Goal: Information Seeking & Learning: Find specific fact

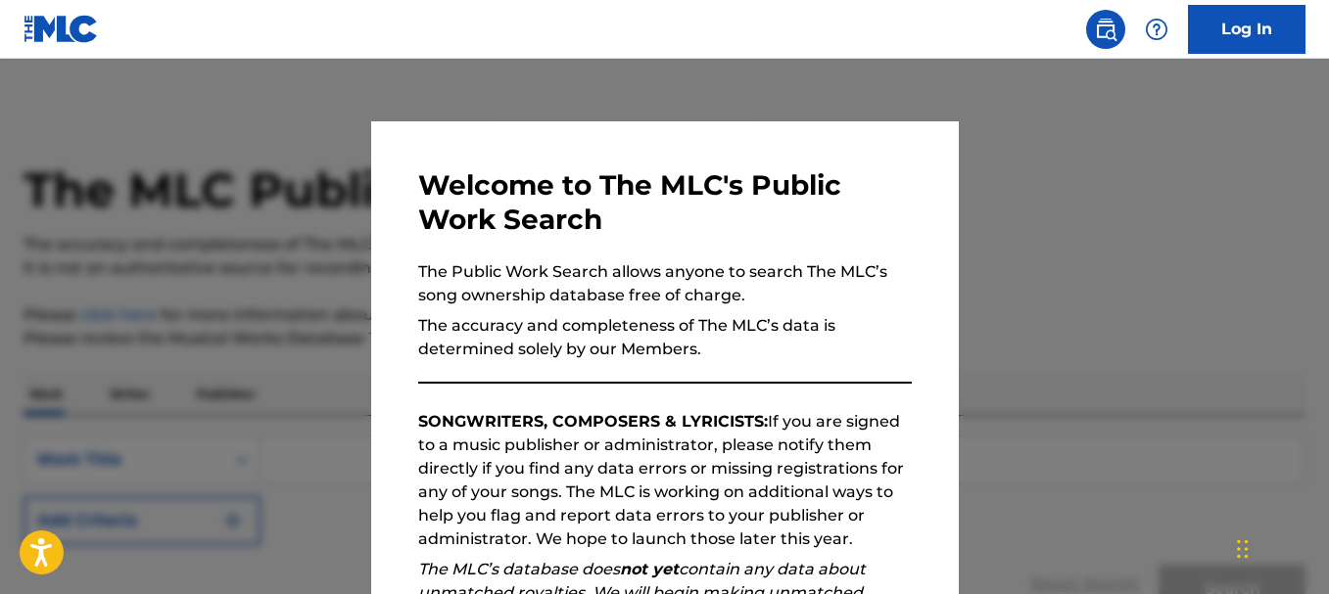
scroll to position [302, 0]
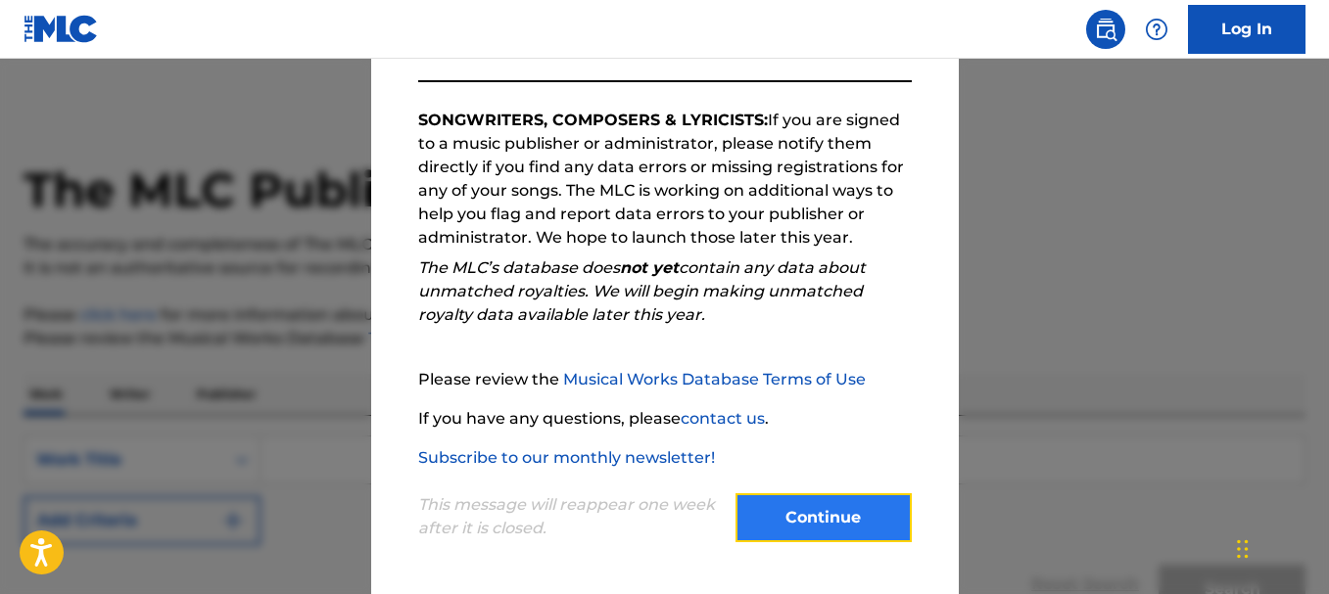
click at [796, 514] on button "Continue" at bounding box center [823, 517] width 176 height 49
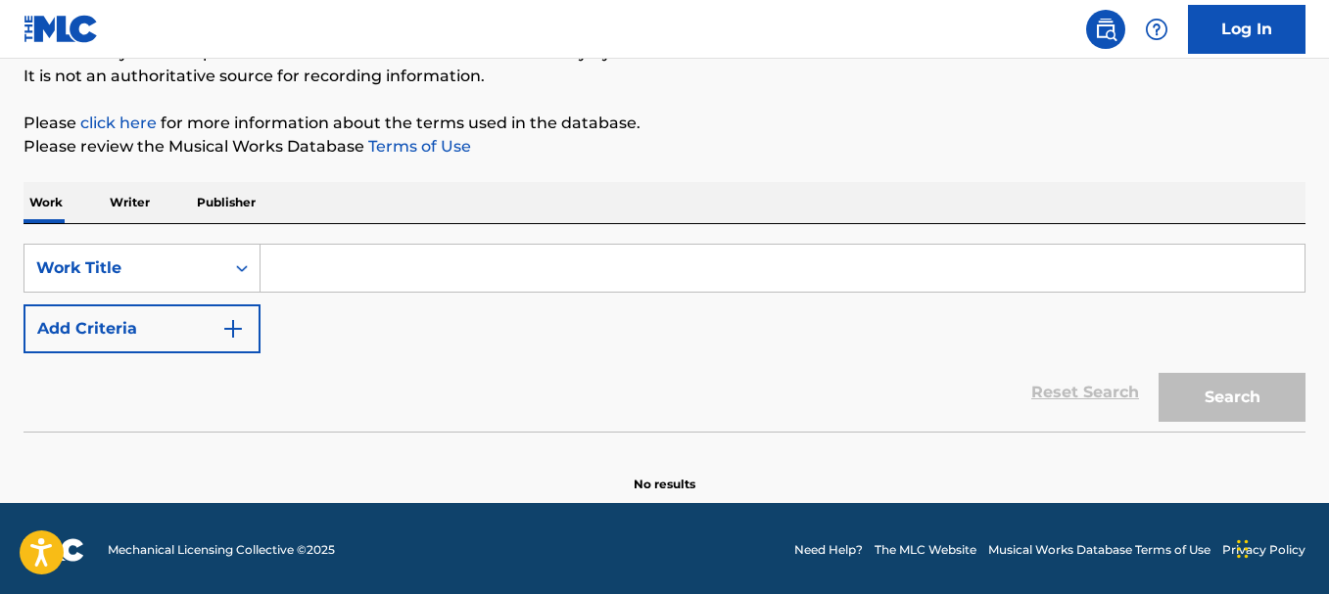
scroll to position [195, 0]
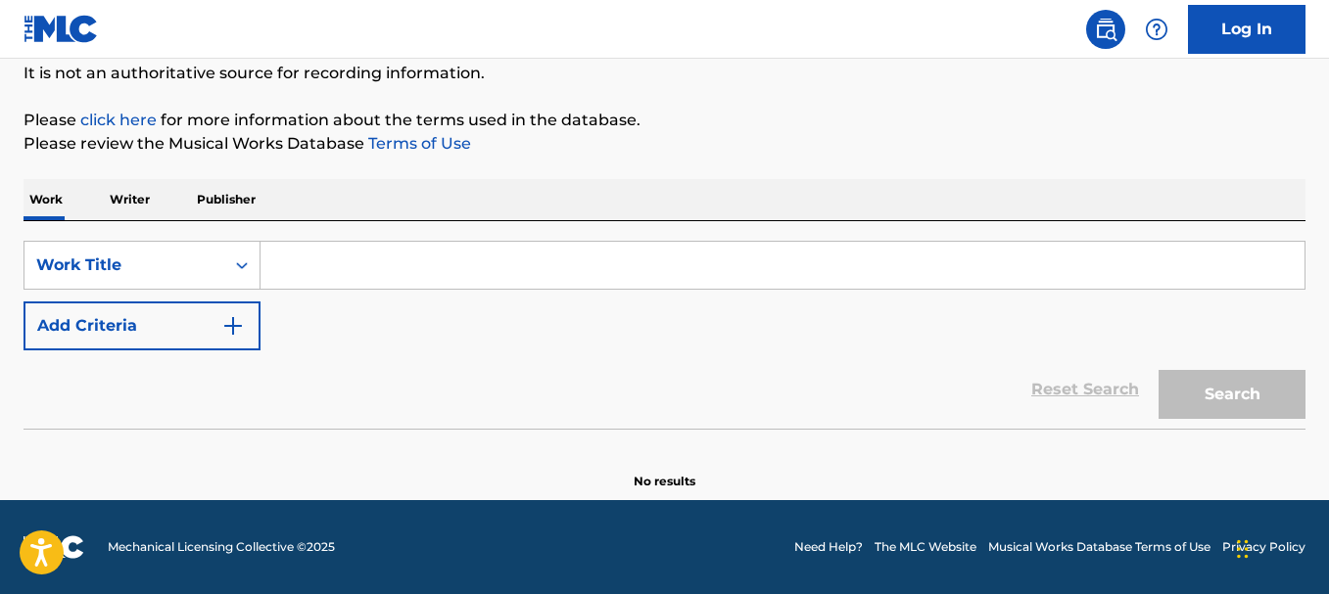
click at [257, 208] on p "Publisher" at bounding box center [226, 199] width 70 height 41
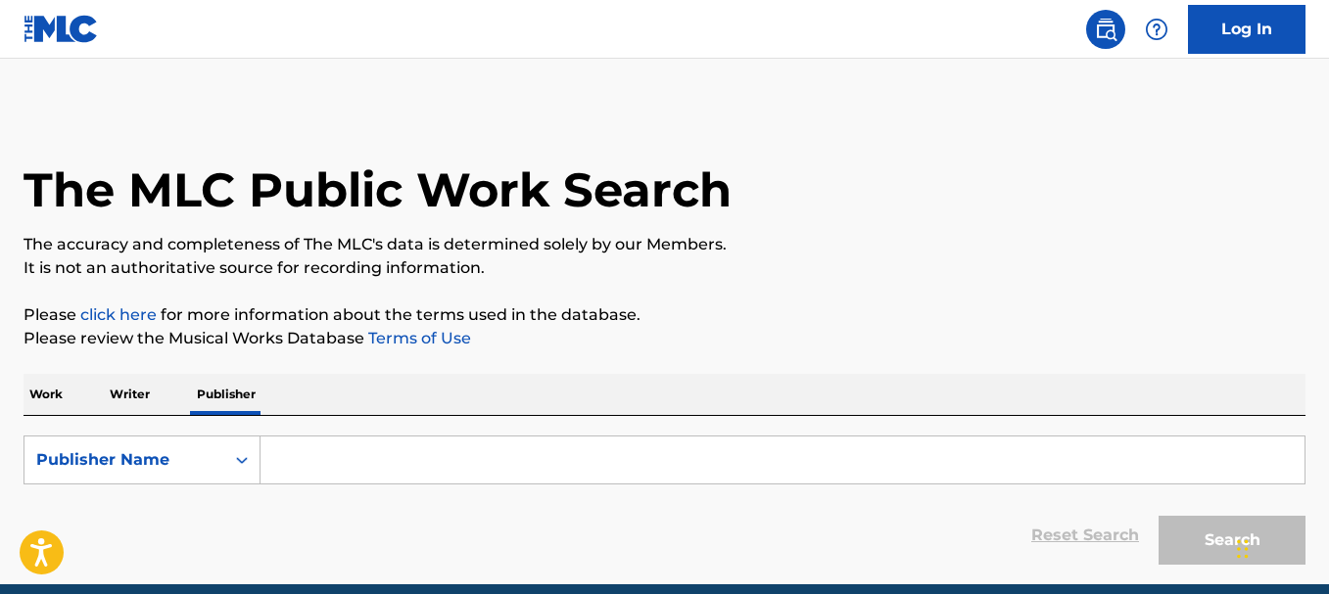
scroll to position [84, 0]
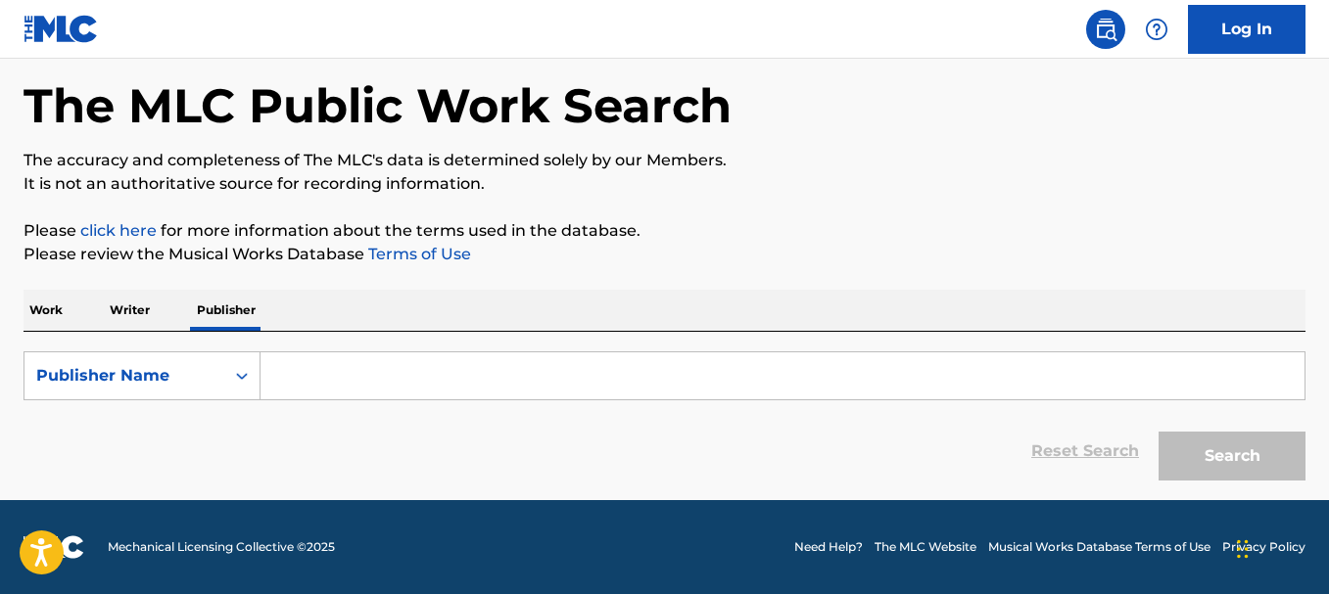
click at [132, 303] on p "Writer" at bounding box center [130, 310] width 52 height 41
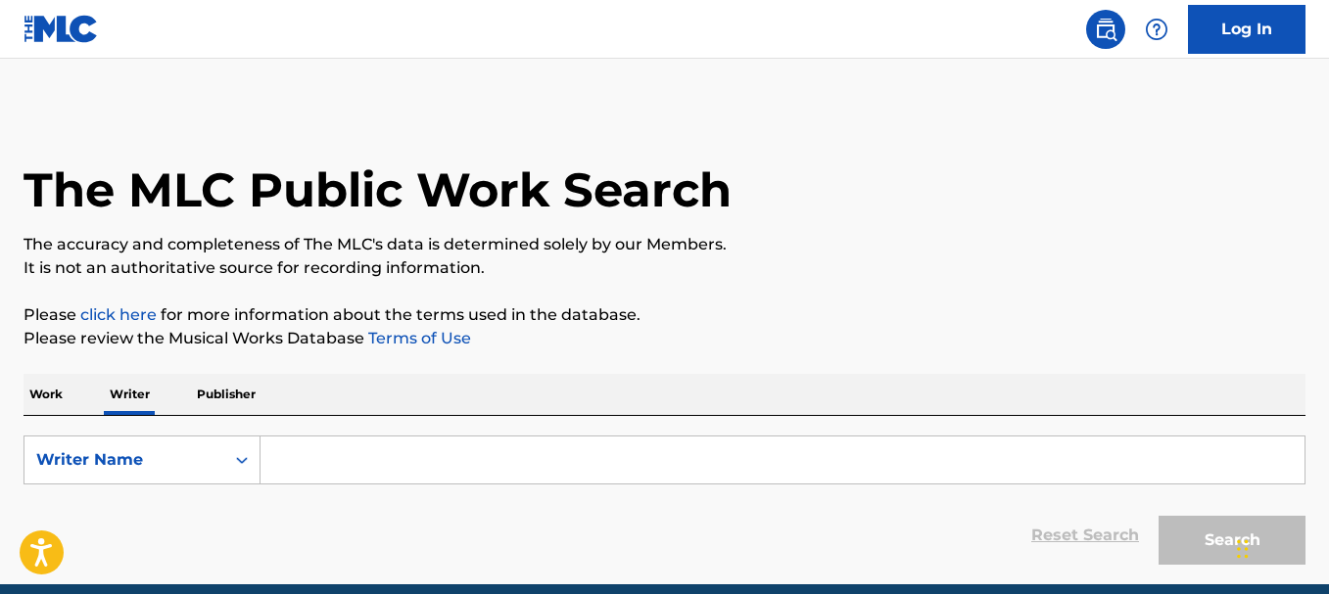
click at [330, 472] on input "Search Form" at bounding box center [782, 460] width 1044 height 47
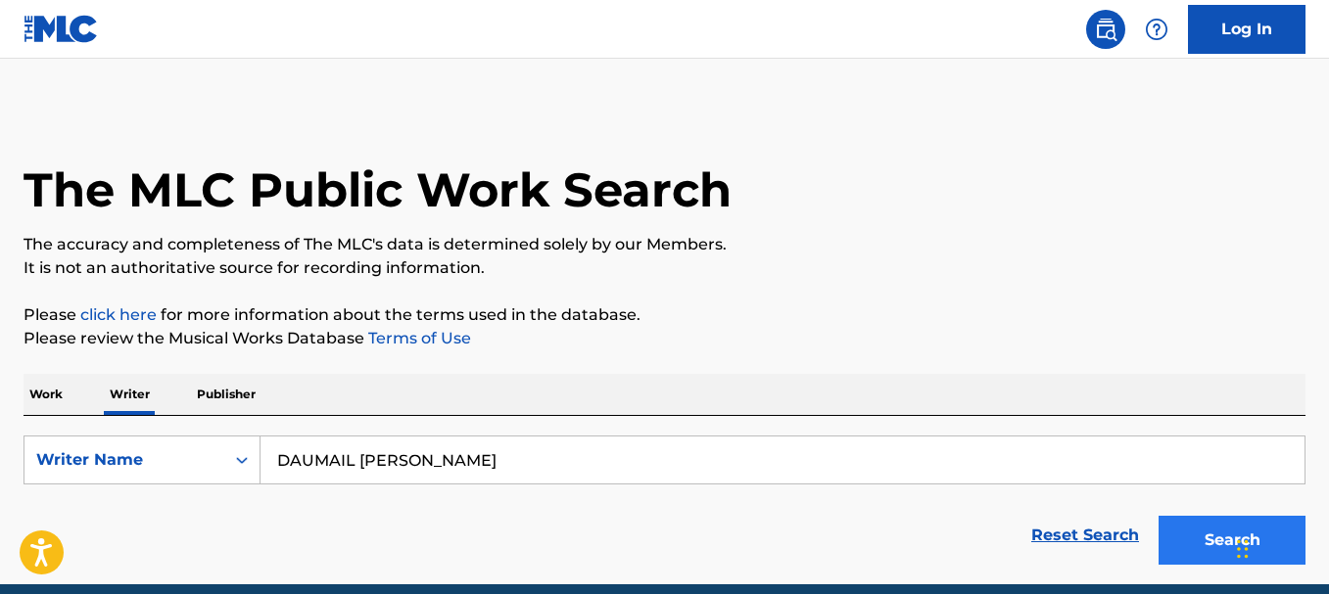
type input "DAUMAIL LAURENT"
click at [1191, 542] on button "Search" at bounding box center [1231, 540] width 147 height 49
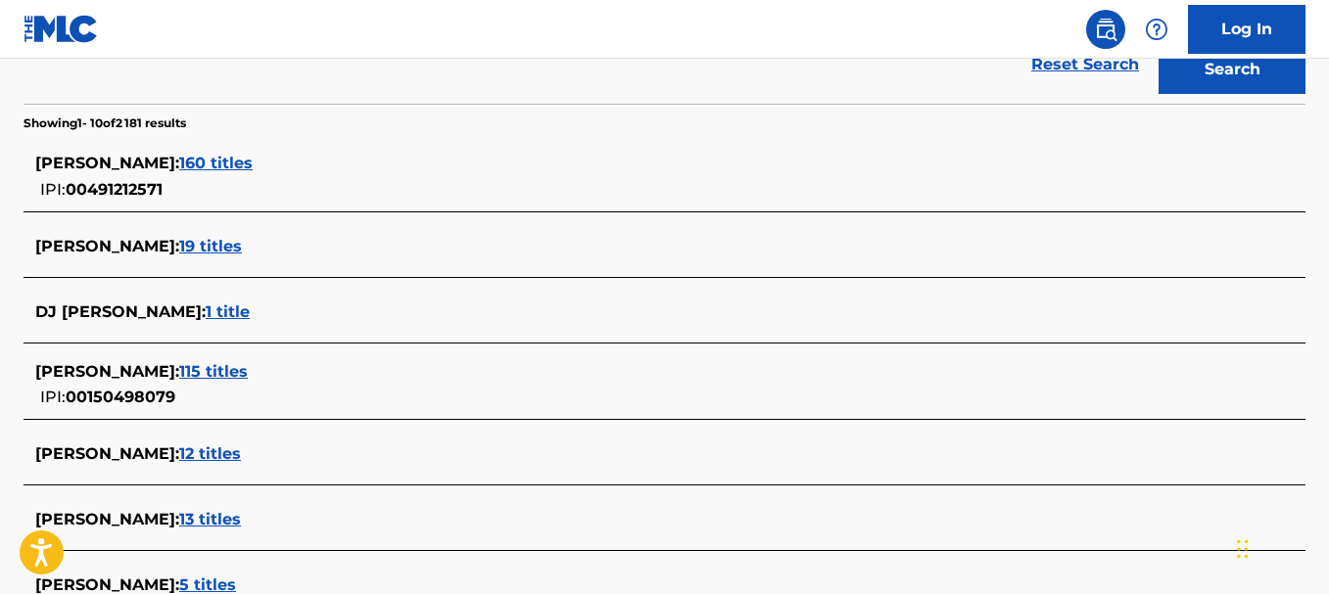
scroll to position [472, 0]
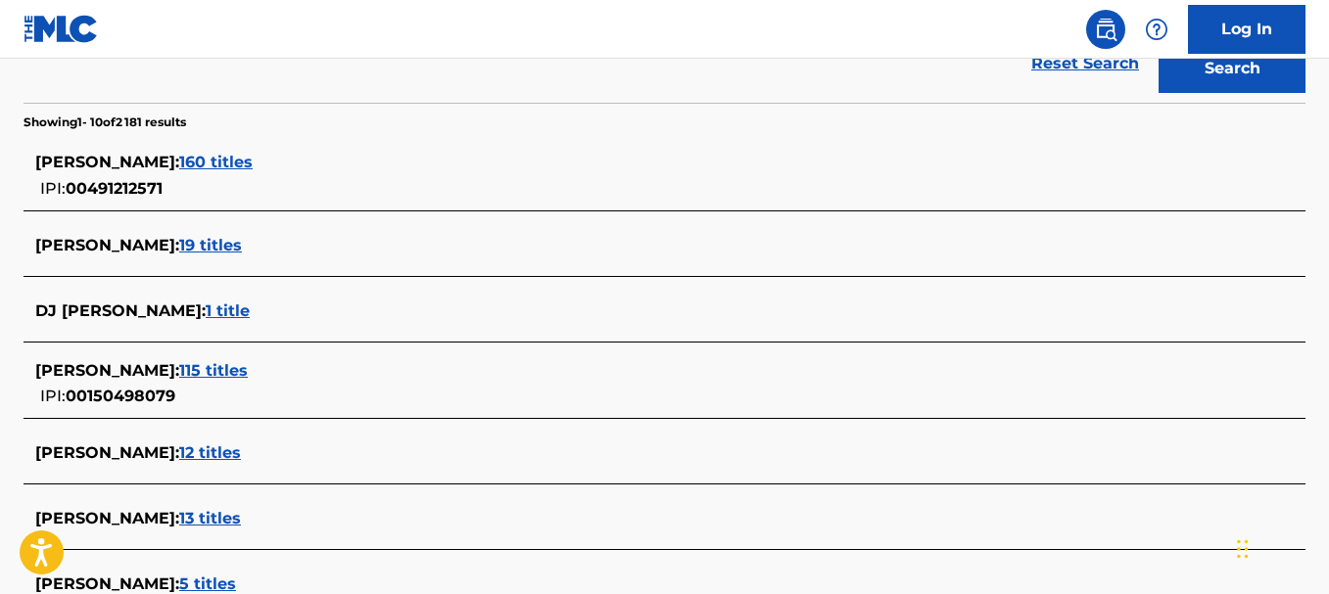
click at [240, 376] on span "115 titles" at bounding box center [213, 370] width 69 height 19
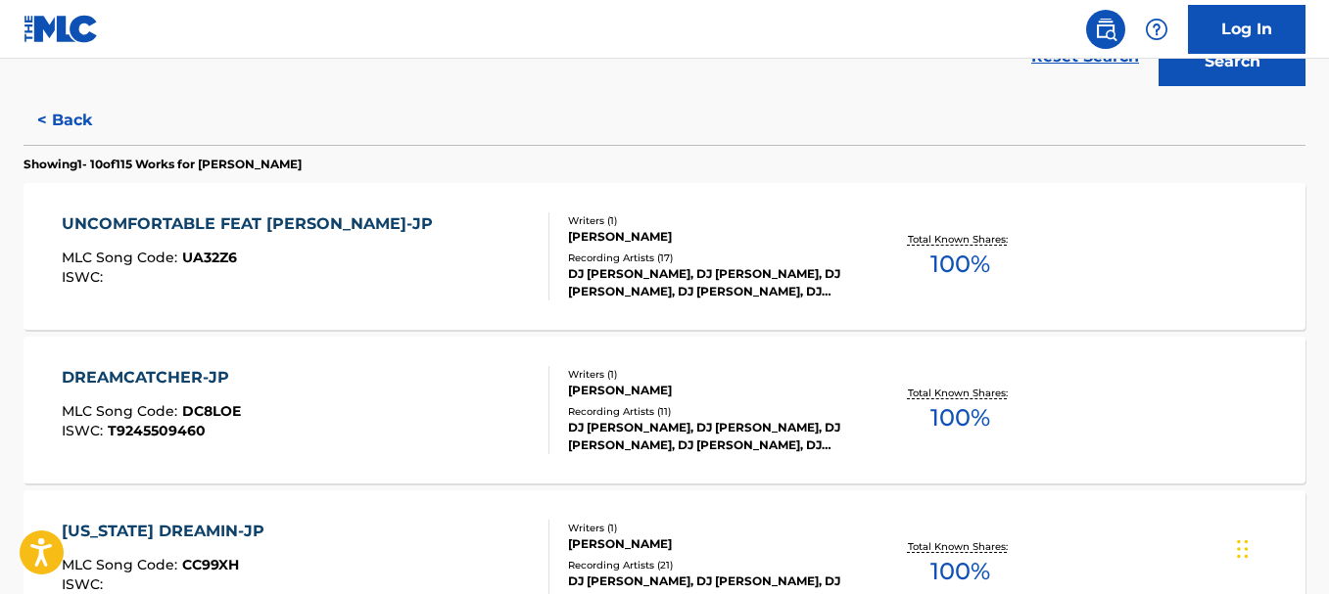
scroll to position [480, 0]
click at [212, 230] on div "UNCOMFORTABLE FEAT CHRIS JAMES-JP" at bounding box center [252, 222] width 381 height 23
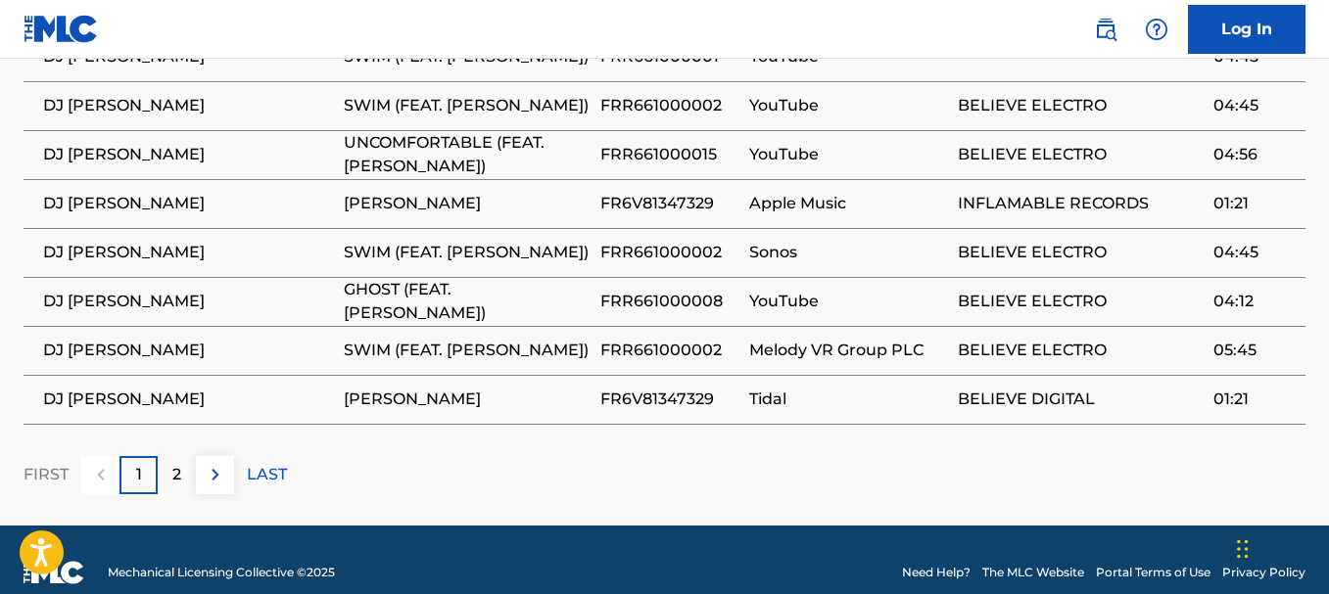
scroll to position [1456, 0]
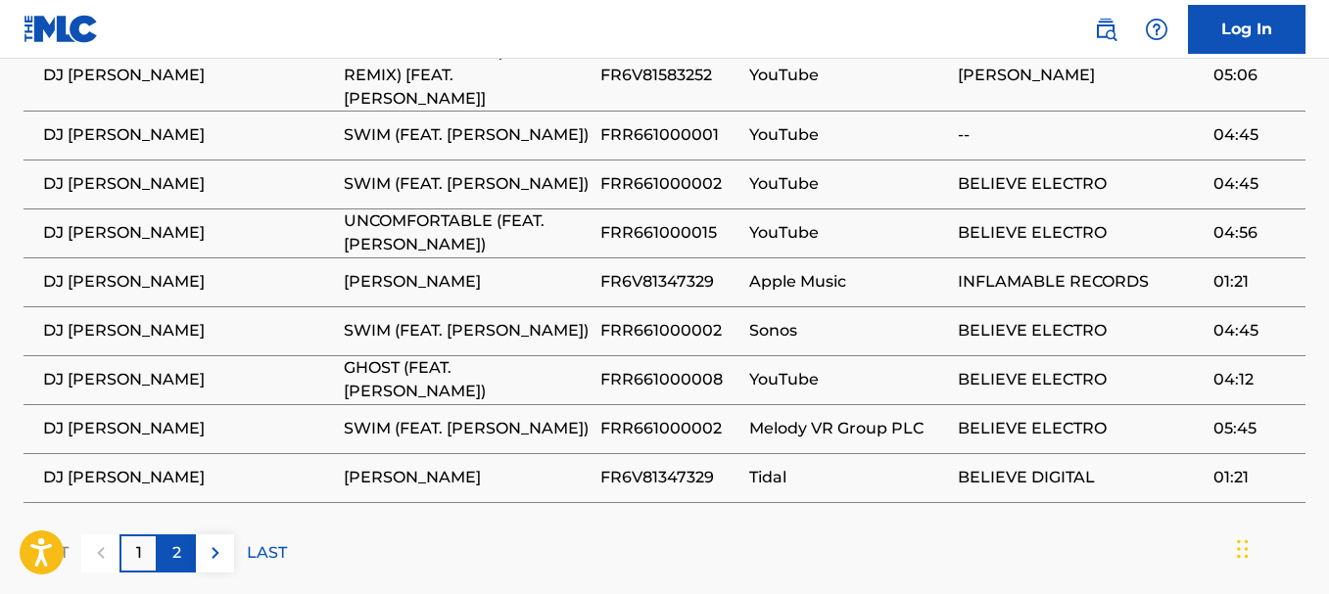
click at [173, 541] on p "2" at bounding box center [176, 552] width 9 height 23
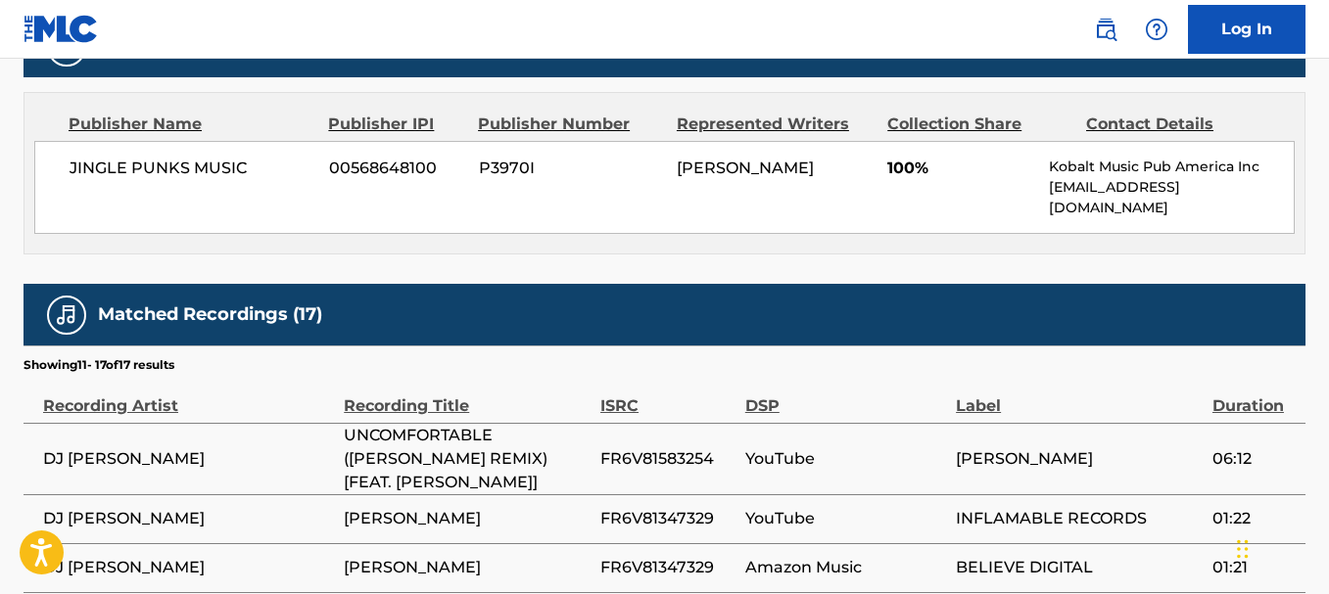
scroll to position [1375, 0]
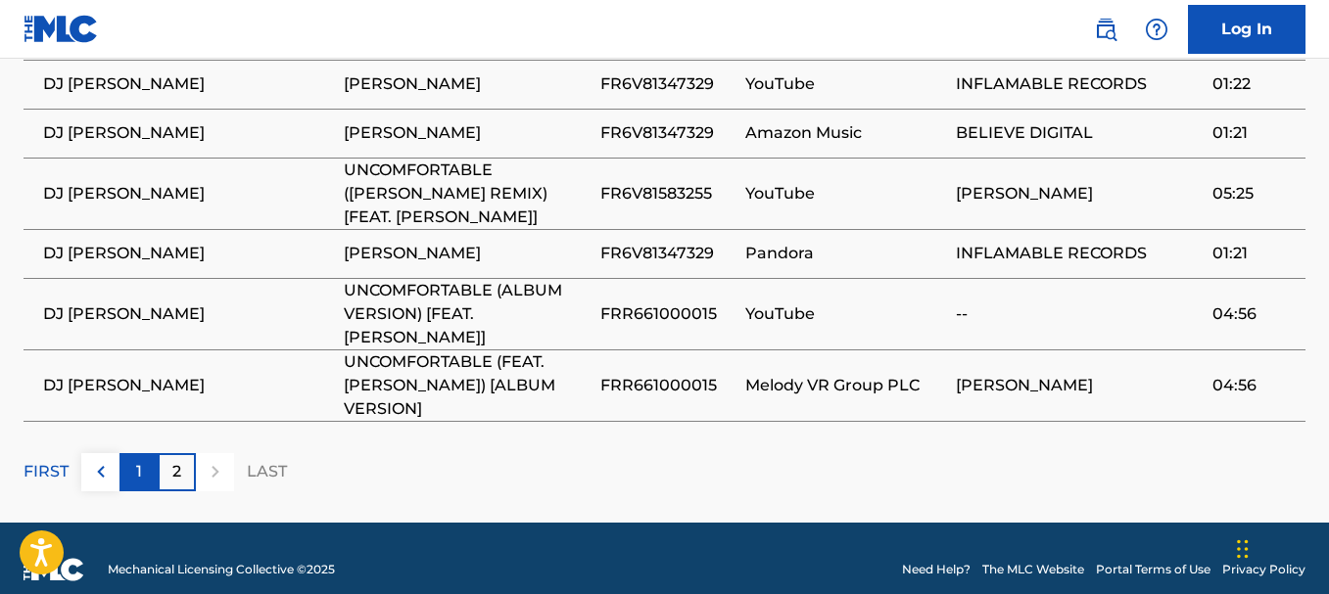
click at [137, 460] on p "1" at bounding box center [139, 471] width 6 height 23
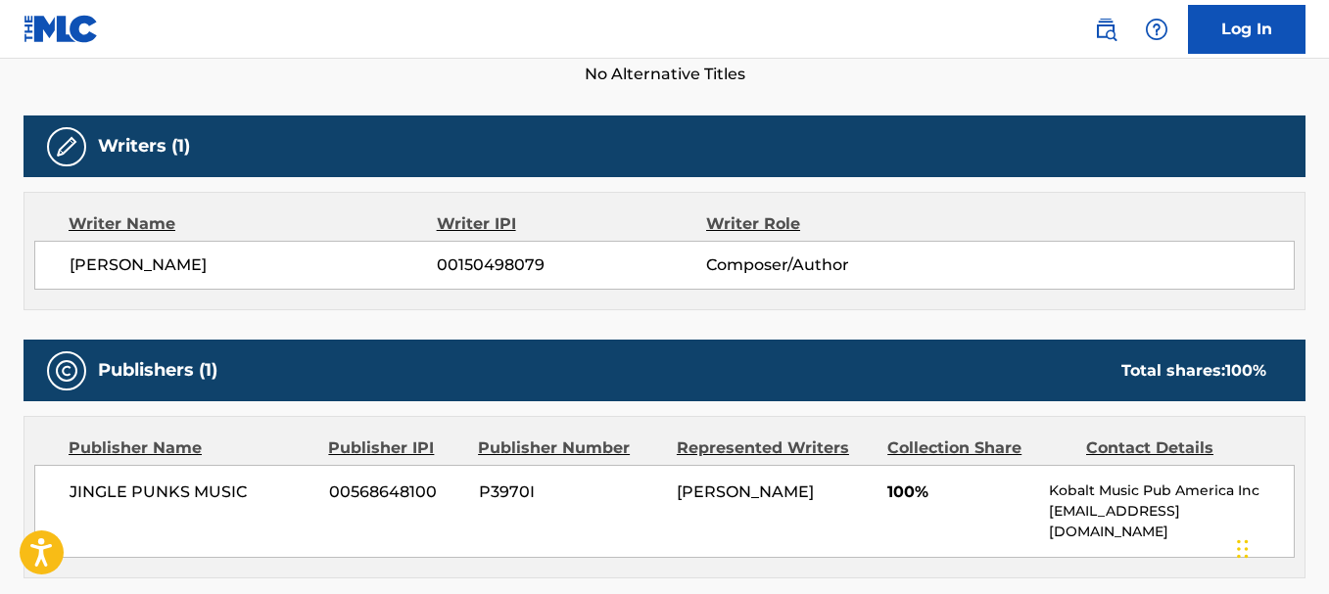
scroll to position [629, 0]
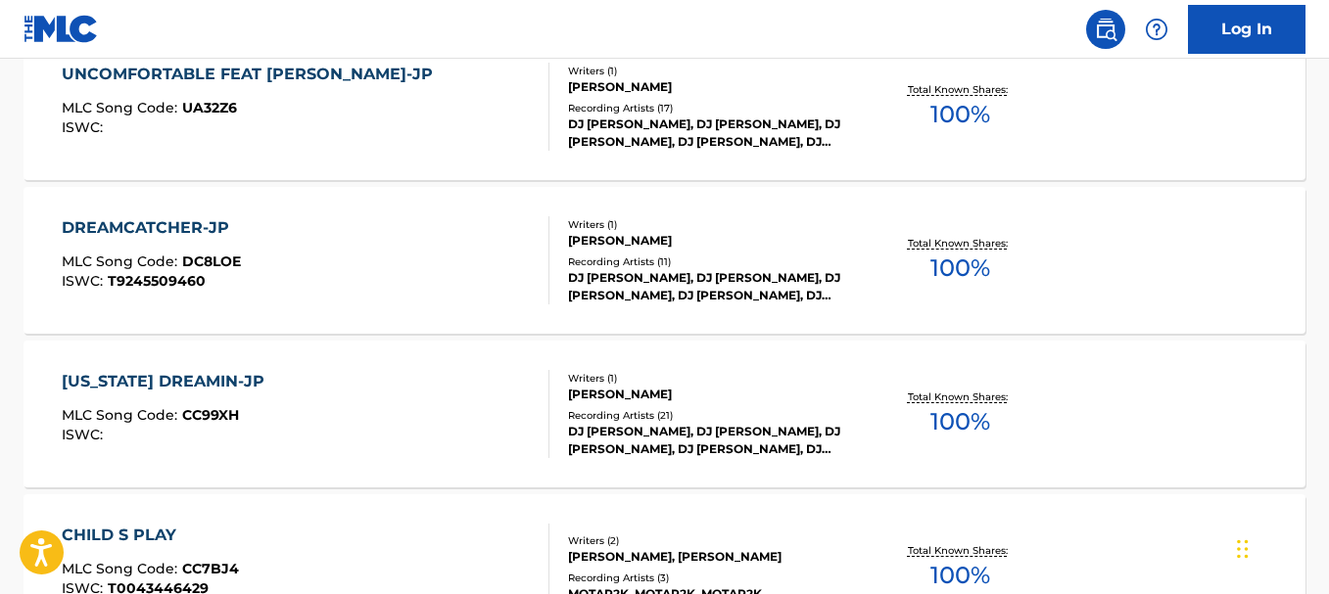
click at [369, 242] on div "DREAMCATCHER-JP MLC Song Code : DC8LOE ISWC : T9245509460" at bounding box center [305, 260] width 487 height 88
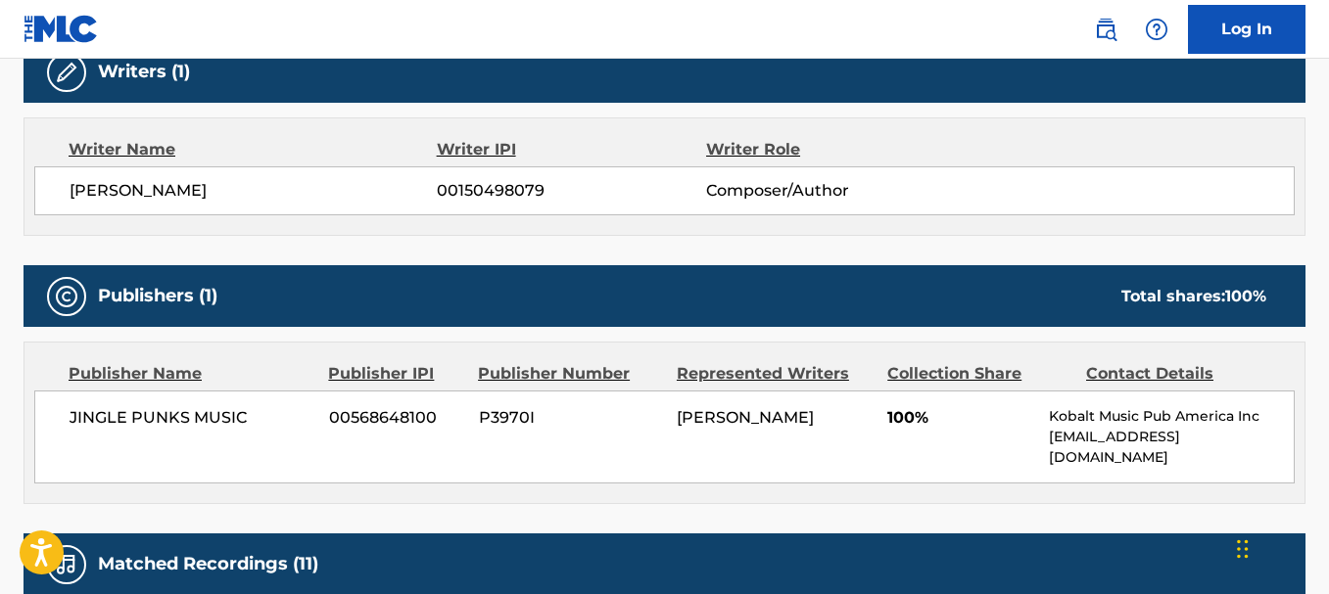
scroll to position [655, 0]
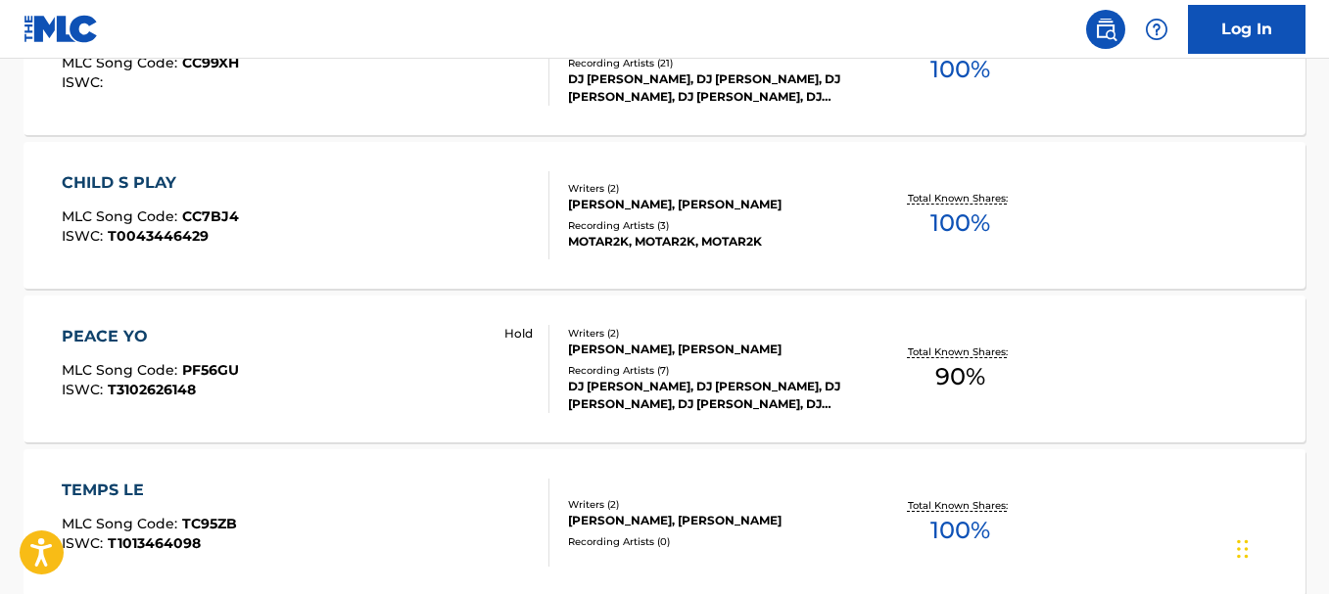
scroll to position [1299, 0]
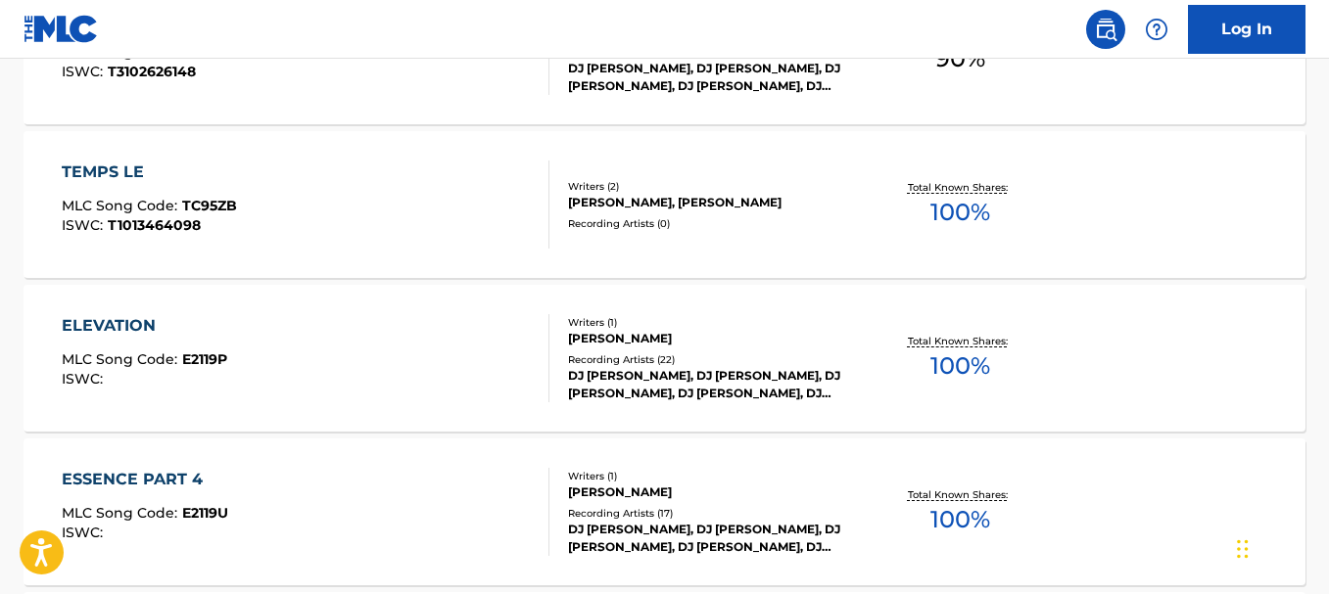
click at [303, 351] on div "ELEVATION MLC Song Code : E2119P ISWC :" at bounding box center [305, 358] width 487 height 88
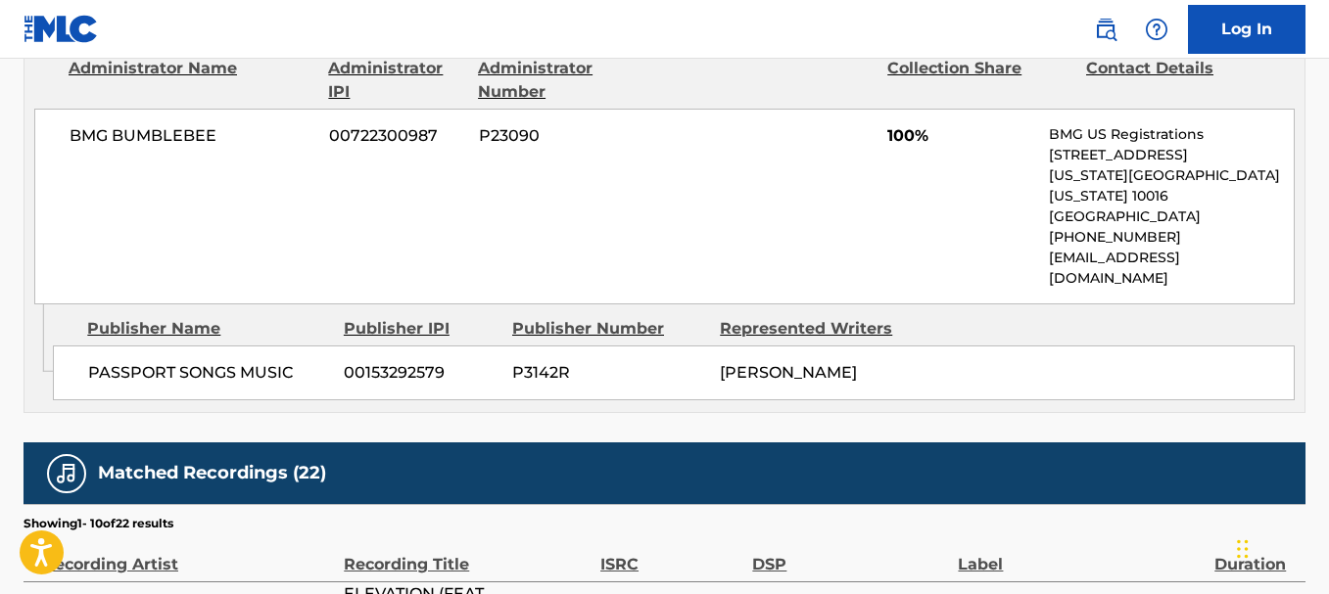
scroll to position [917, 0]
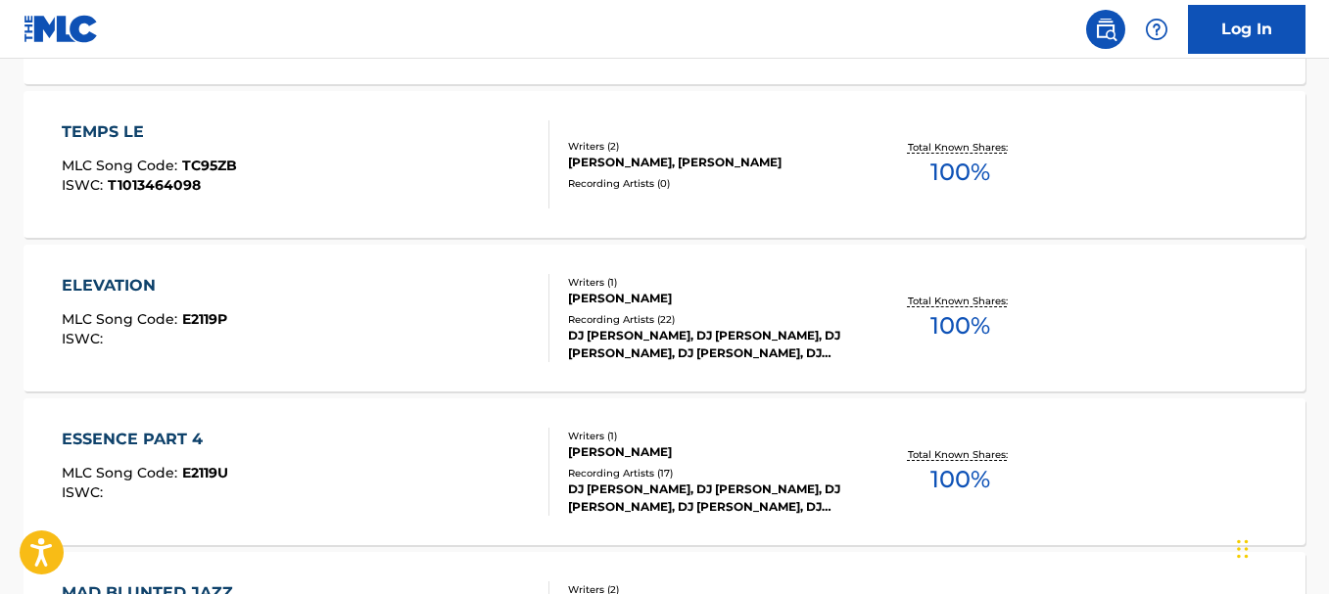
scroll to position [1342, 0]
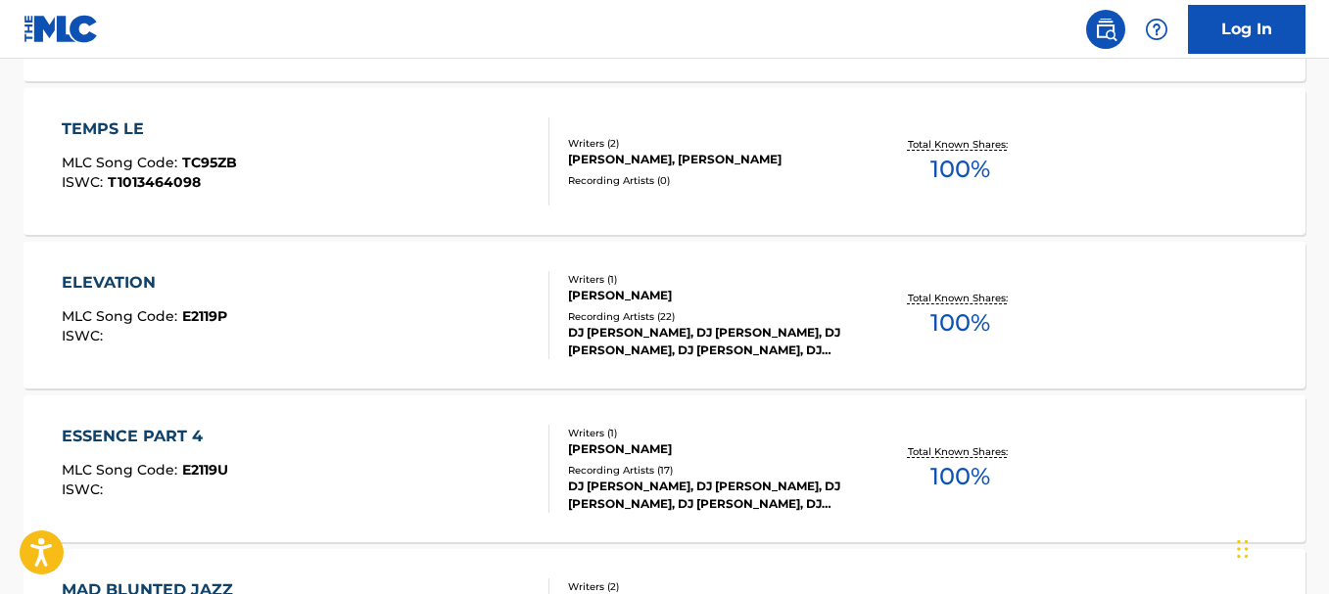
click at [273, 322] on div "ELEVATION MLC Song Code : E2119P ISWC :" at bounding box center [305, 315] width 487 height 88
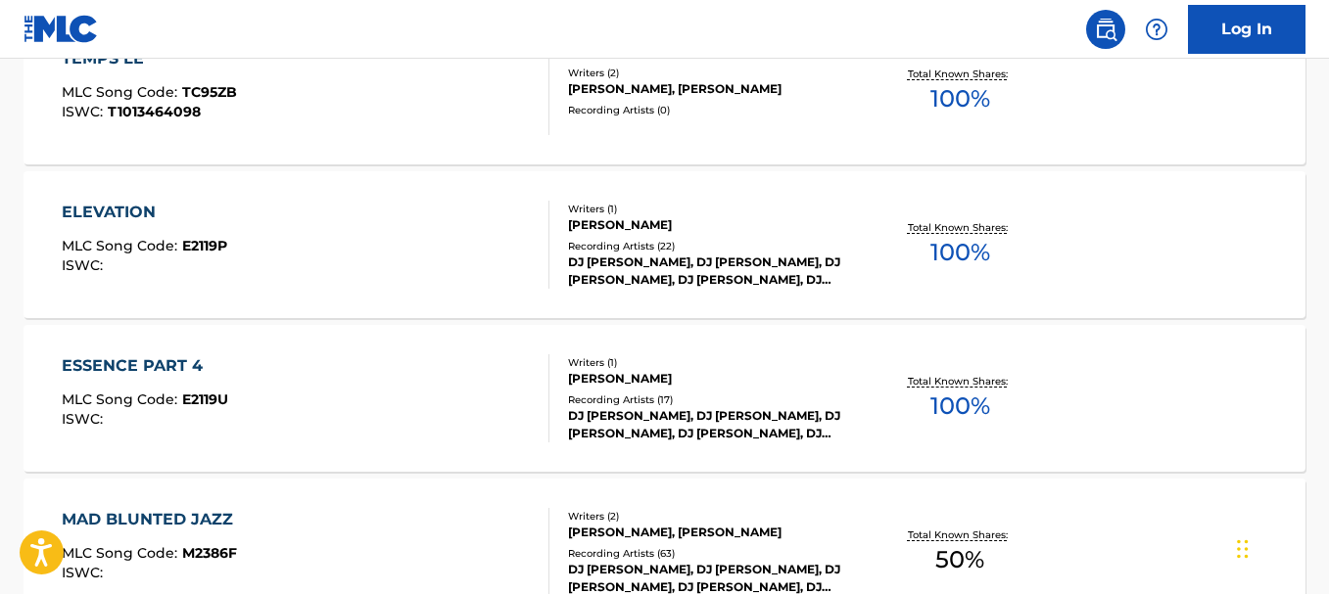
scroll to position [1802, 0]
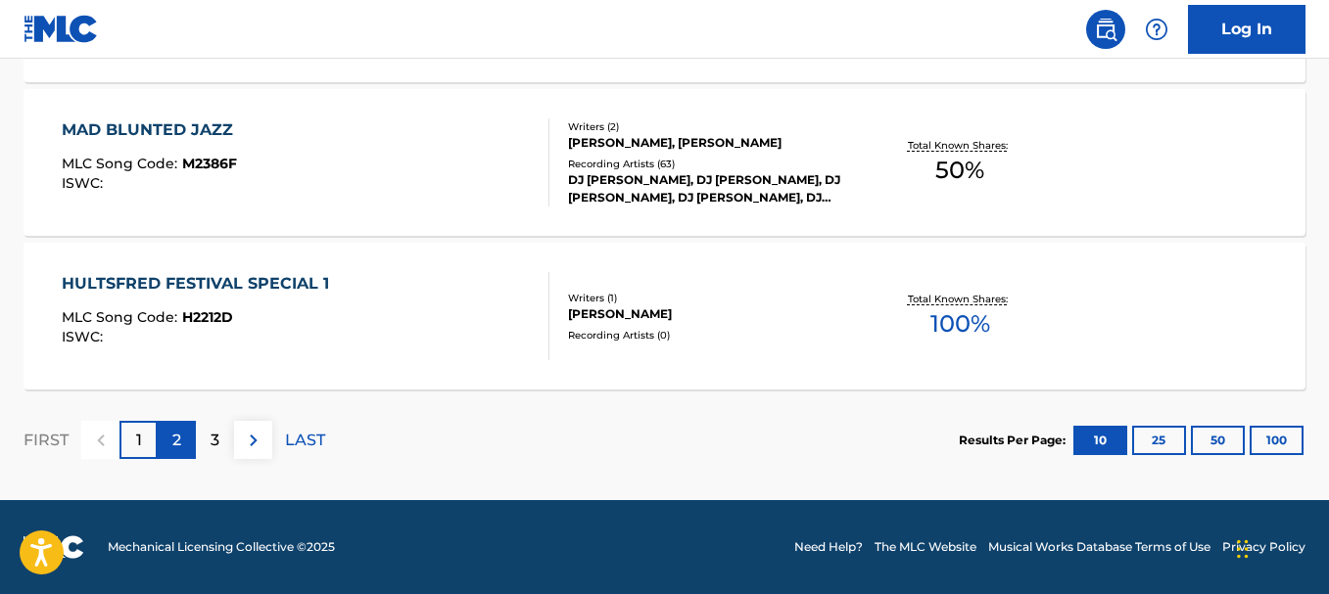
click at [171, 451] on div "2" at bounding box center [177, 440] width 38 height 38
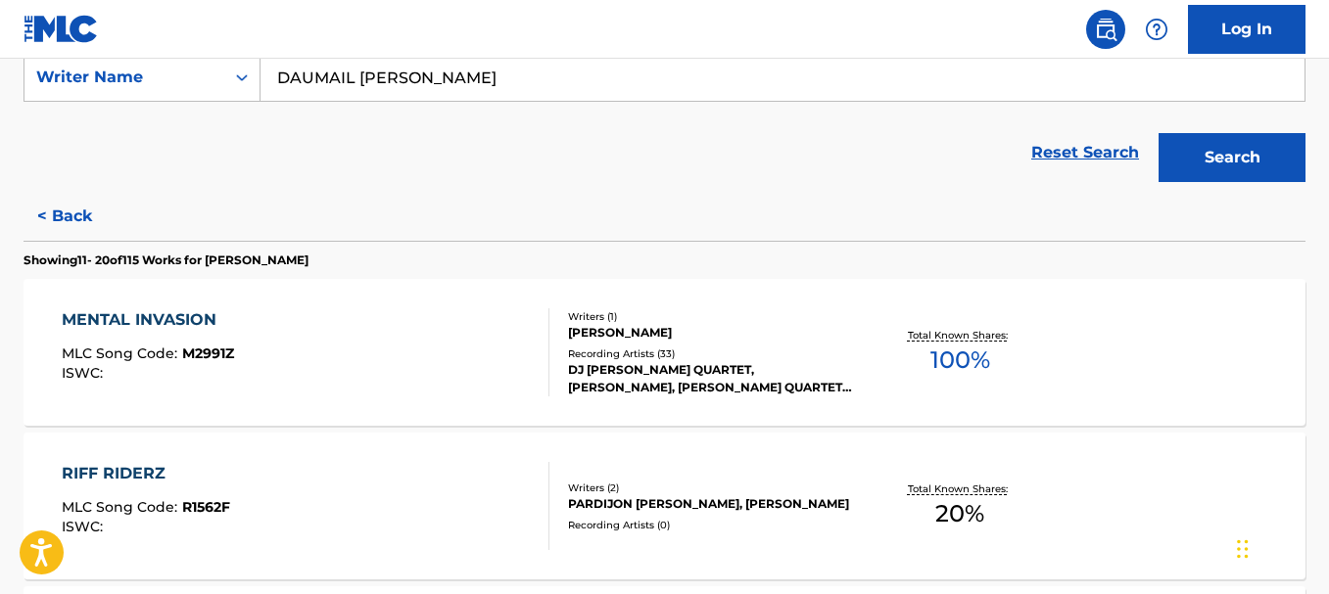
scroll to position [561, 0]
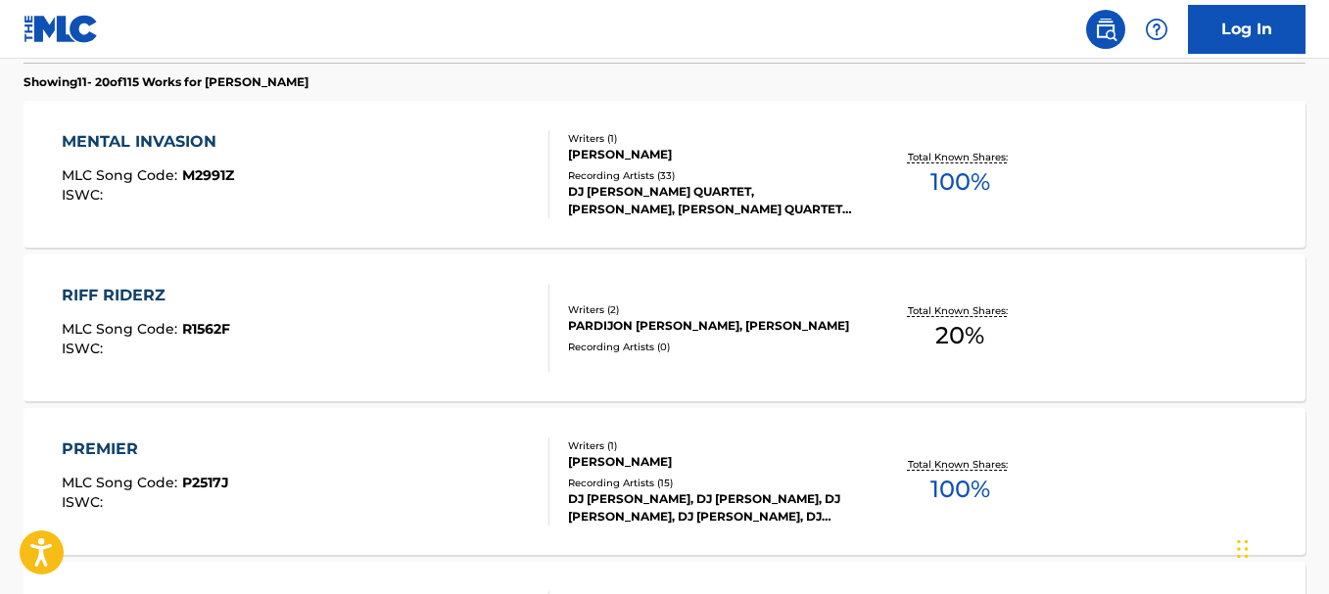
click at [210, 184] on div "MLC Song Code : M2991Z" at bounding box center [148, 178] width 172 height 20
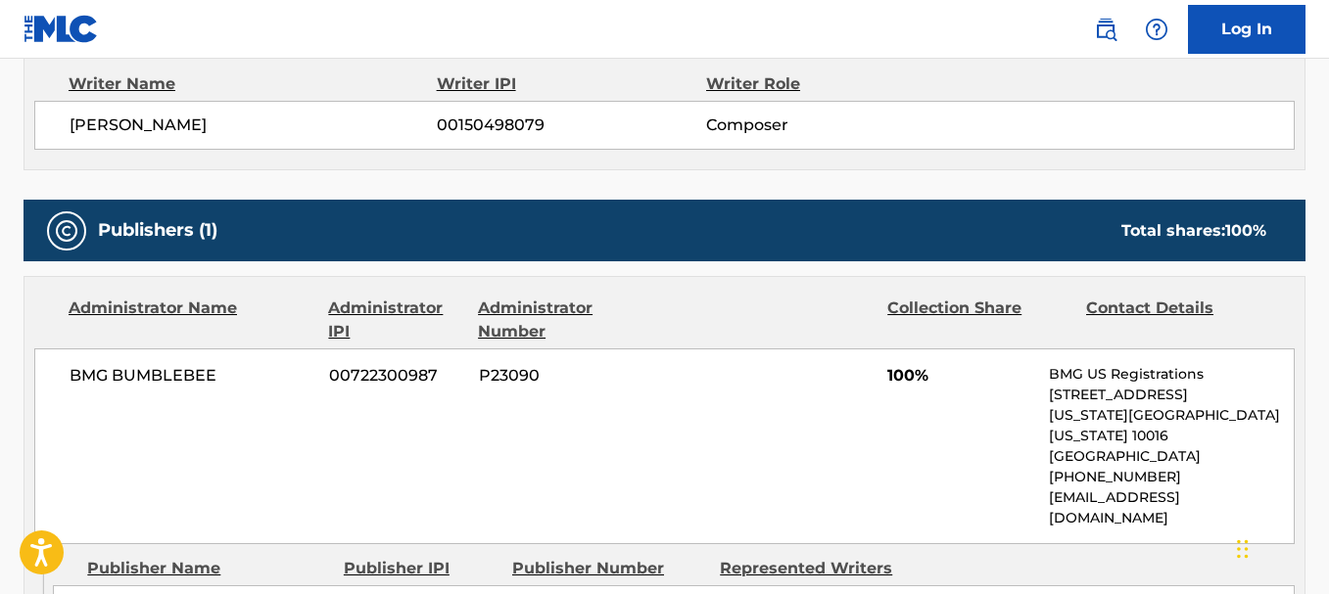
scroll to position [716, 0]
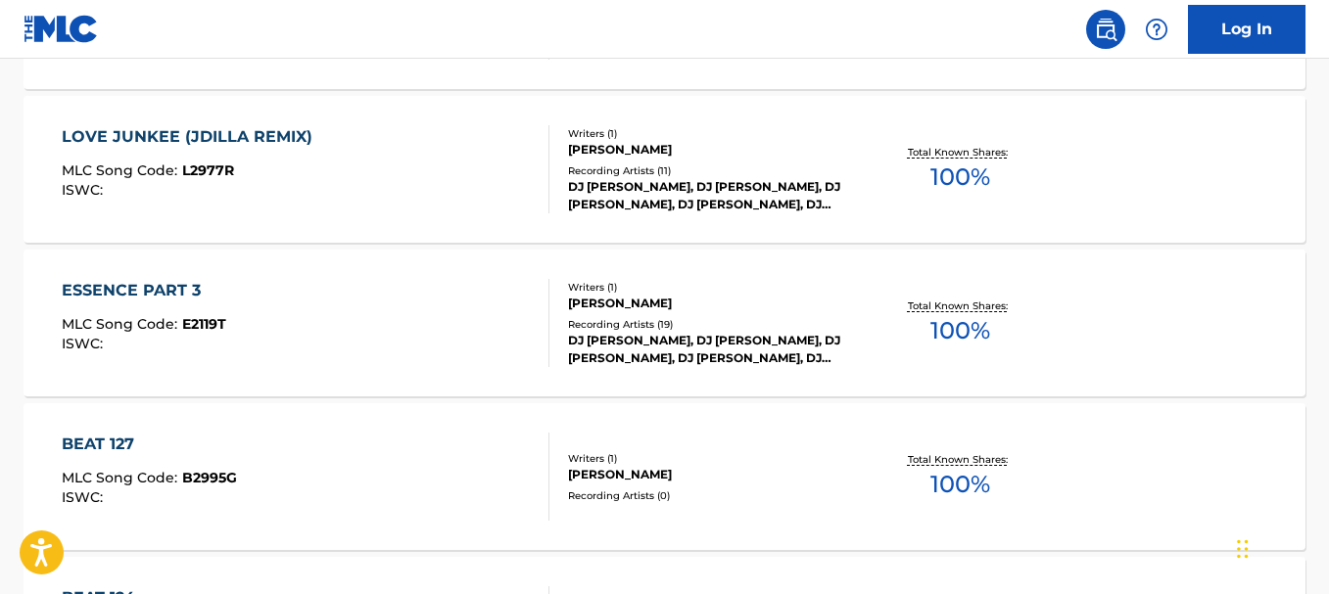
scroll to position [1200, 0]
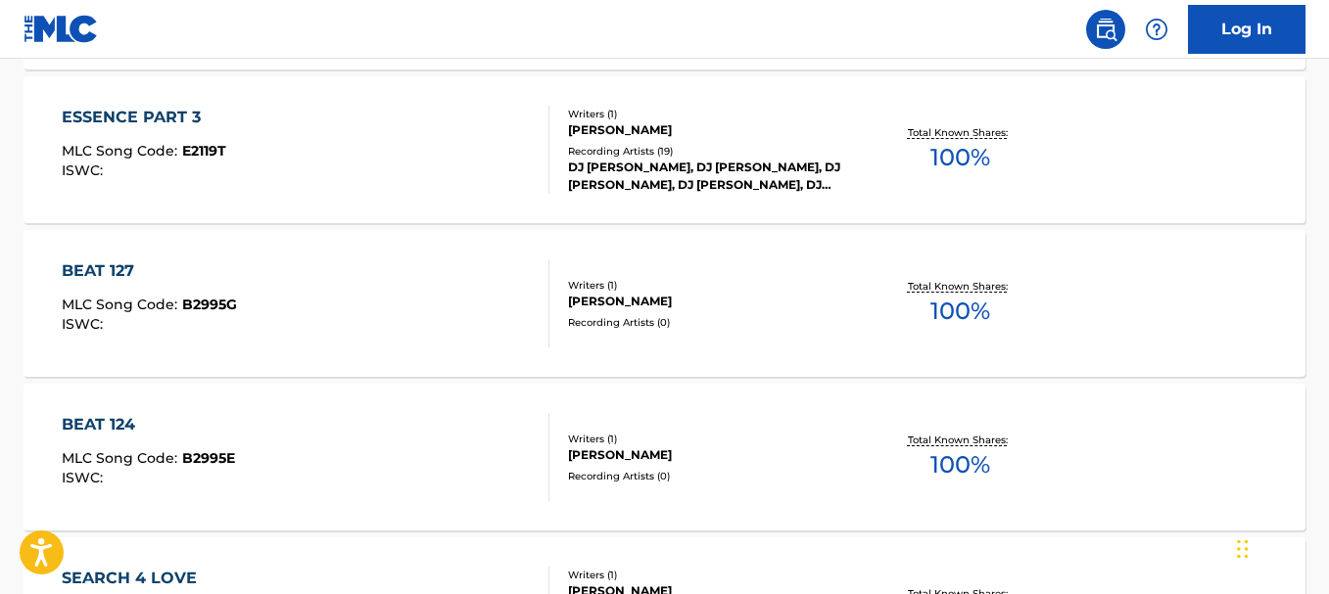
click at [336, 299] on div "BEAT 127 MLC Song Code : B2995G ISWC :" at bounding box center [305, 303] width 487 height 88
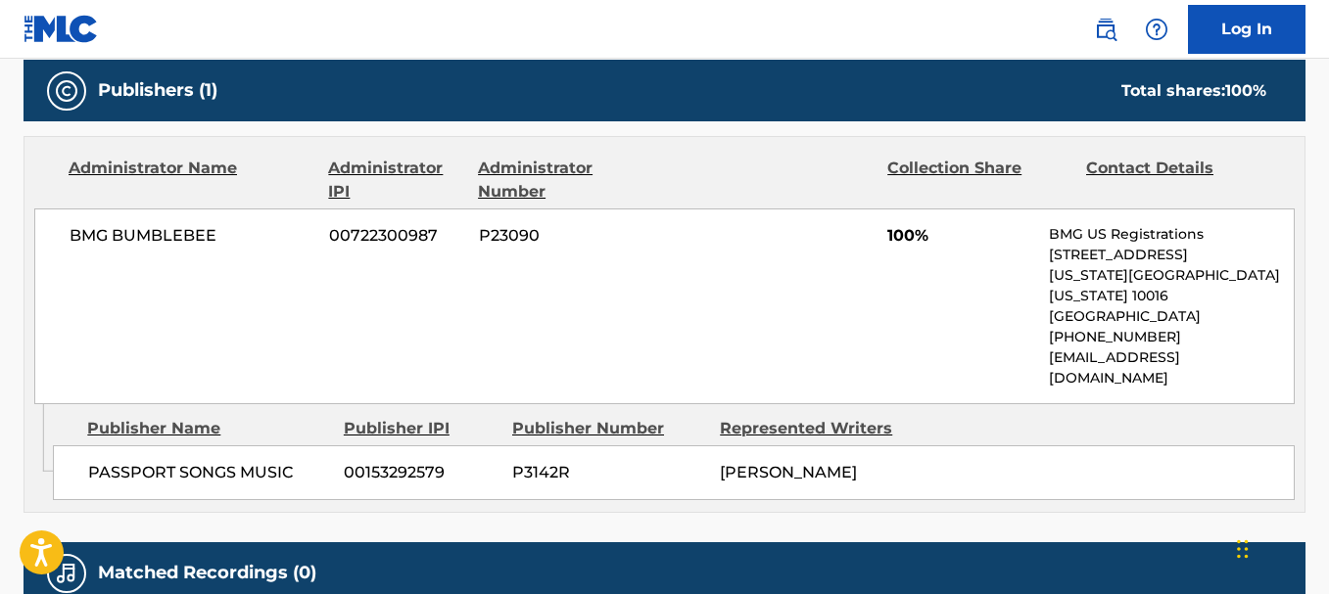
scroll to position [851, 0]
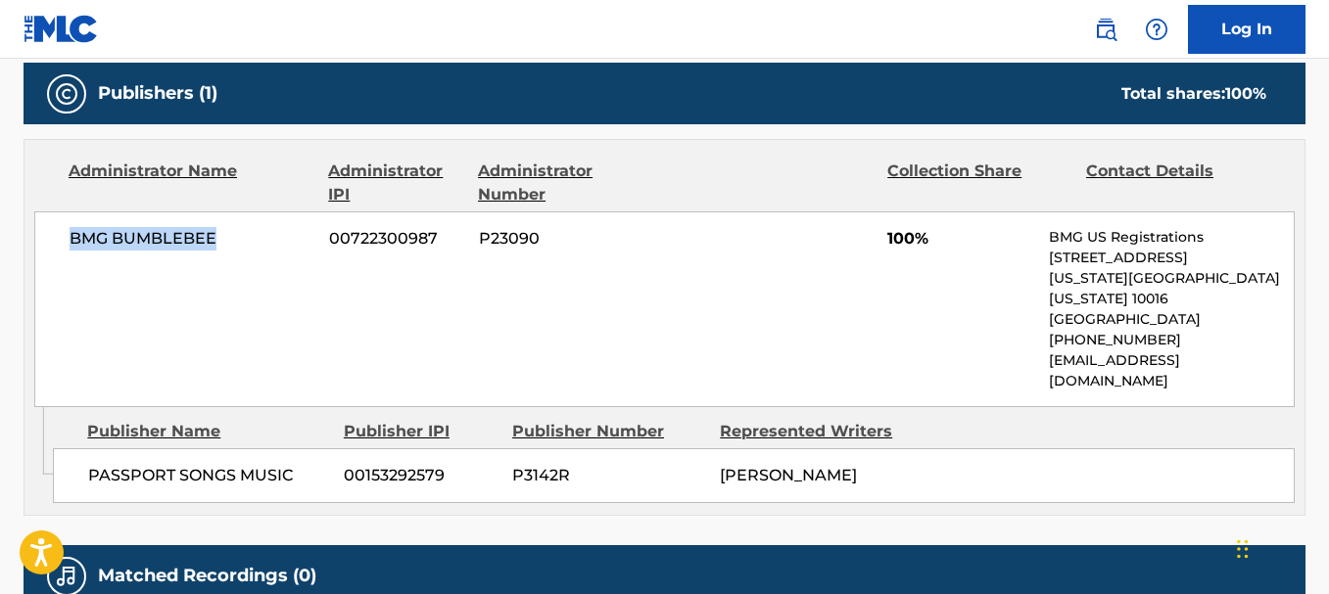
drag, startPoint x: 71, startPoint y: 235, endPoint x: 234, endPoint y: 231, distance: 162.6
click at [234, 231] on span "BMG BUMBLEBEE" at bounding box center [192, 238] width 245 height 23
click at [315, 357] on div "BMG BUMBLEBEE 00722300987 P23090 100% BMG US Registrations 1 Park Ave, New York…" at bounding box center [664, 309] width 1260 height 196
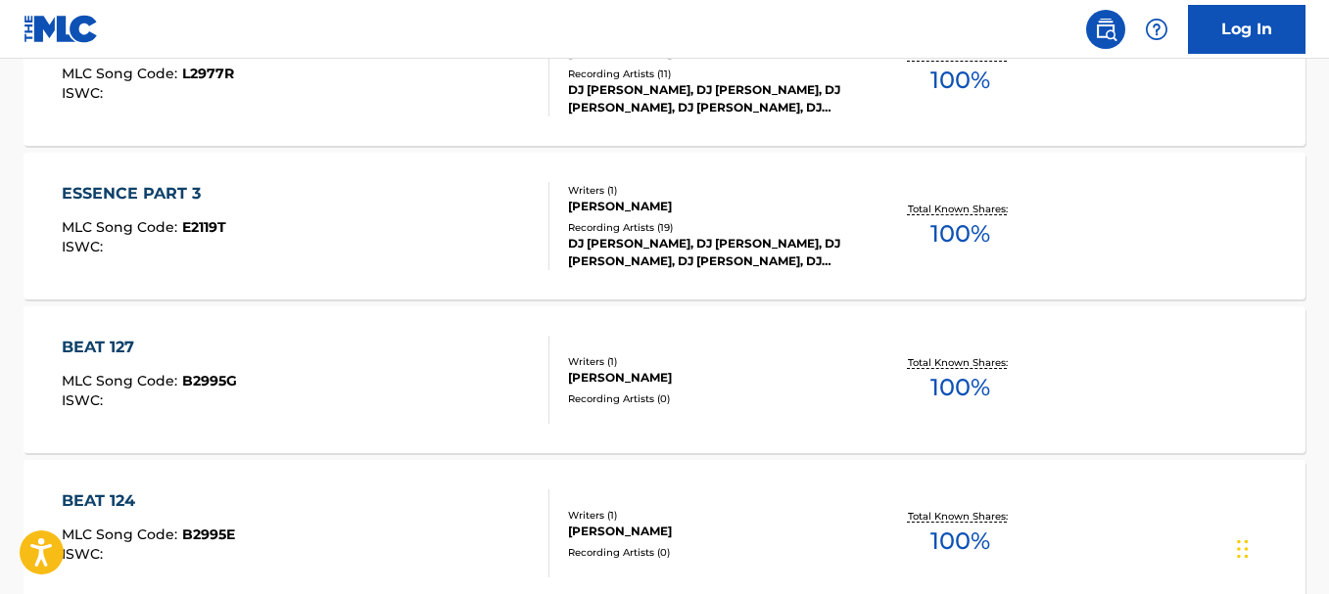
scroll to position [1126, 0]
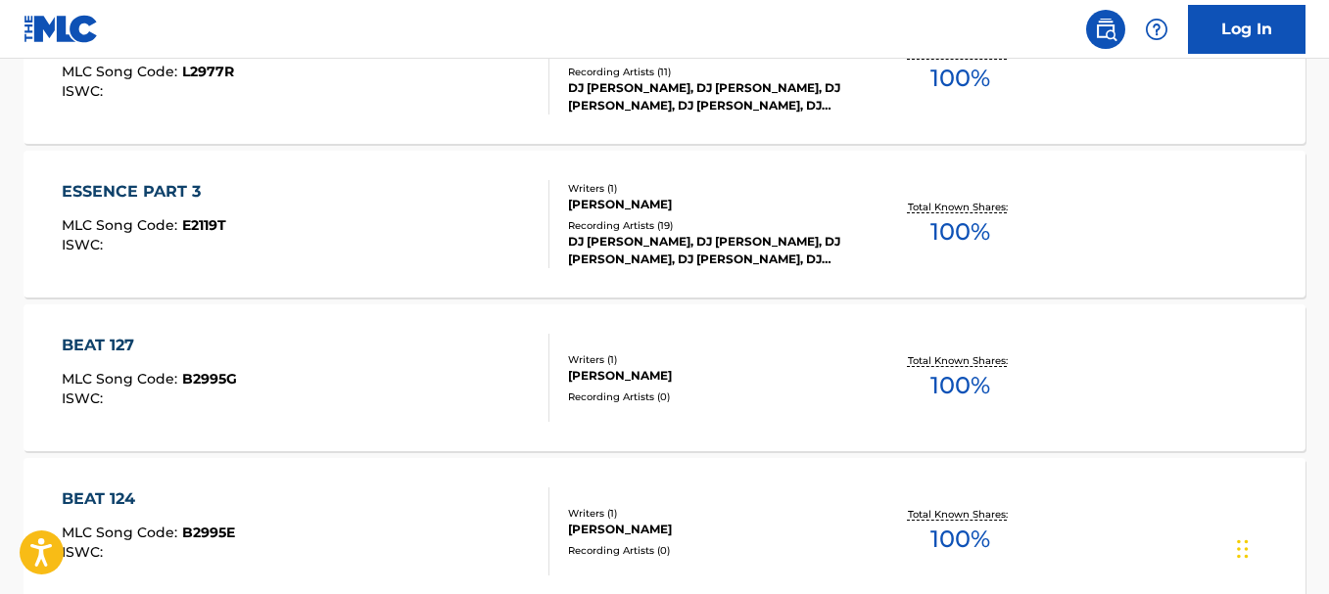
click at [274, 359] on div "BEAT 127 MLC Song Code : B2995G ISWC :" at bounding box center [305, 378] width 487 height 88
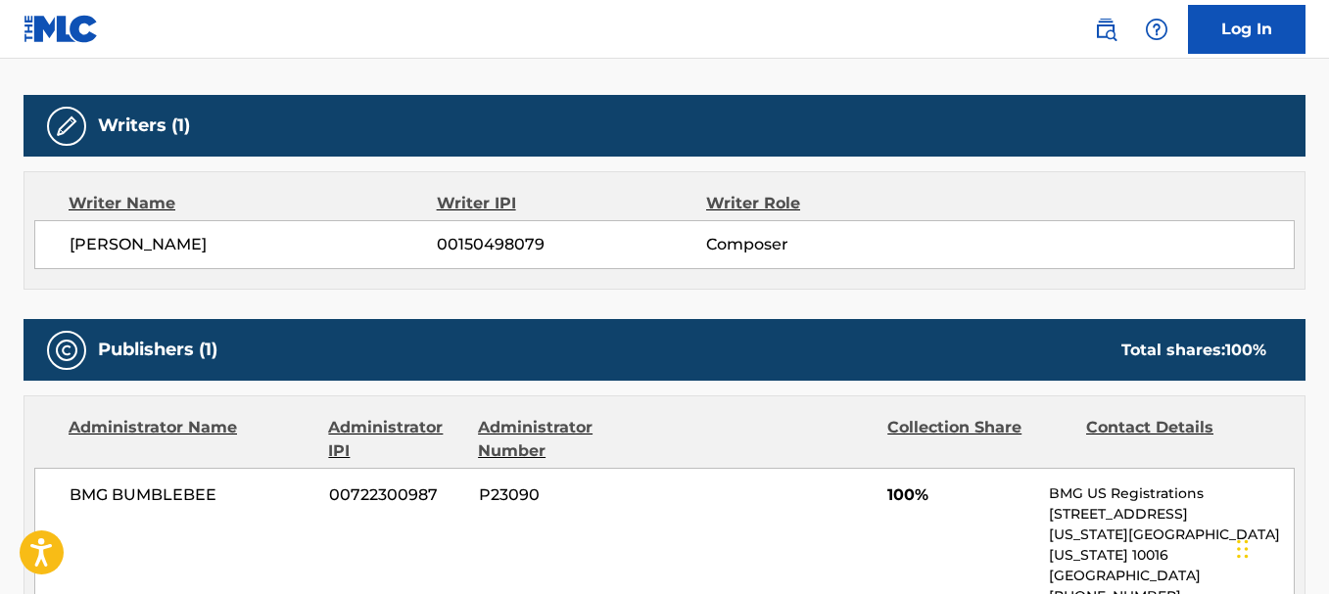
scroll to position [646, 0]
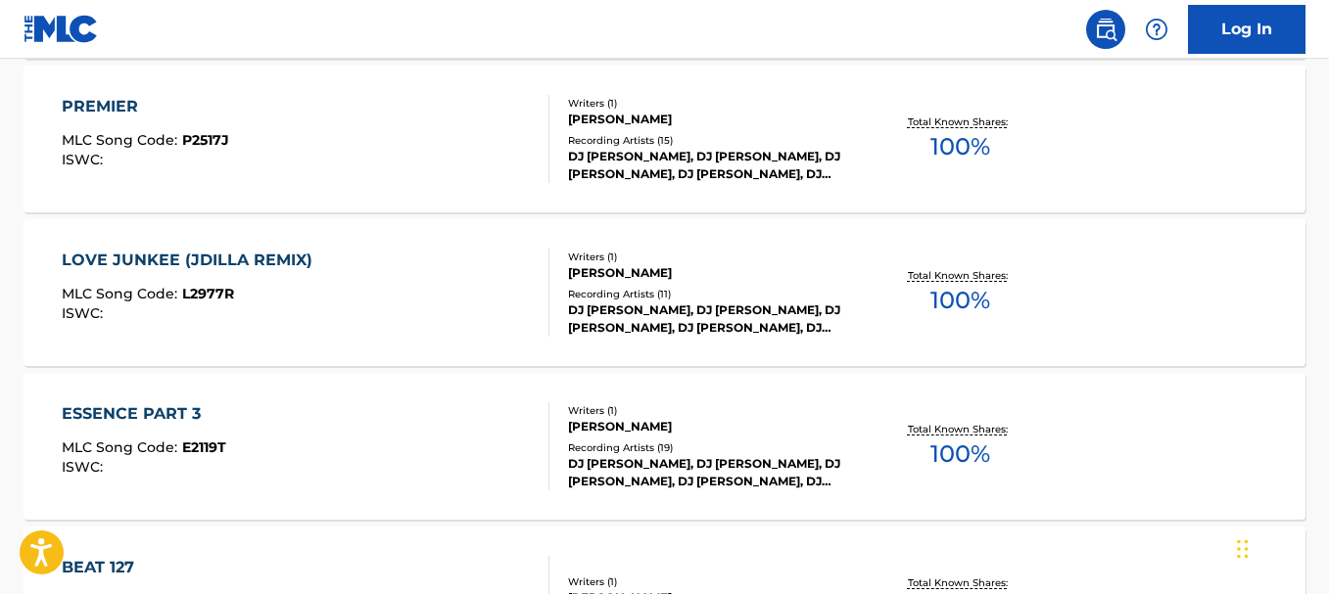
scroll to position [1152, 0]
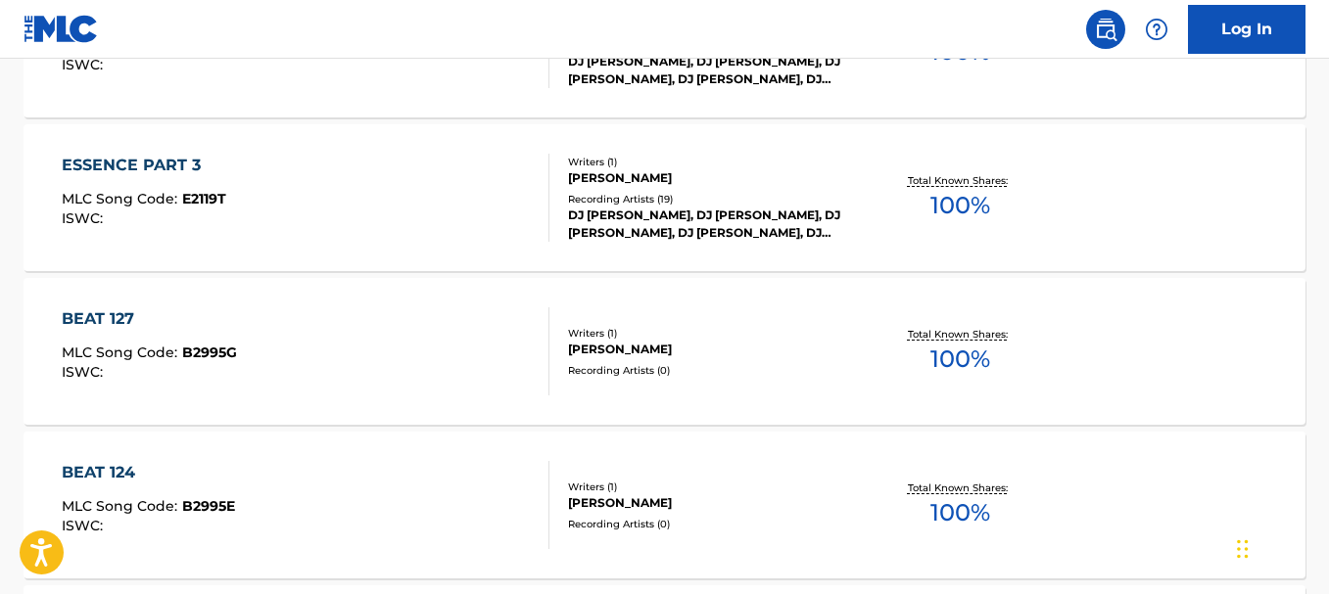
click at [149, 345] on span "MLC Song Code :" at bounding box center [122, 353] width 120 height 18
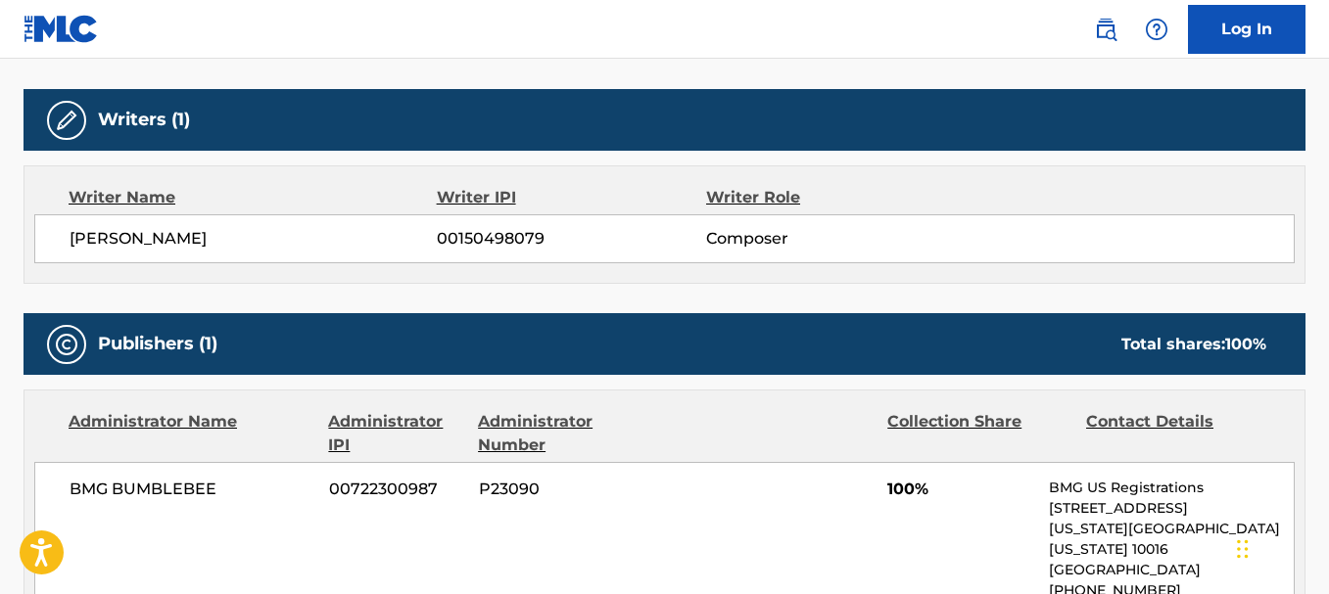
scroll to position [935, 0]
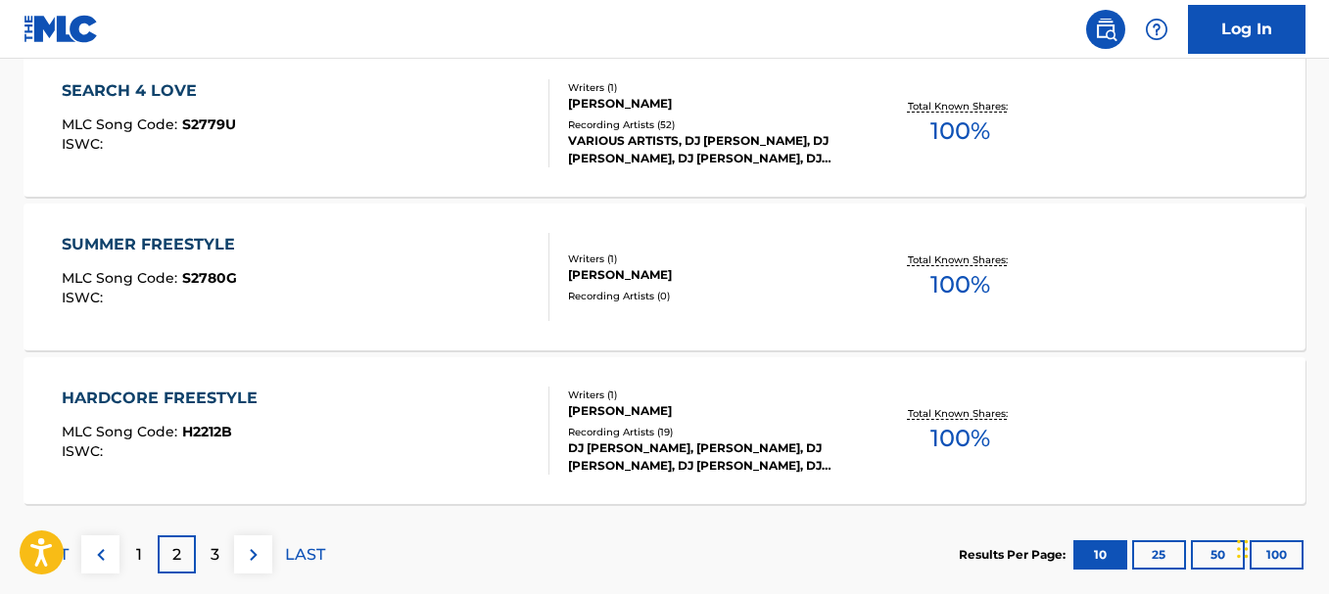
scroll to position [1802, 0]
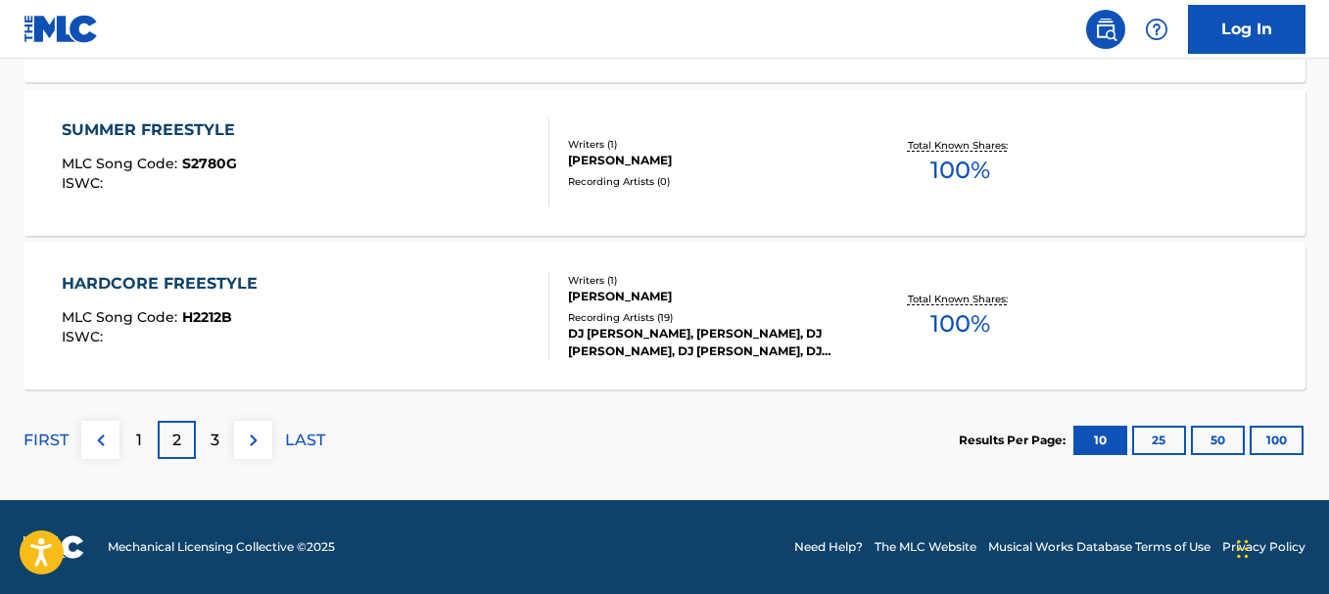
click at [273, 315] on div "HARDCORE FREESTYLE MLC Song Code : H2212B ISWC :" at bounding box center [305, 316] width 487 height 88
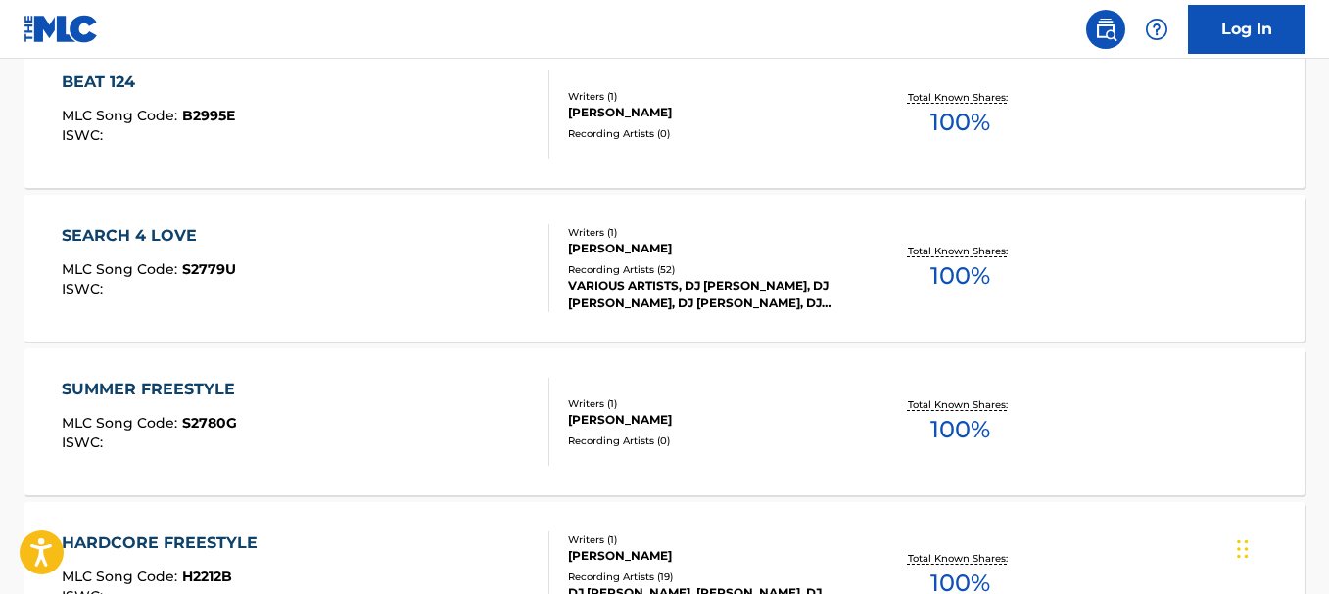
scroll to position [1802, 0]
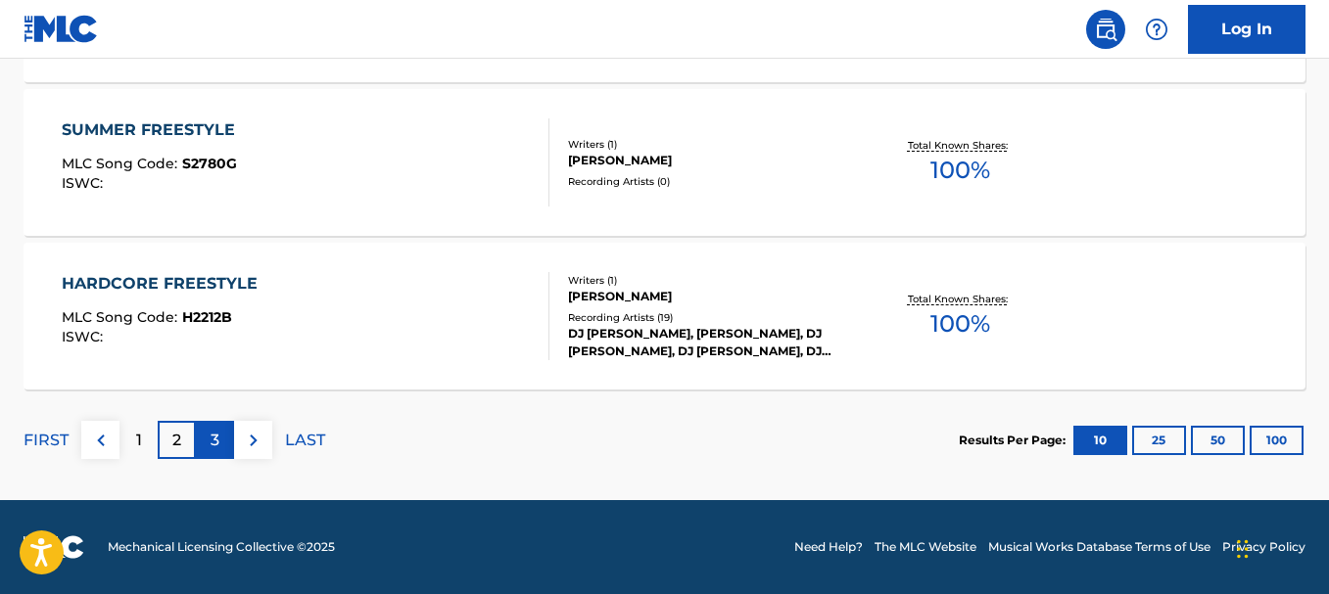
click at [214, 436] on p "3" at bounding box center [215, 440] width 9 height 23
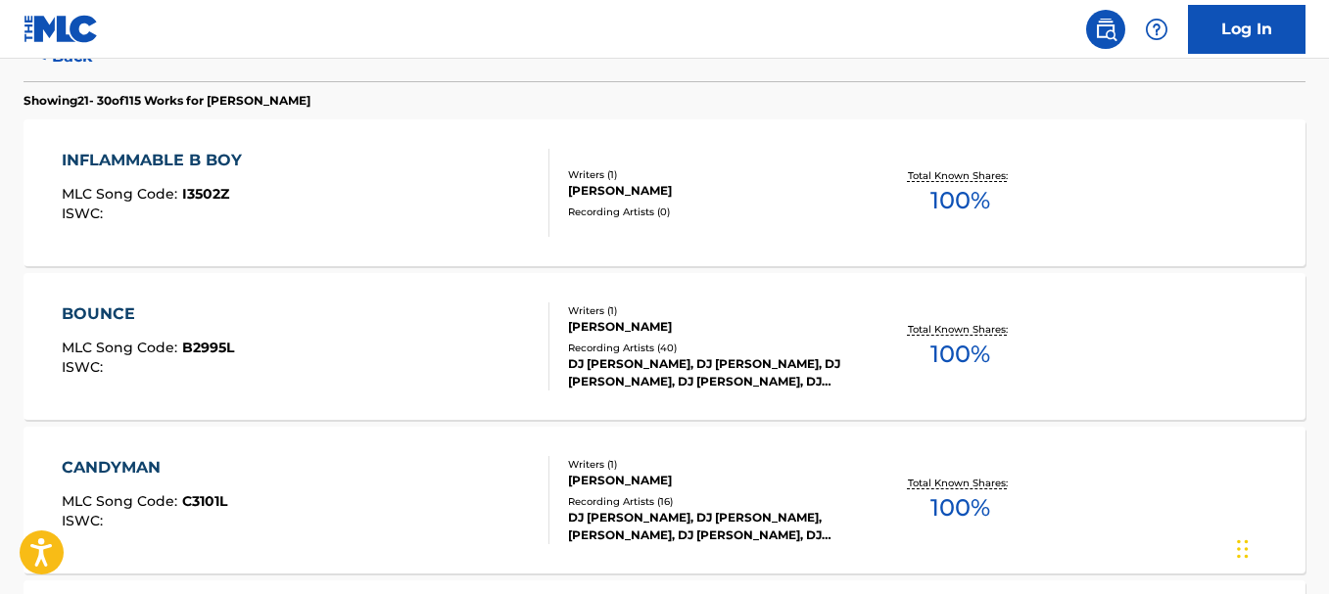
scroll to position [536, 0]
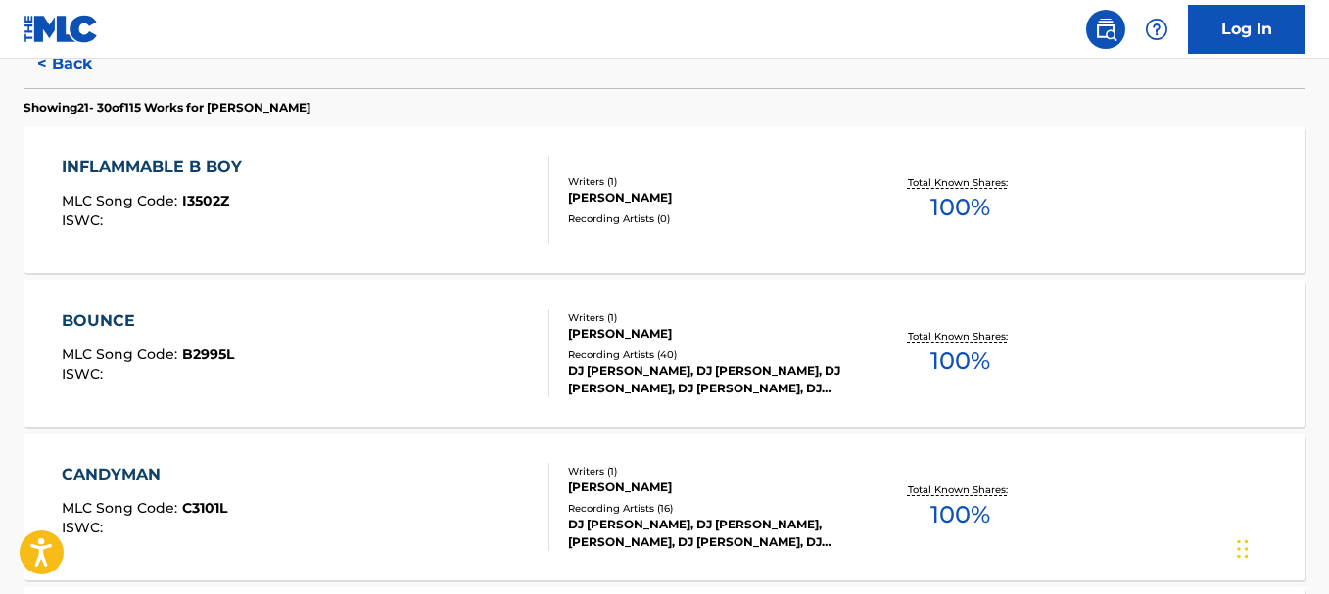
click at [256, 203] on div "INFLAMMABLE B BOY MLC Song Code : I3502Z ISWC :" at bounding box center [305, 200] width 487 height 88
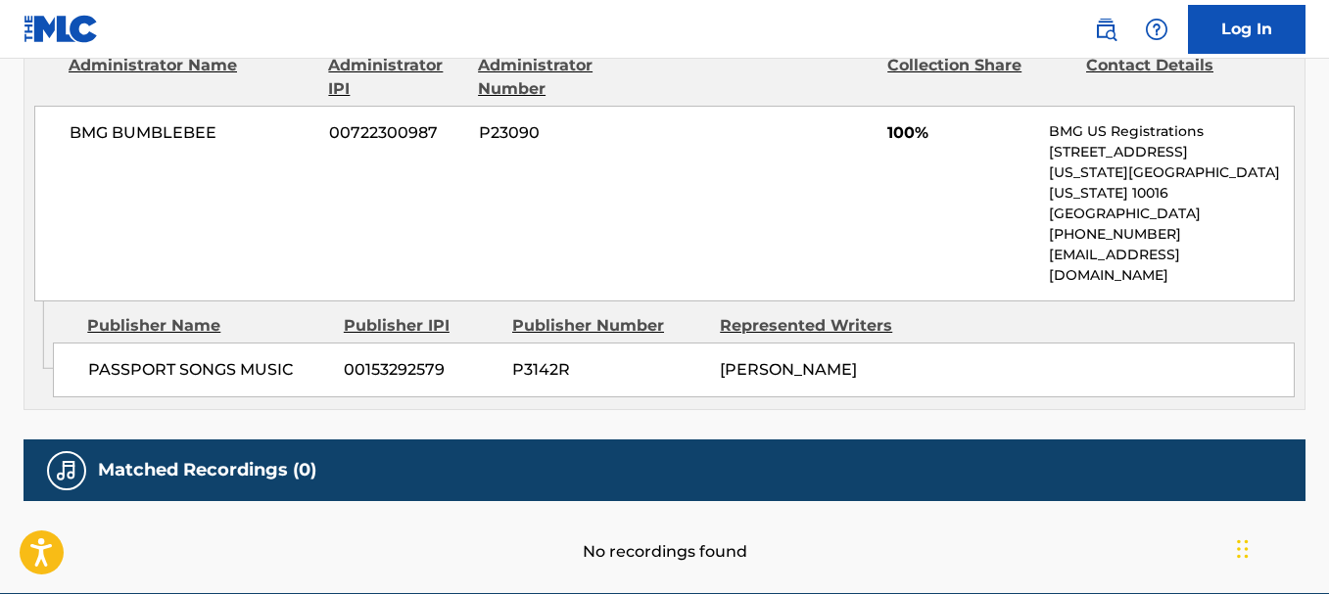
scroll to position [1008, 0]
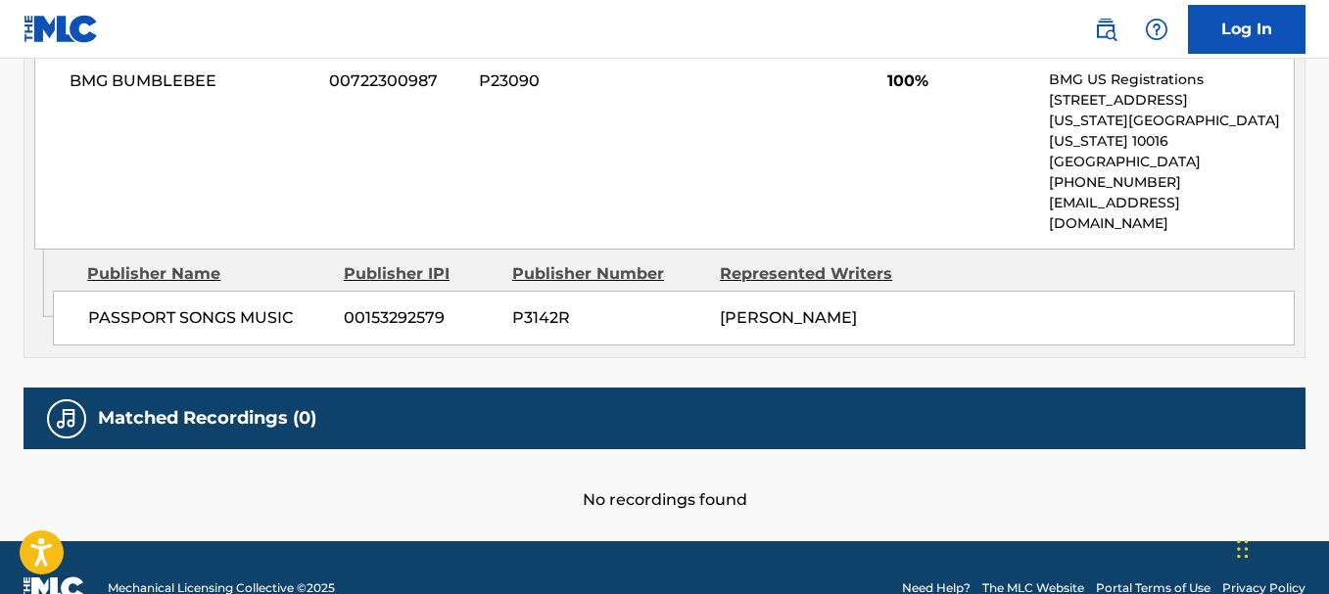
scroll to position [1802, 0]
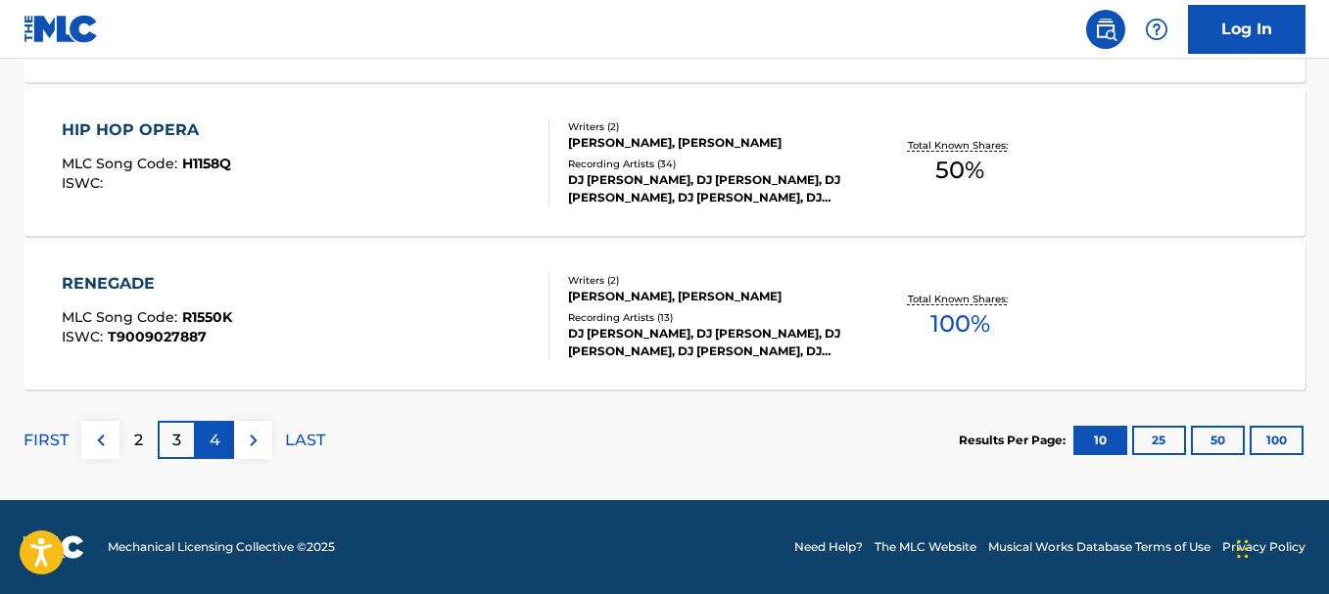
click at [211, 425] on div "4" at bounding box center [215, 440] width 38 height 38
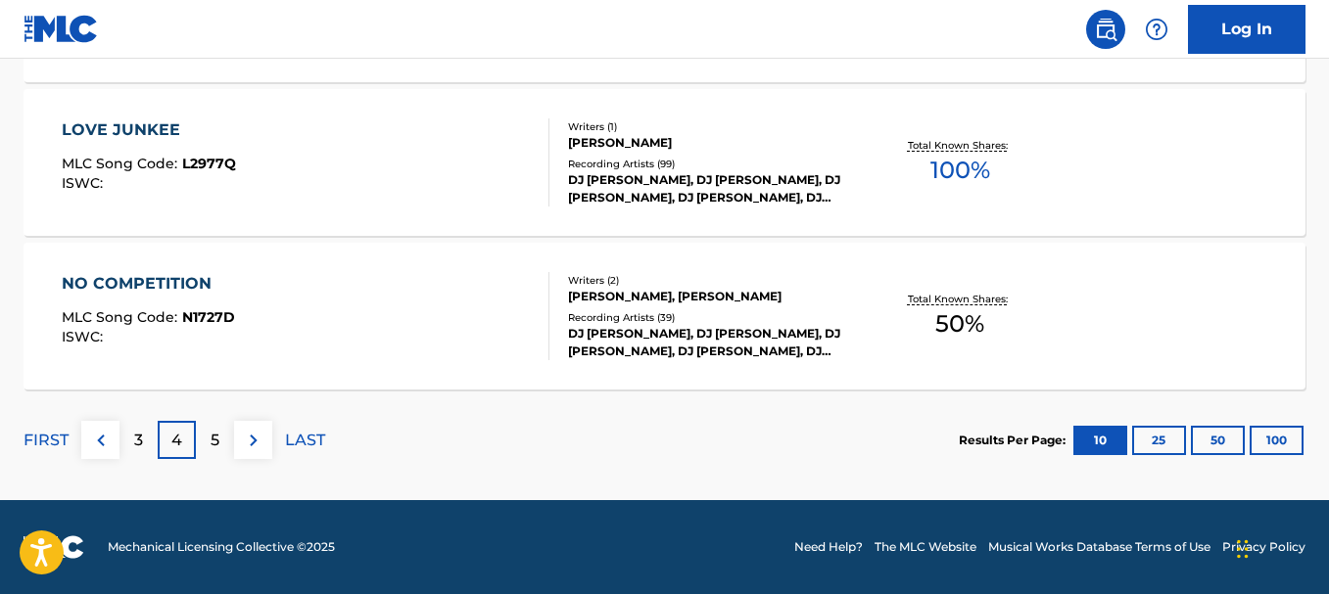
click at [285, 333] on div "NO COMPETITION MLC Song Code : N1727D ISWC :" at bounding box center [305, 316] width 487 height 88
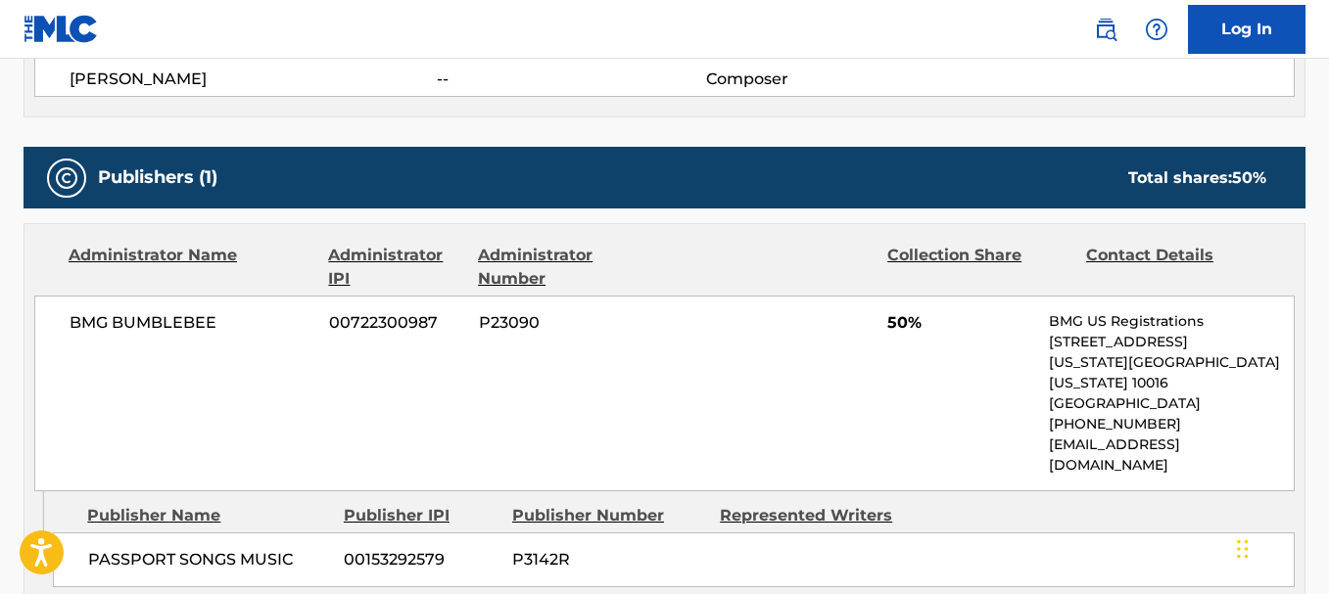
scroll to position [793, 0]
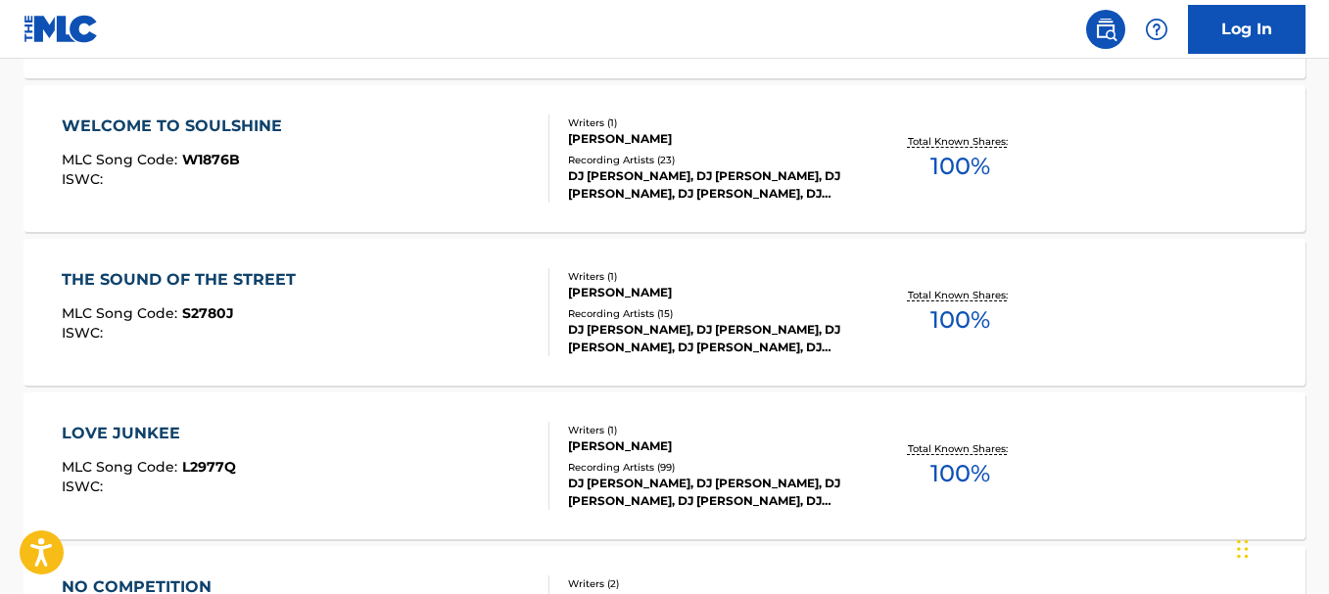
scroll to position [1802, 0]
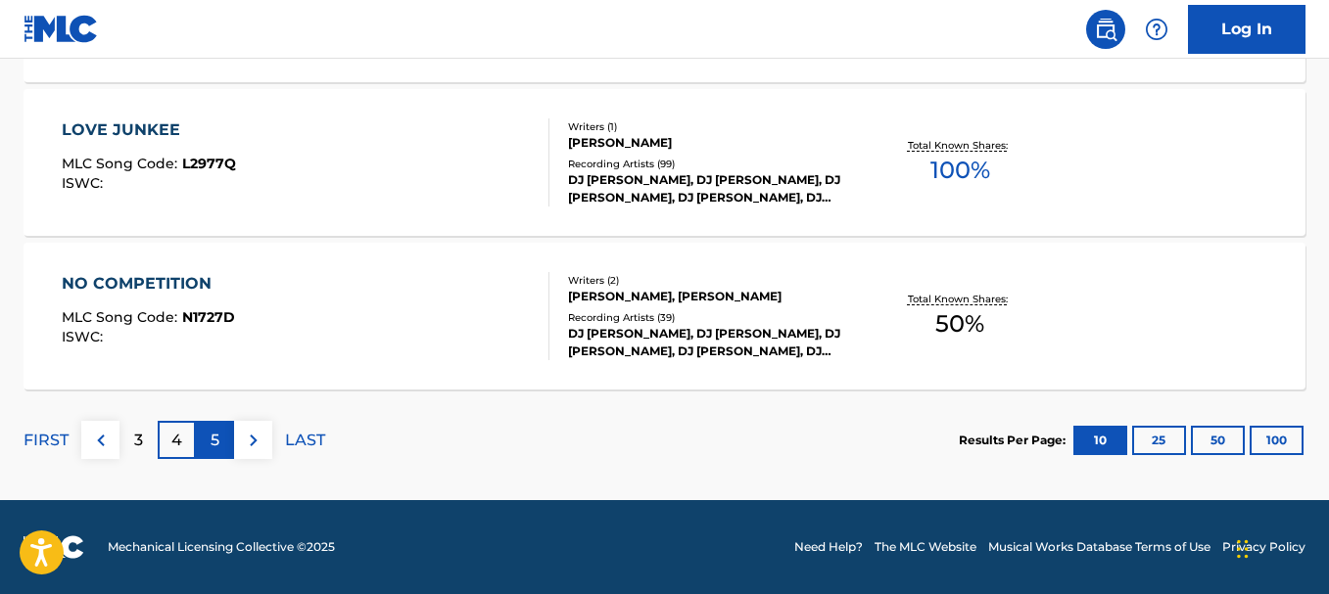
click at [221, 437] on div "5" at bounding box center [215, 440] width 38 height 38
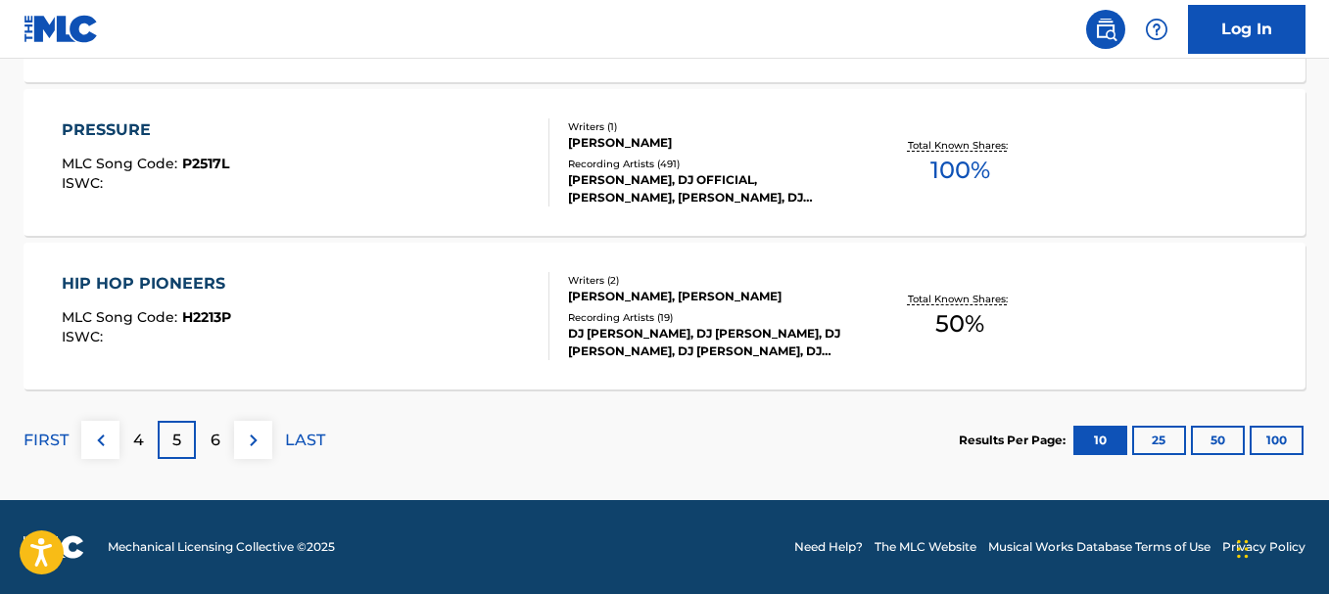
click at [244, 285] on div "HIP HOP PIONEERS MLC Song Code : H2213P ISWC :" at bounding box center [305, 316] width 487 height 88
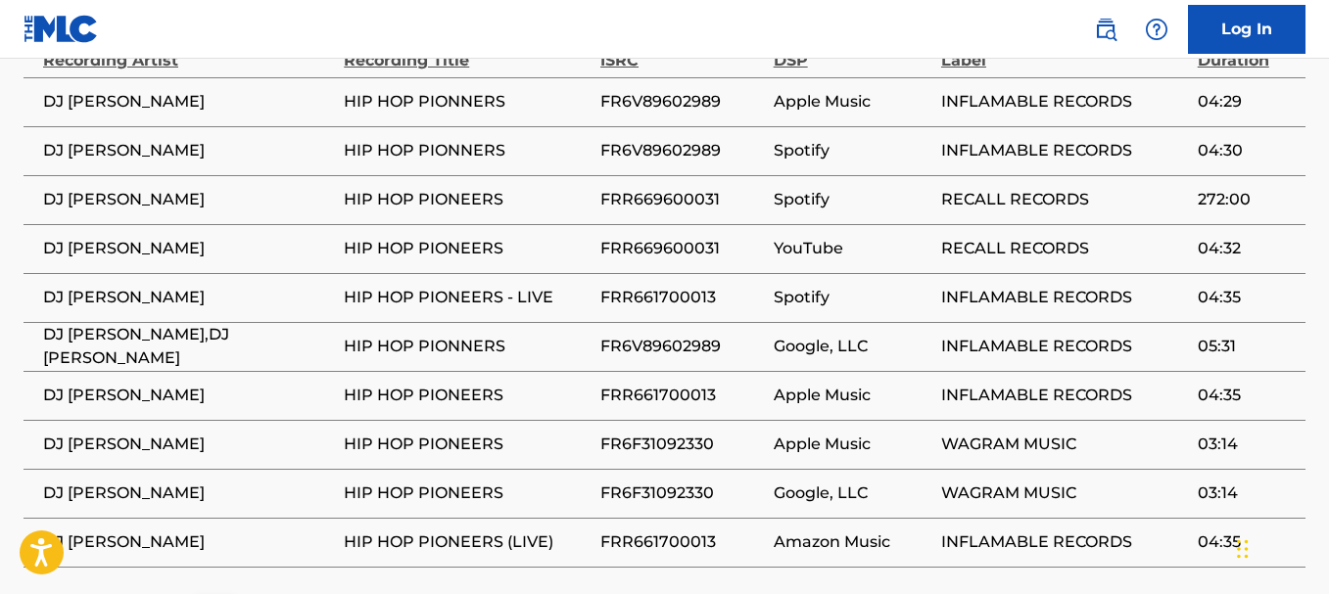
scroll to position [1600, 0]
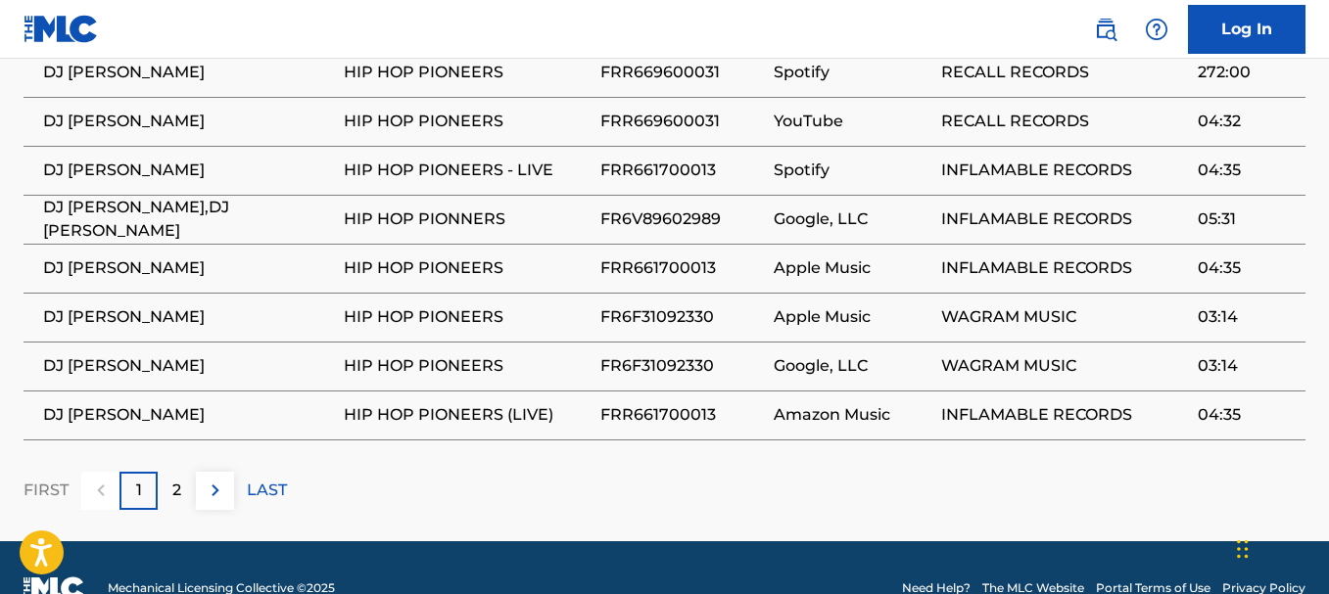
scroll to position [1802, 0]
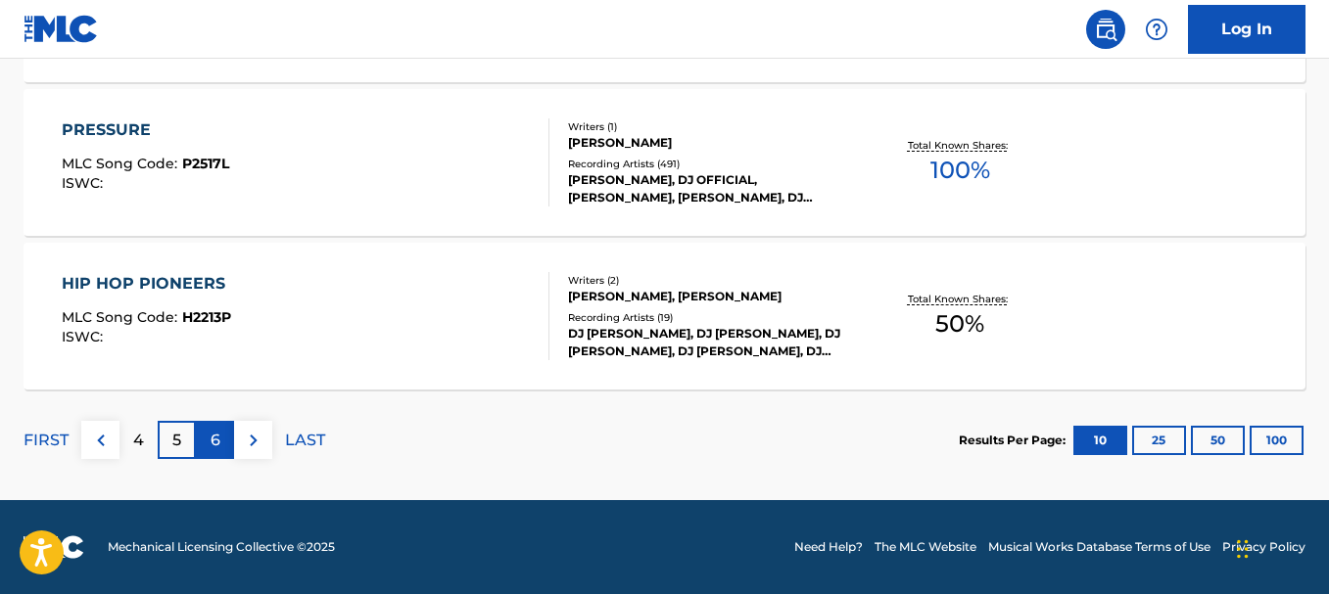
click at [220, 437] on div "6" at bounding box center [215, 440] width 38 height 38
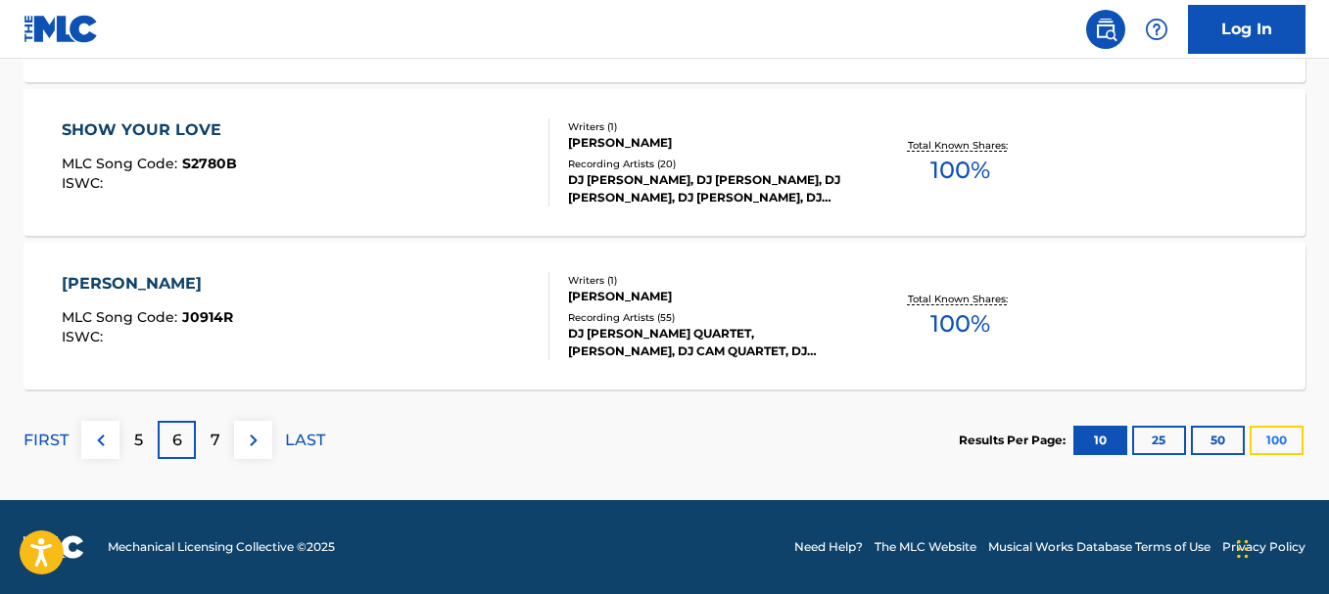
click at [1280, 448] on button "100" at bounding box center [1276, 440] width 54 height 29
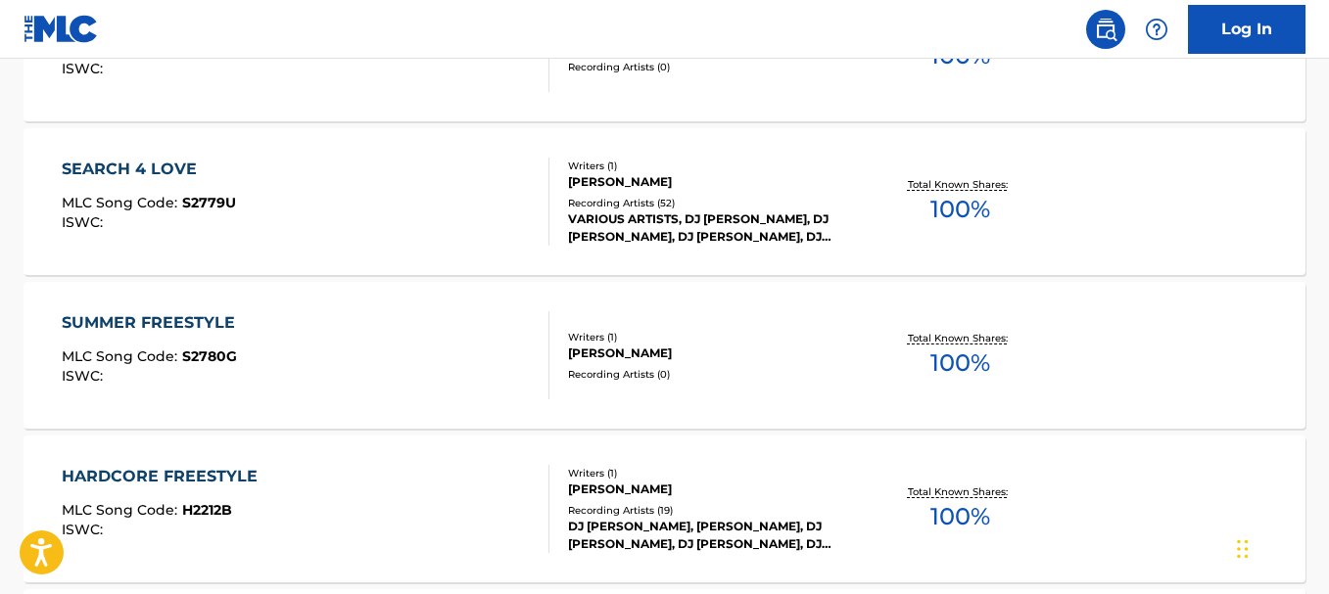
scroll to position [2938, 0]
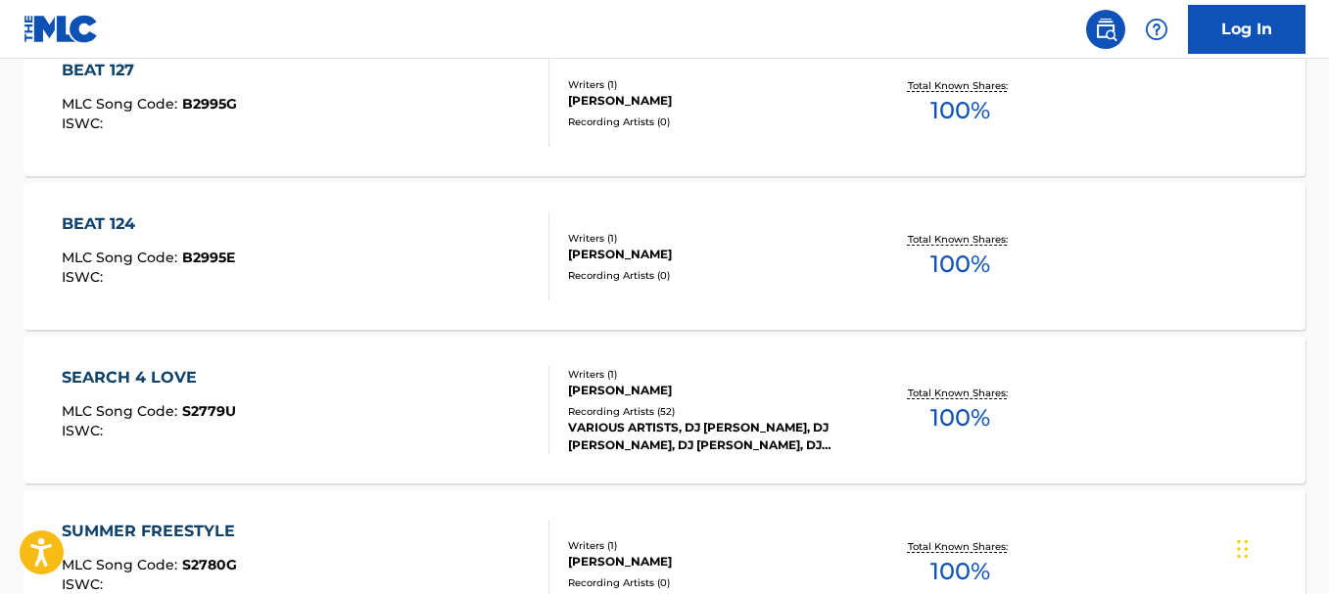
click at [303, 387] on div "SEARCH 4 LOVE MLC Song Code : S2779U ISWC :" at bounding box center [305, 410] width 487 height 88
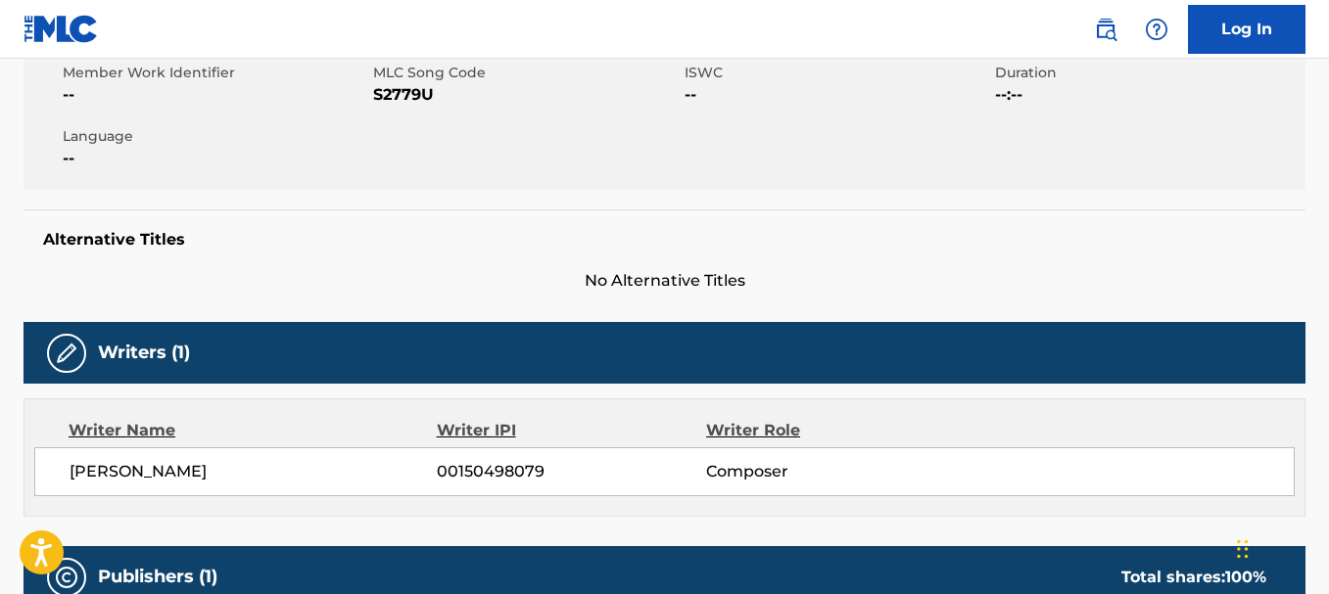
scroll to position [679, 0]
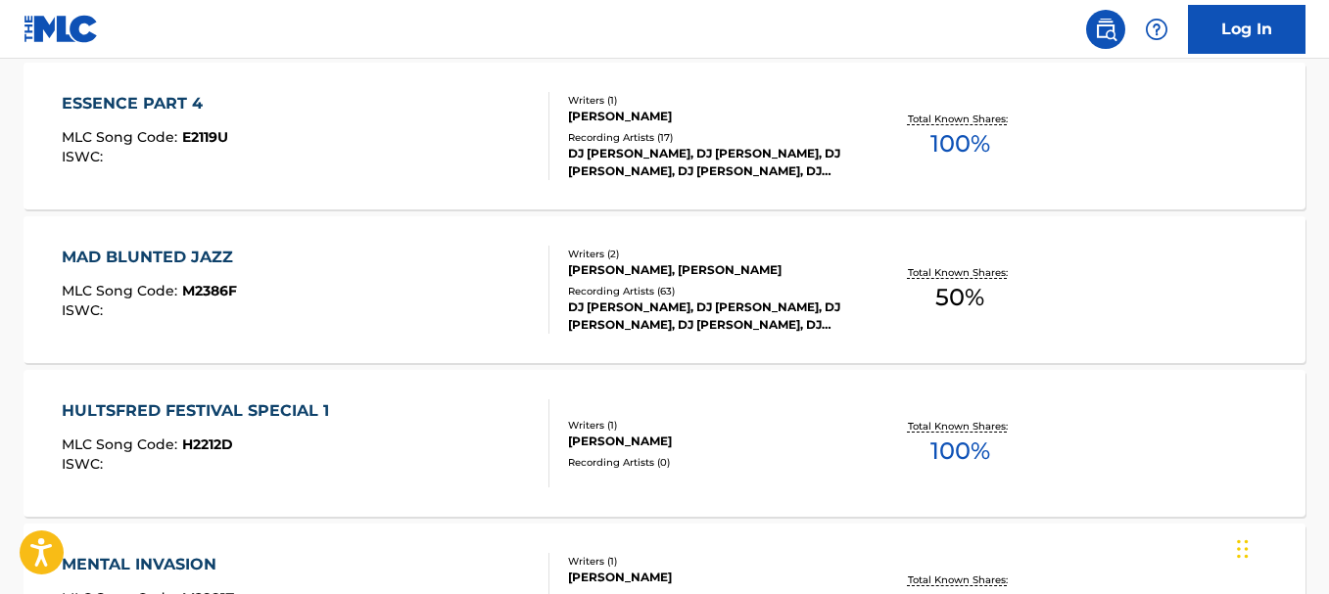
scroll to position [1719, 0]
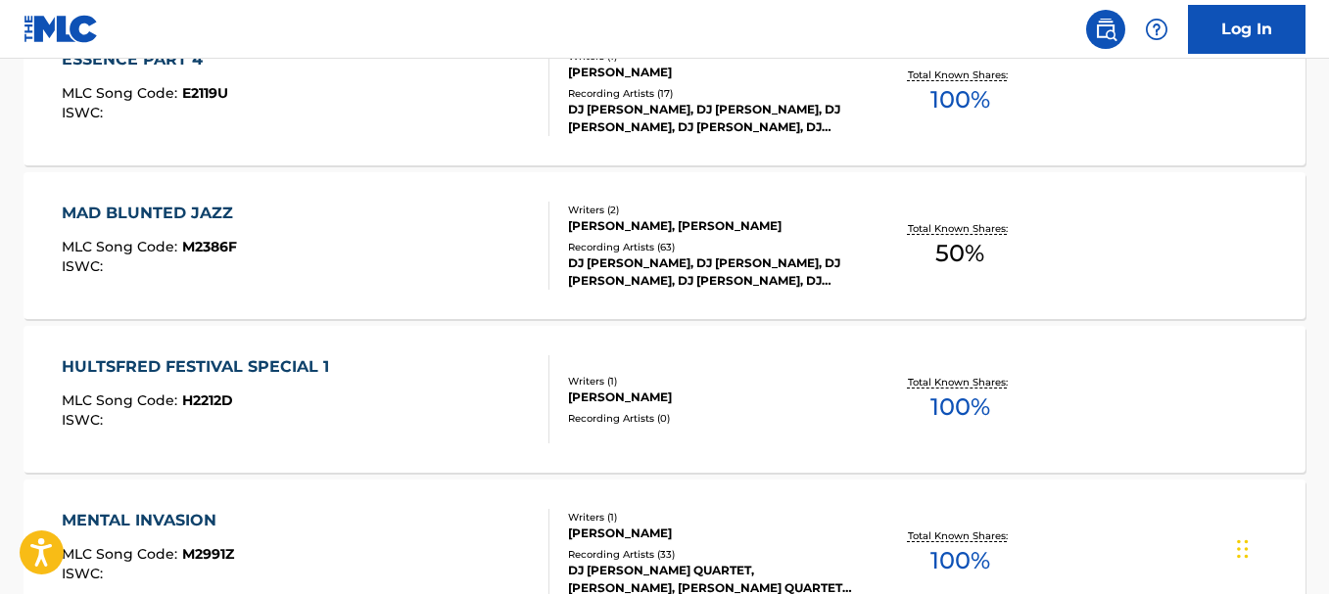
click at [220, 428] on div "HULTSFRED FESTIVAL SPECIAL 1 MLC Song Code : H2212D ISWC :" at bounding box center [200, 399] width 277 height 88
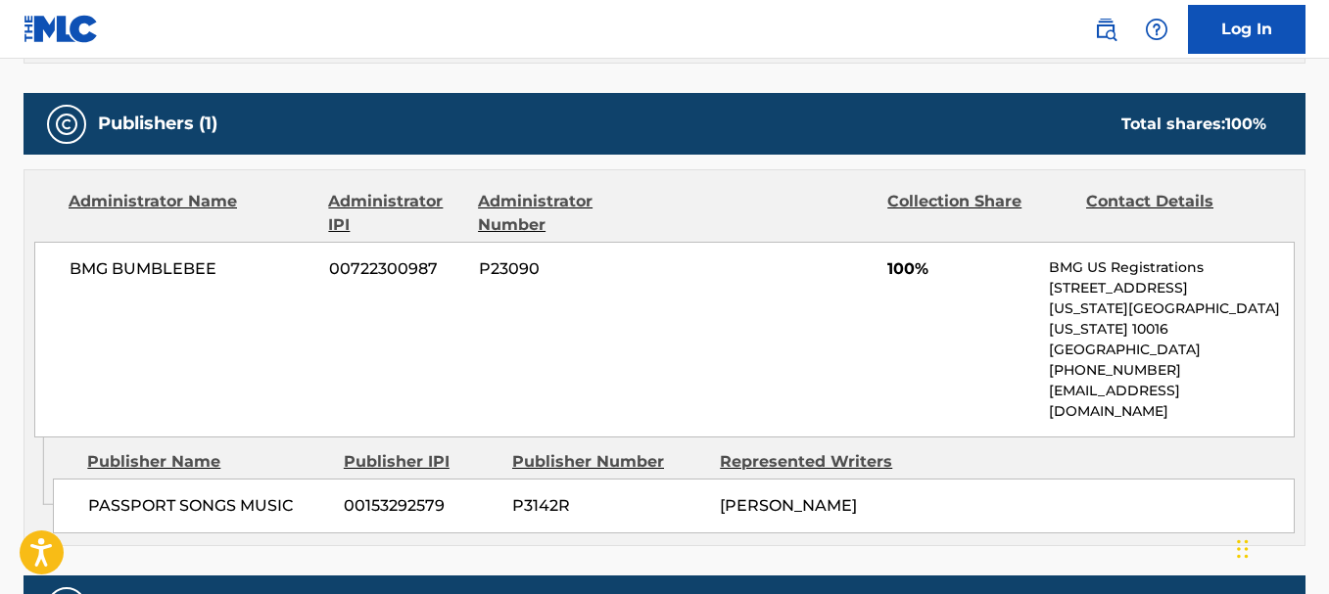
scroll to position [817, 0]
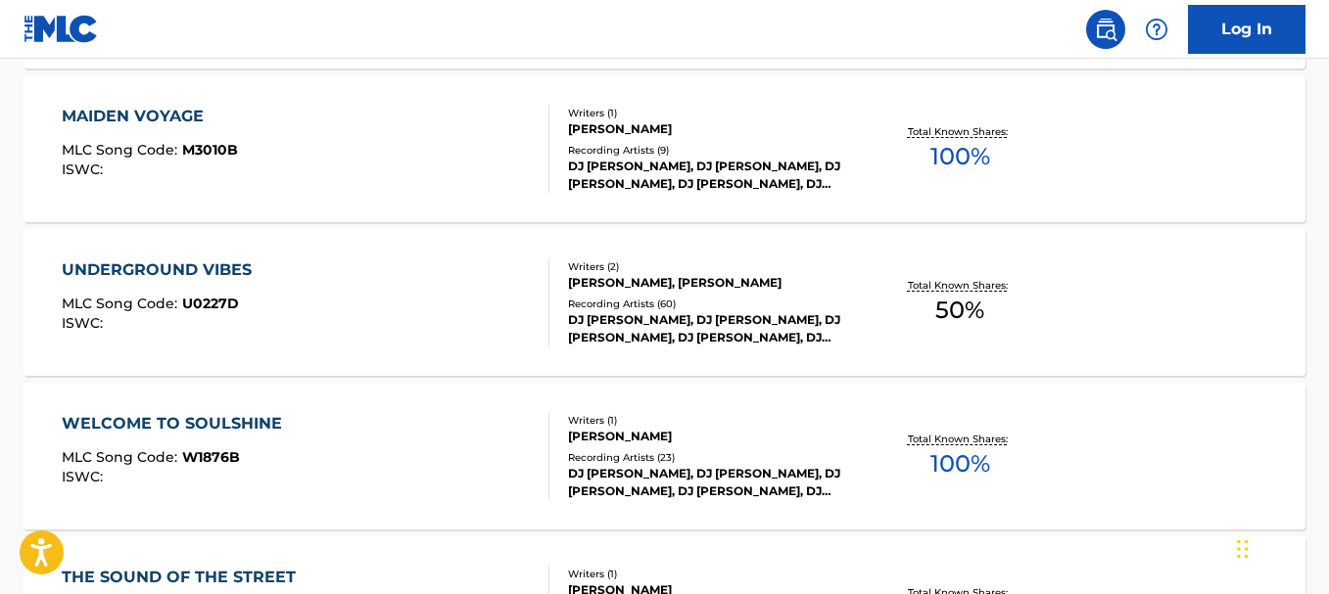
scroll to position [5818, 0]
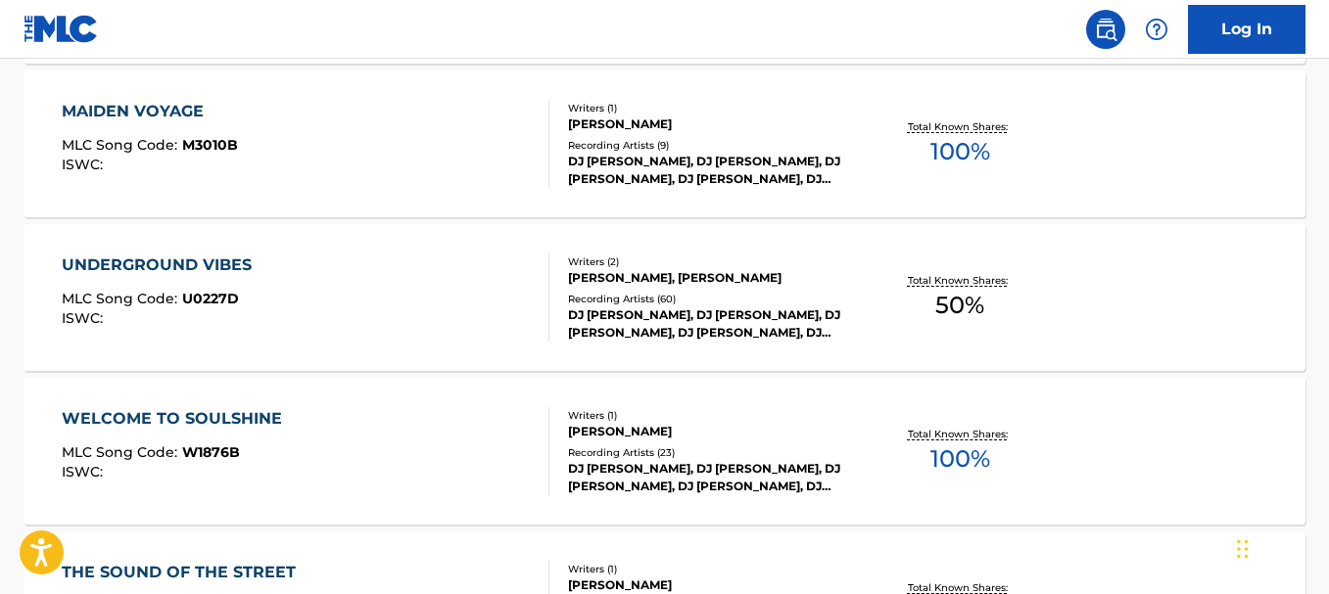
click at [195, 305] on span "U0227D" at bounding box center [210, 299] width 57 height 18
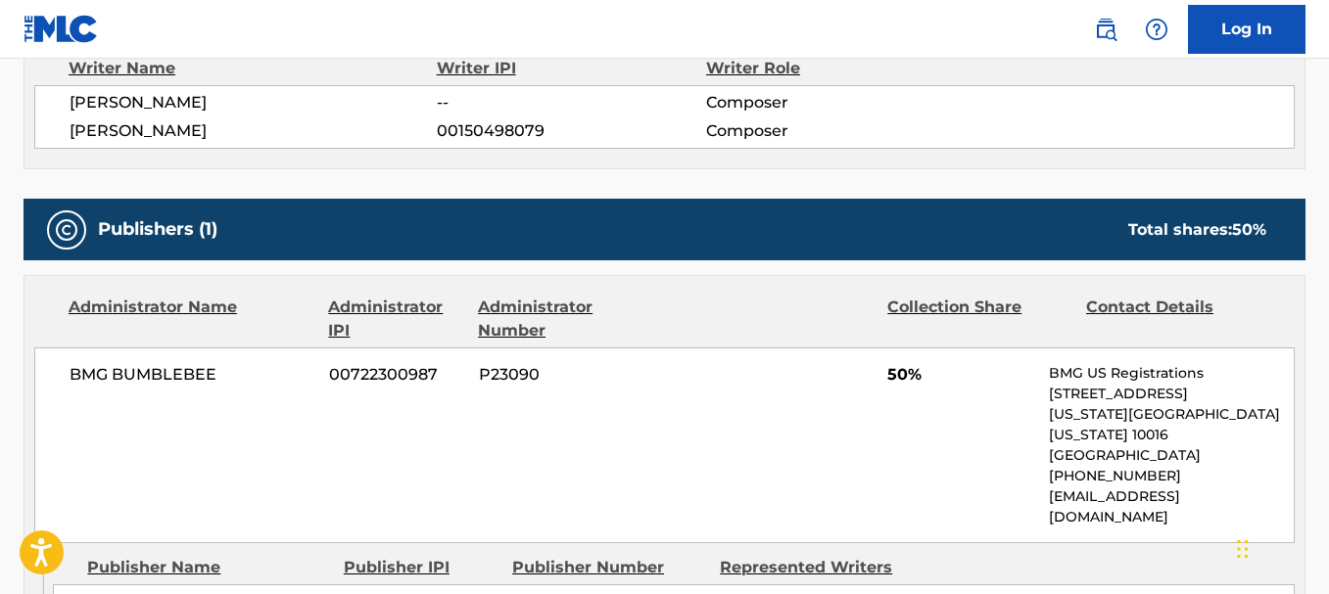
scroll to position [667, 0]
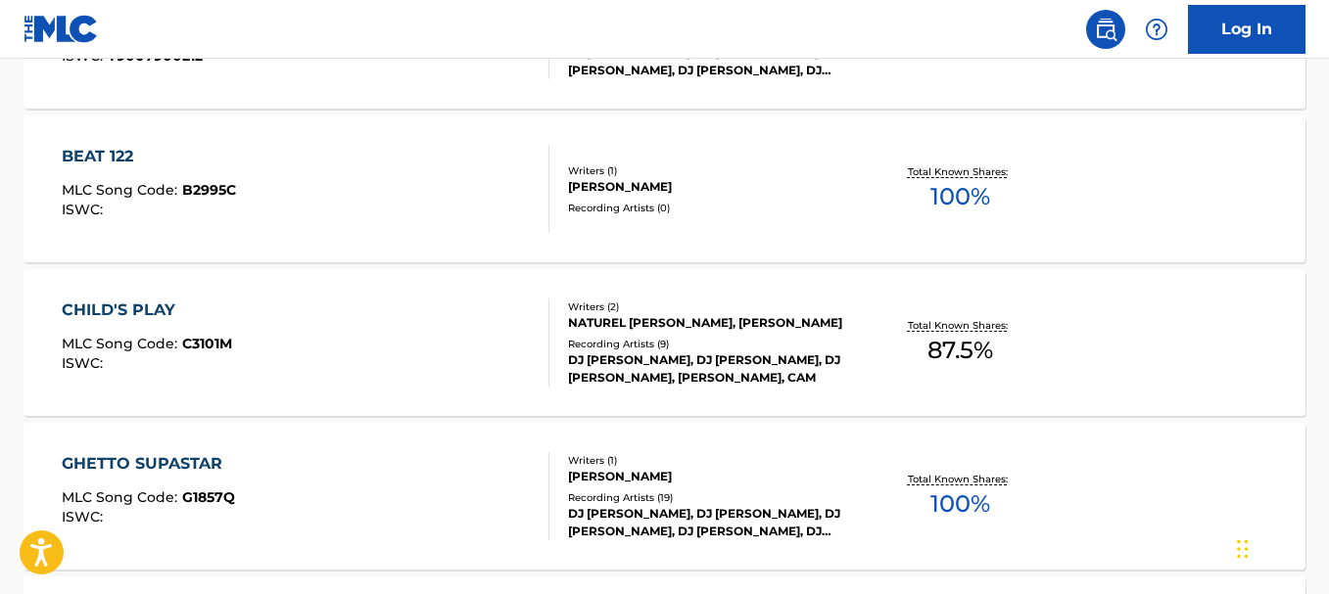
scroll to position [9038, 0]
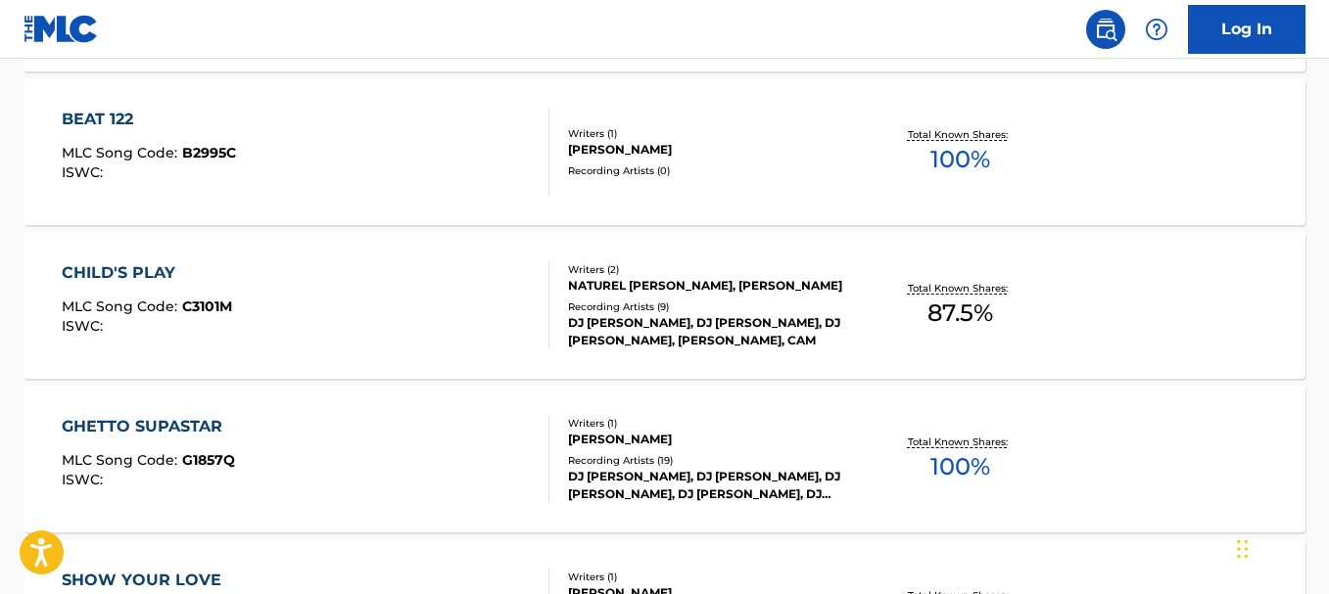
click at [179, 323] on div "ISWC :" at bounding box center [147, 326] width 170 height 15
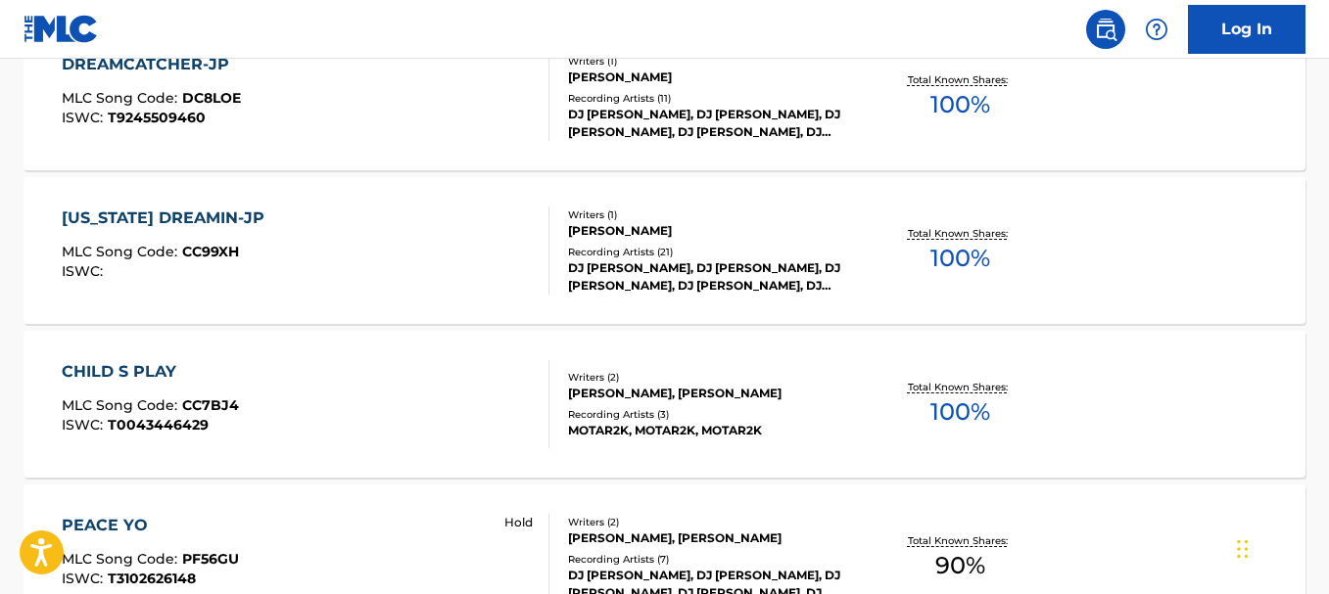
scroll to position [1598, 0]
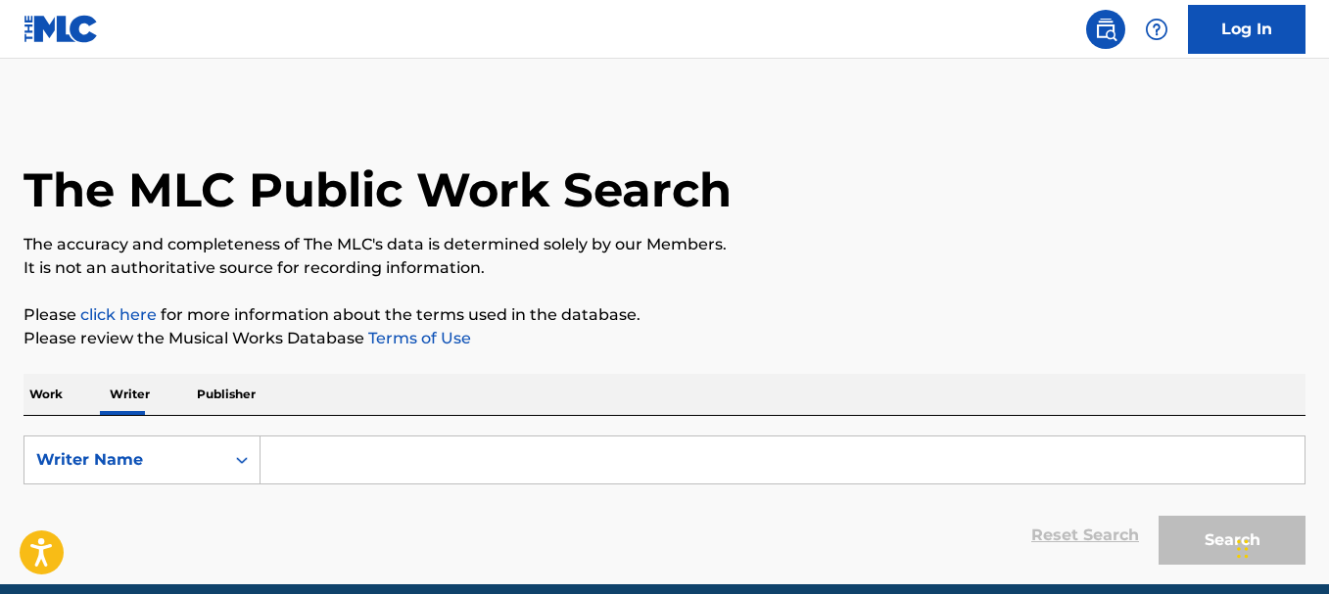
scroll to position [84, 0]
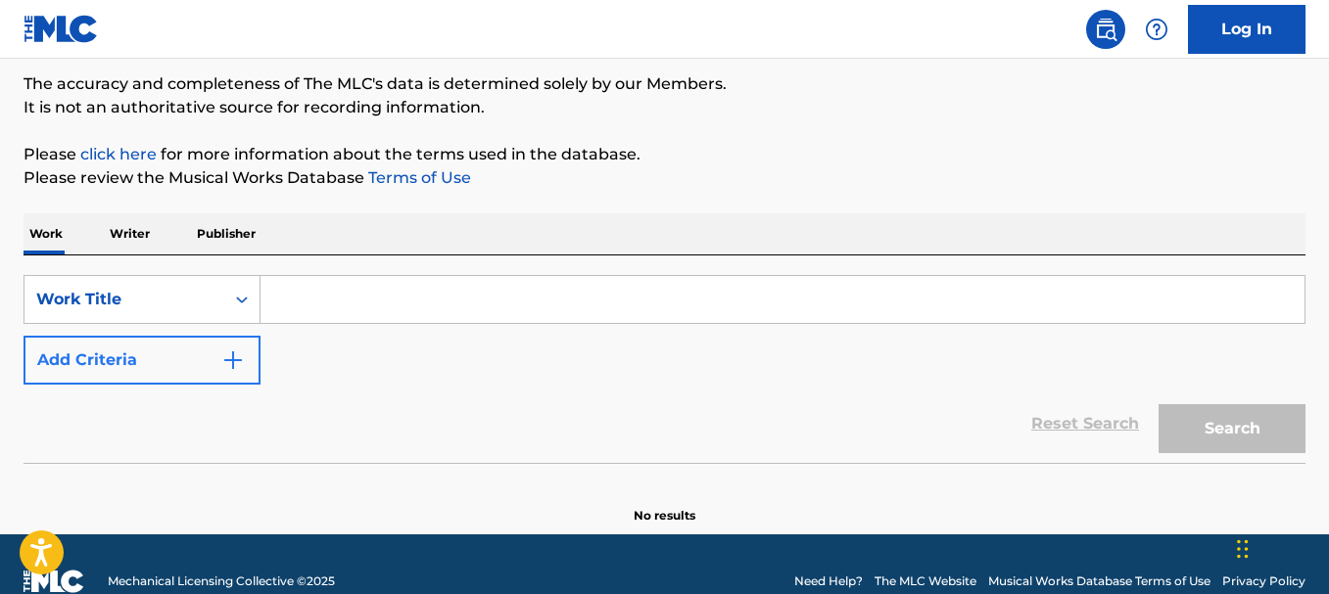
scroll to position [195, 0]
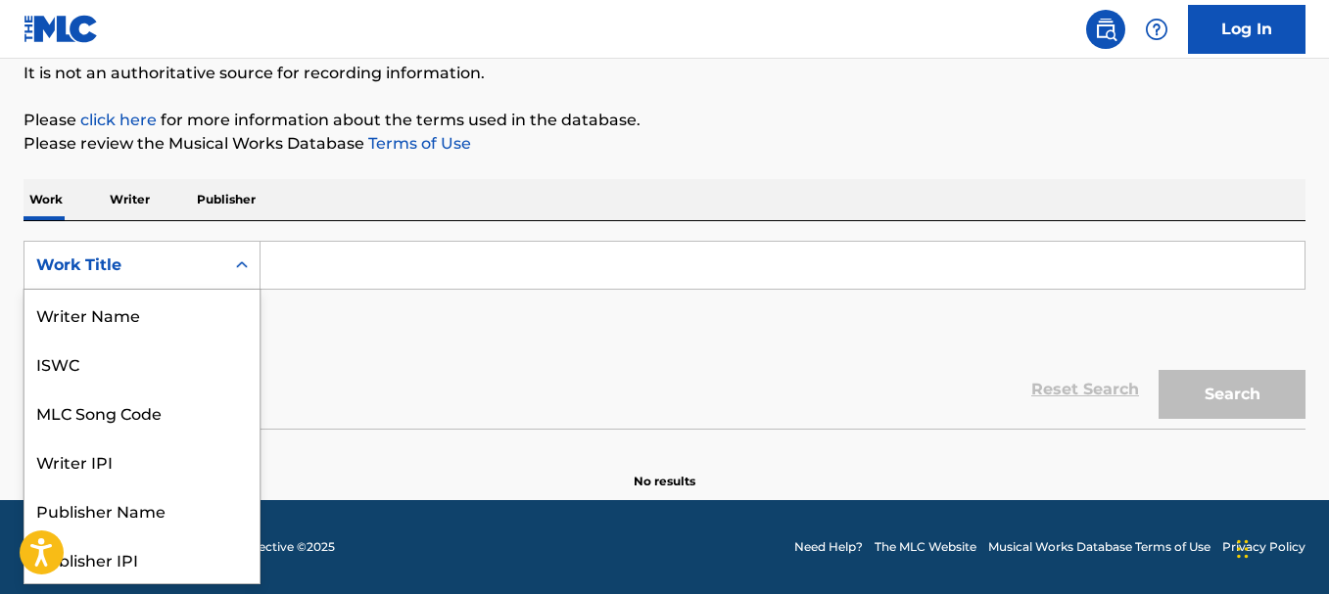
click at [188, 267] on div "Work Title" at bounding box center [124, 265] width 176 height 23
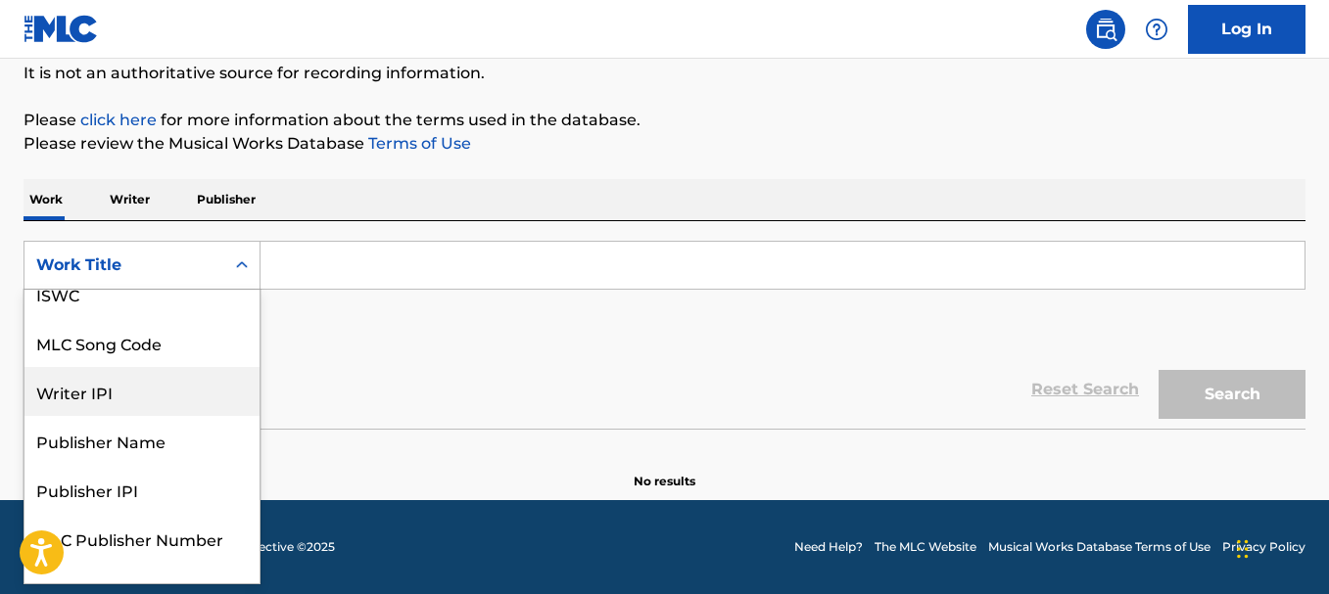
scroll to position [98, 0]
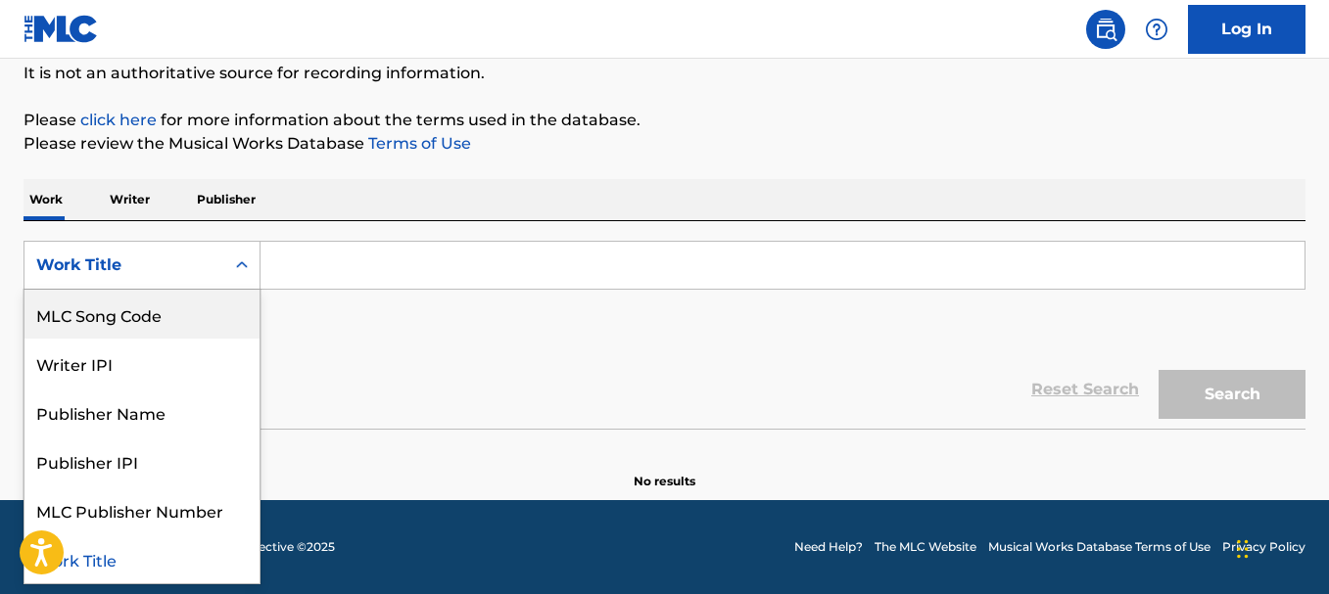
click at [131, 200] on p "Writer" at bounding box center [130, 199] width 52 height 41
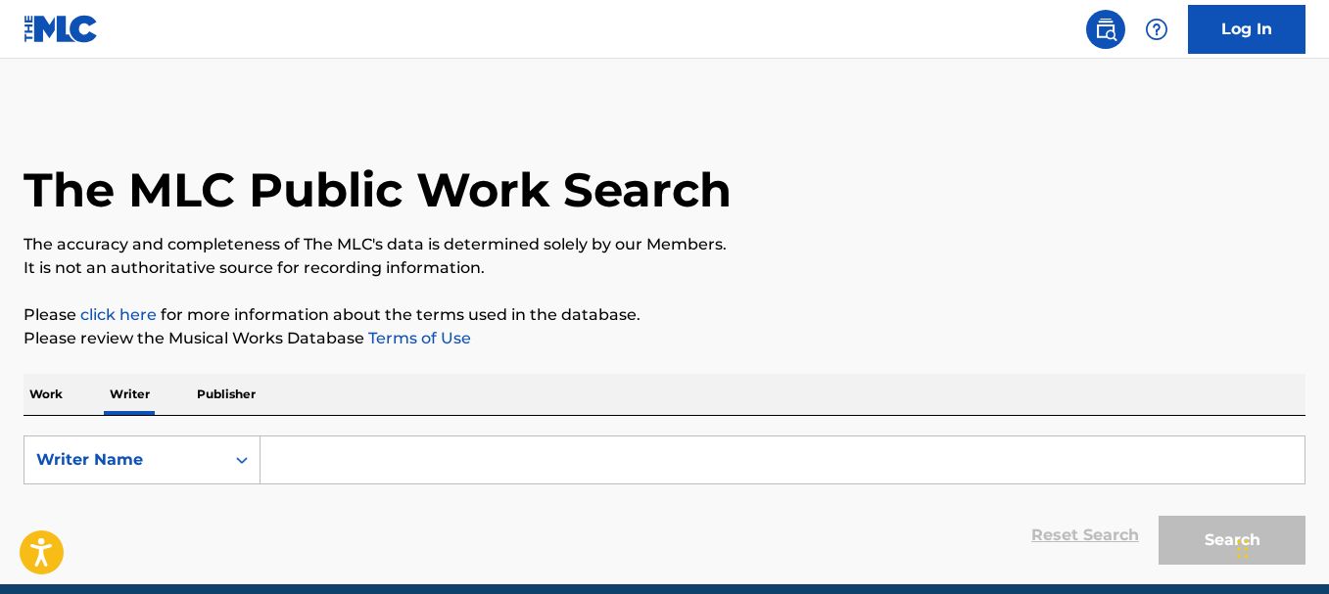
scroll to position [6, 0]
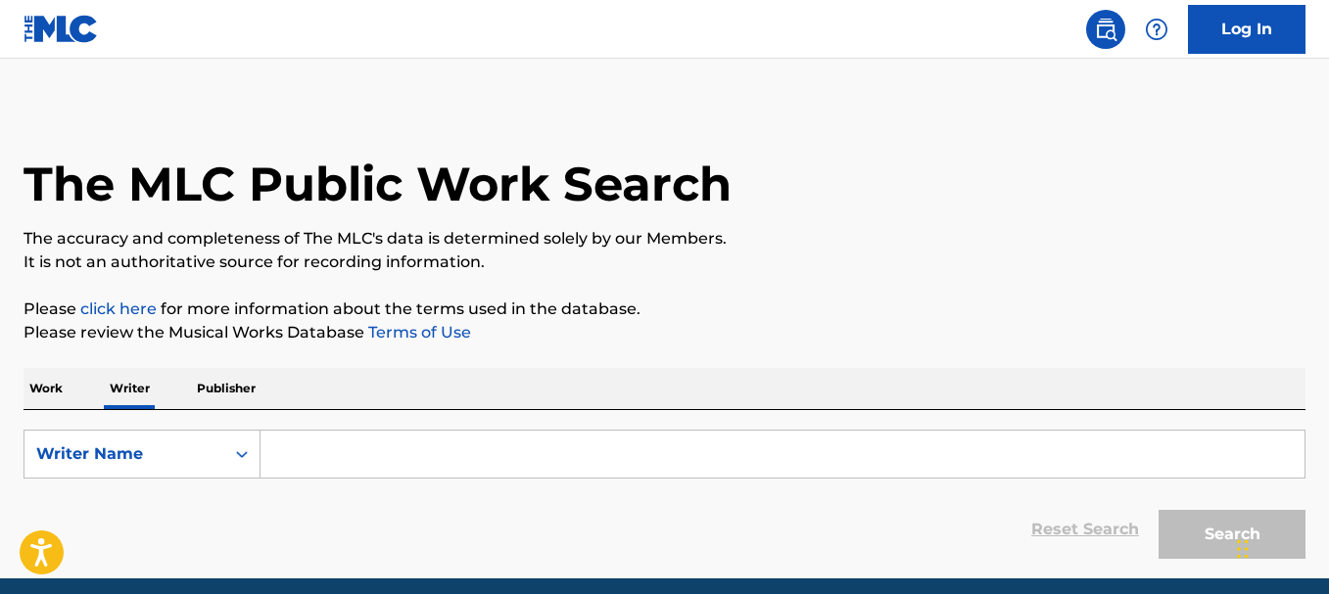
click at [204, 387] on p "Publisher" at bounding box center [226, 388] width 70 height 41
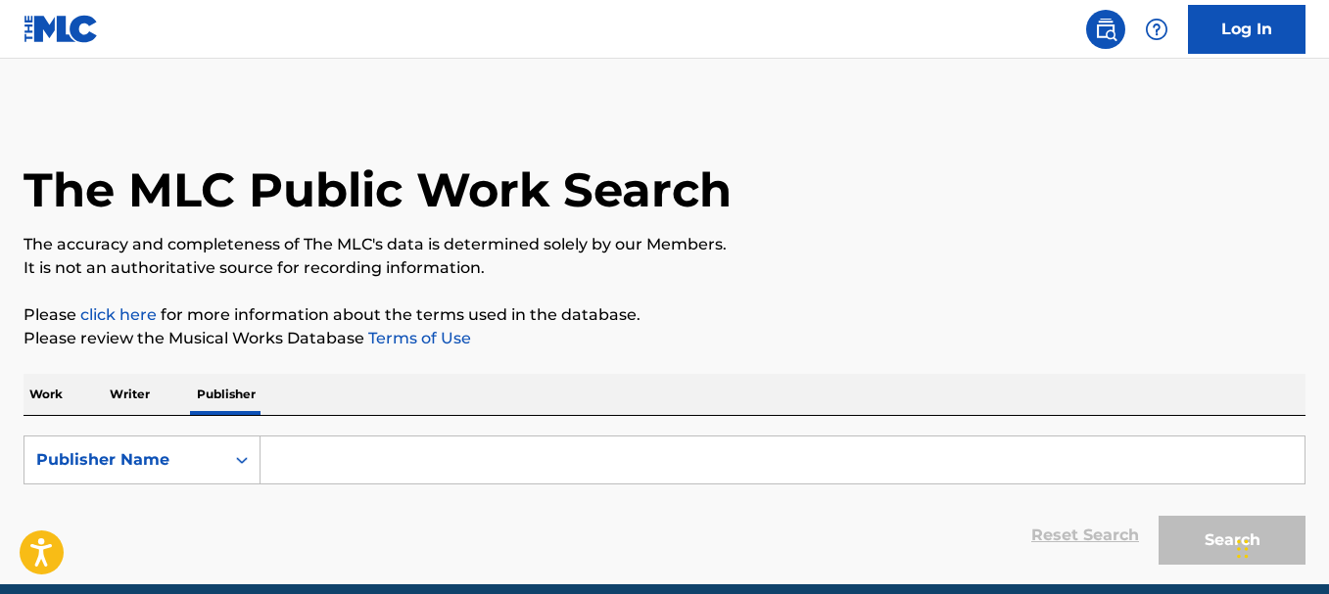
scroll to position [21, 0]
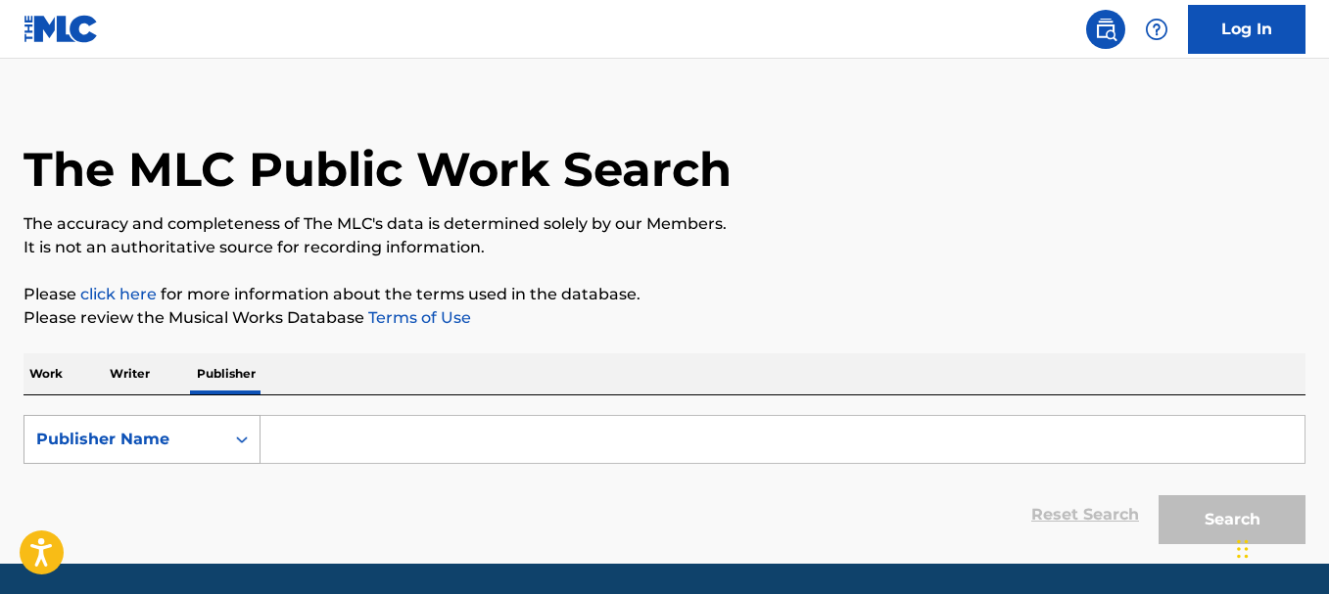
click at [189, 452] on div "Publisher Name" at bounding box center [124, 439] width 200 height 37
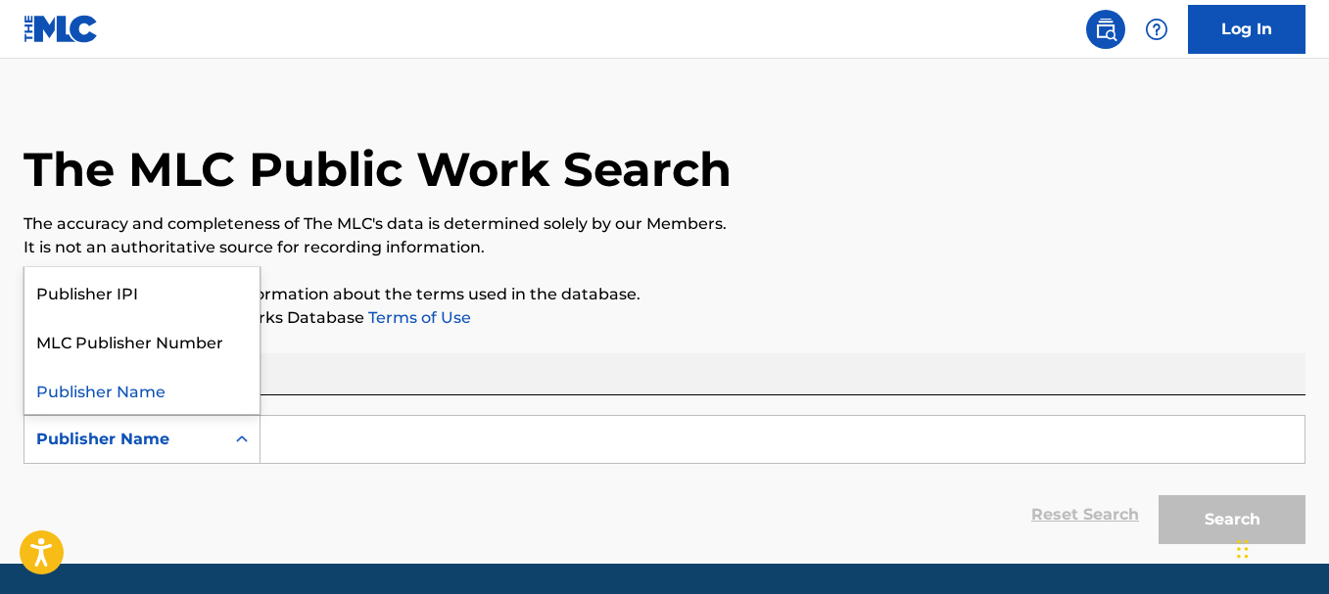
click at [321, 340] on div "The MLC Public Work Search The accuracy and completeness of The MLC's data is d…" at bounding box center [664, 320] width 1329 height 467
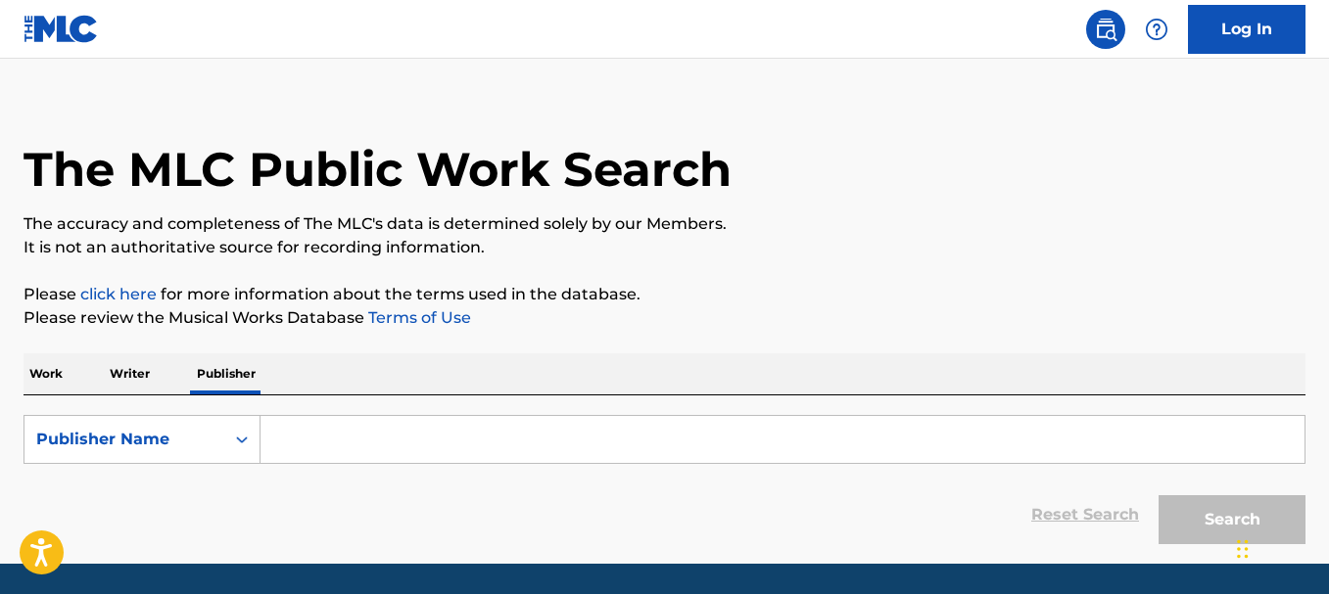
click at [136, 363] on p "Writer" at bounding box center [130, 373] width 52 height 41
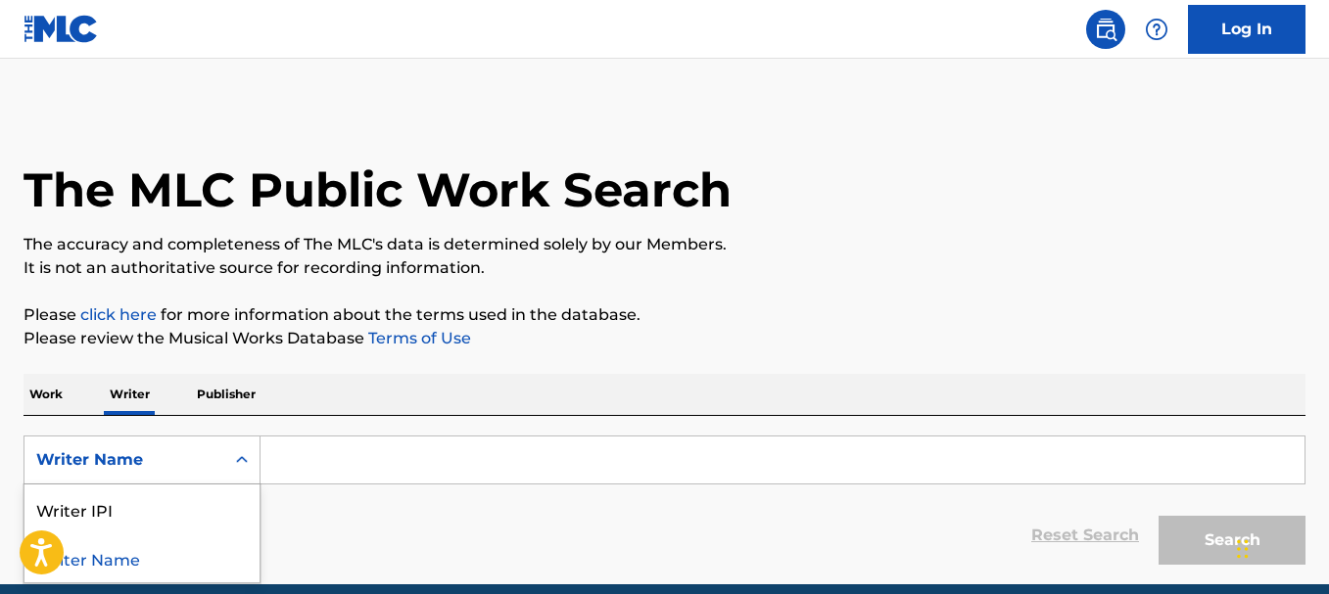
click at [190, 466] on div "Writer Name" at bounding box center [124, 459] width 176 height 23
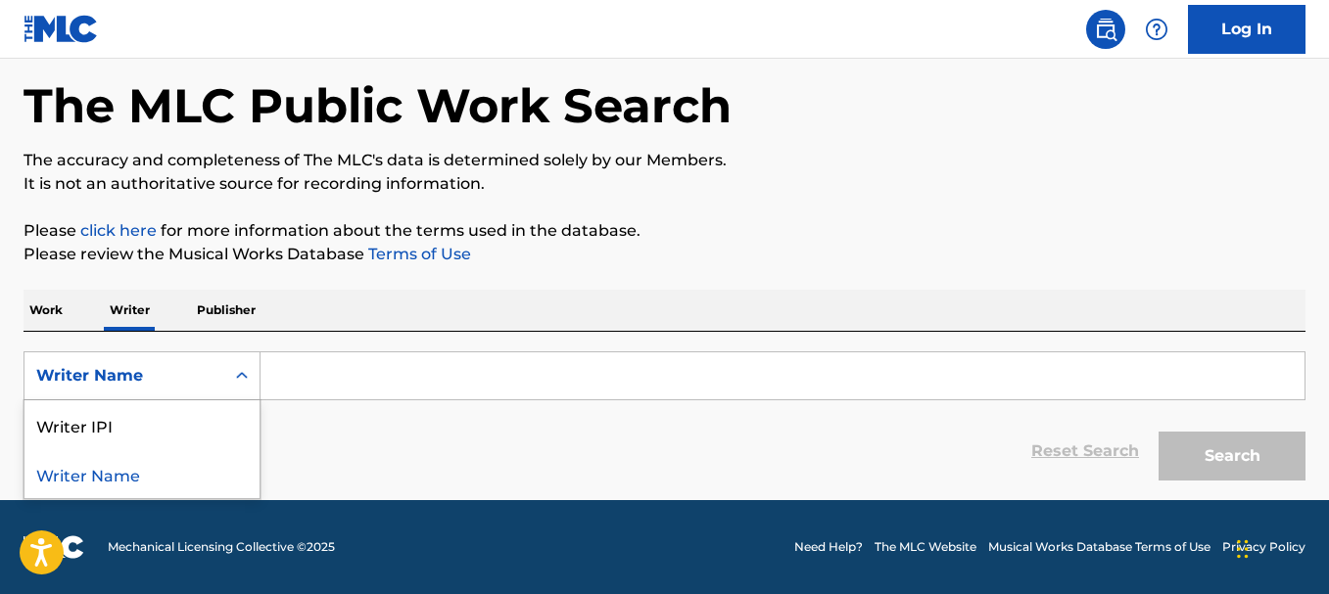
click at [404, 444] on div "Reset Search Search" at bounding box center [664, 451] width 1282 height 78
click at [45, 302] on p "Work" at bounding box center [45, 310] width 45 height 41
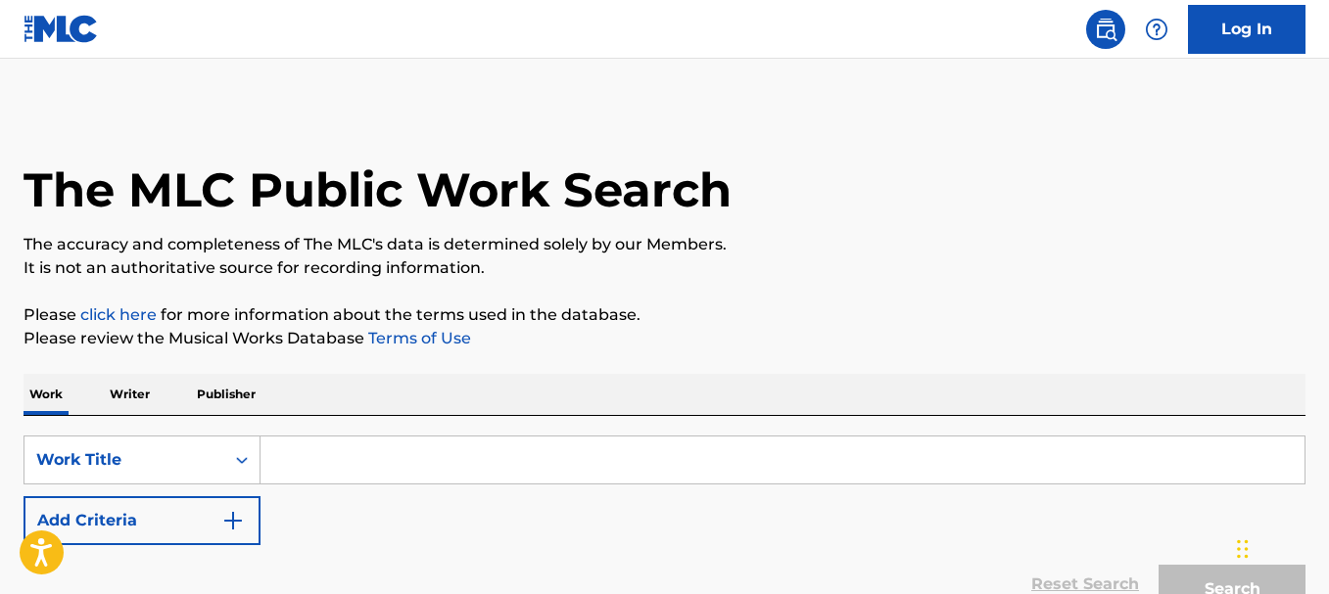
click at [346, 459] on input "Search Form" at bounding box center [782, 460] width 1044 height 47
paste input "rebirth of cool"
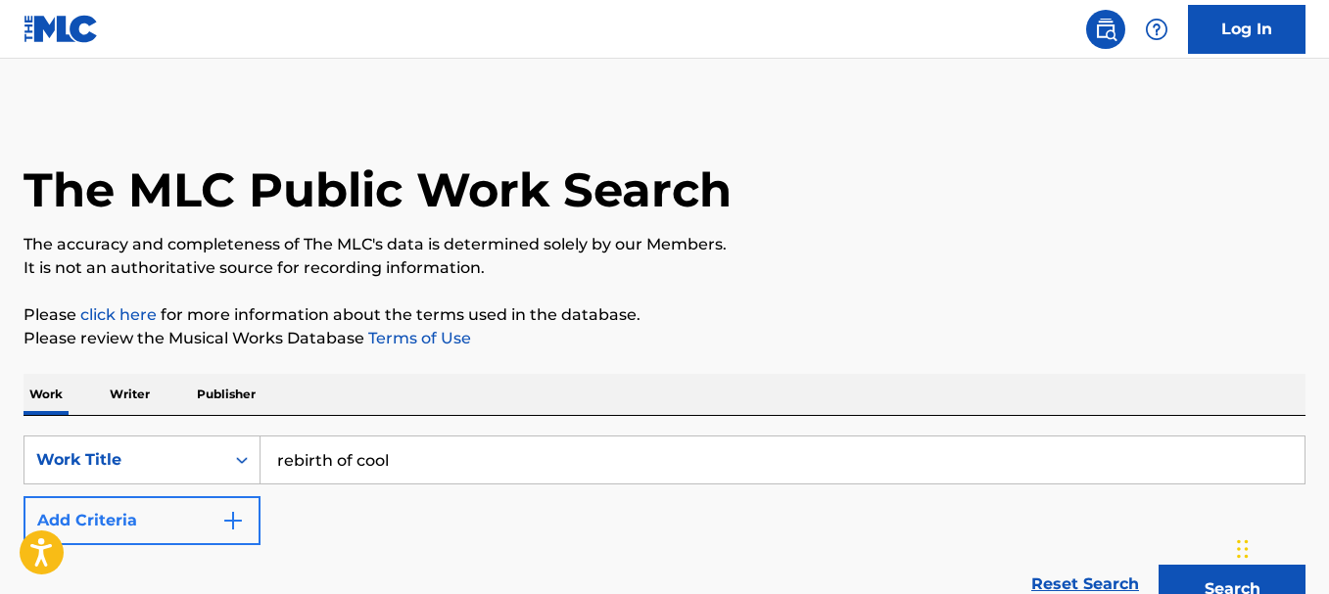
type input "rebirth of cool"
click at [156, 511] on button "Add Criteria" at bounding box center [141, 520] width 237 height 49
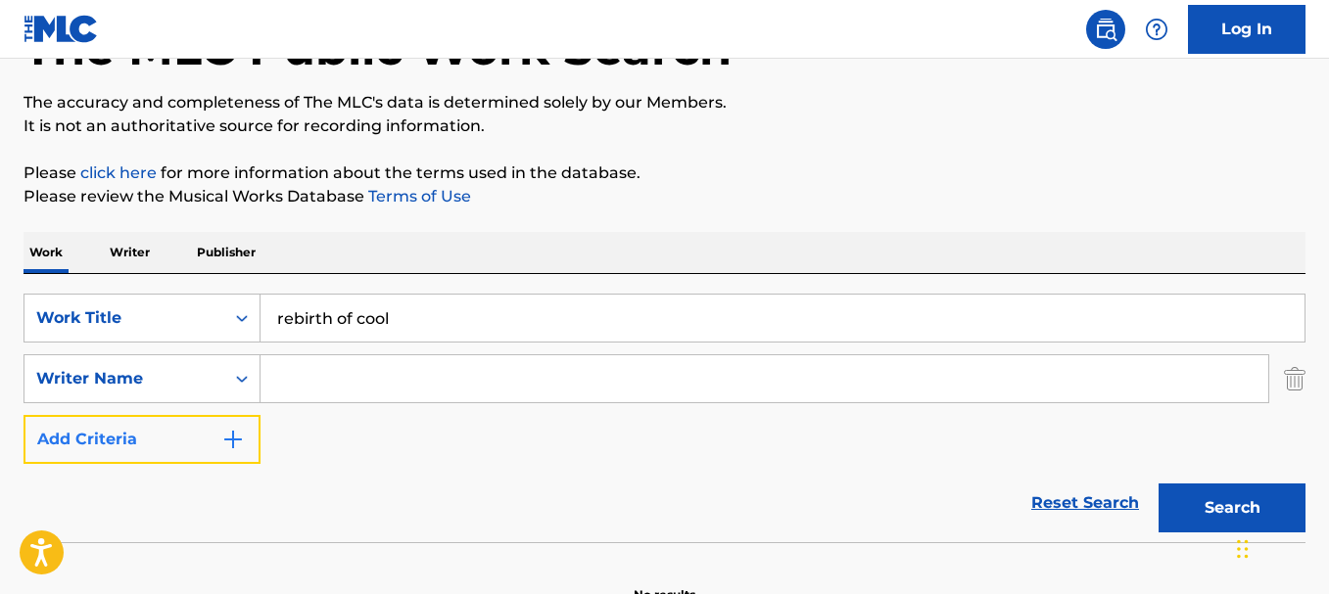
scroll to position [157, 0]
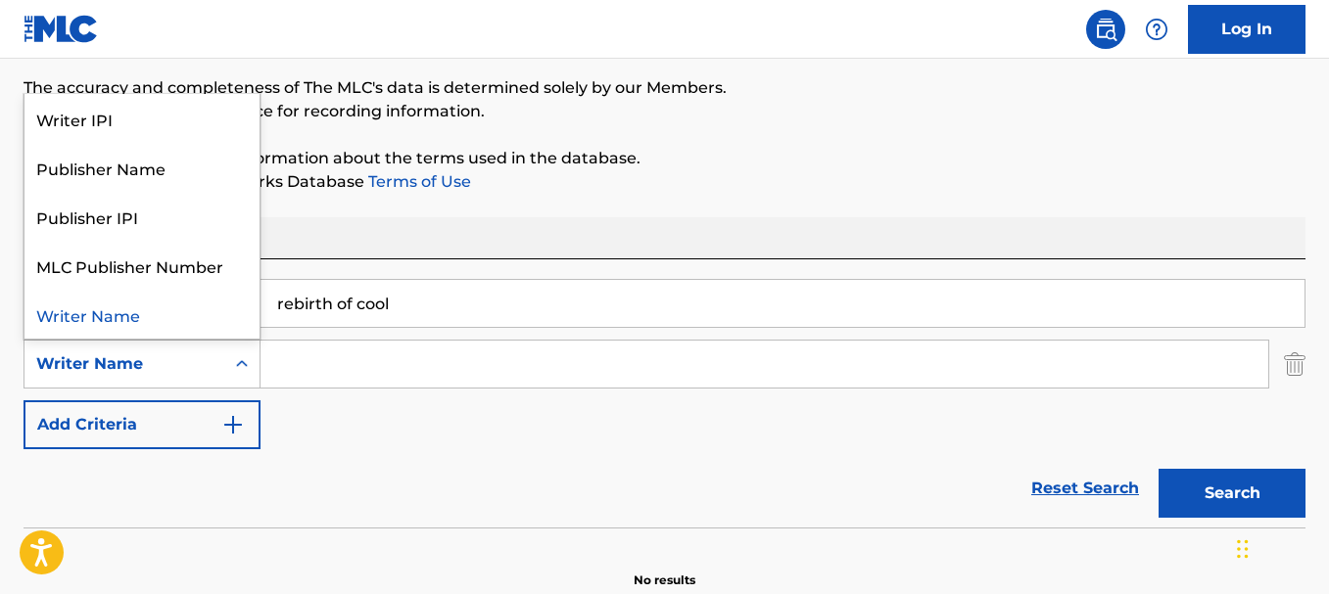
click at [174, 381] on div "Writer Name" at bounding box center [124, 364] width 200 height 37
click at [180, 326] on div "Writer Name" at bounding box center [141, 314] width 235 height 49
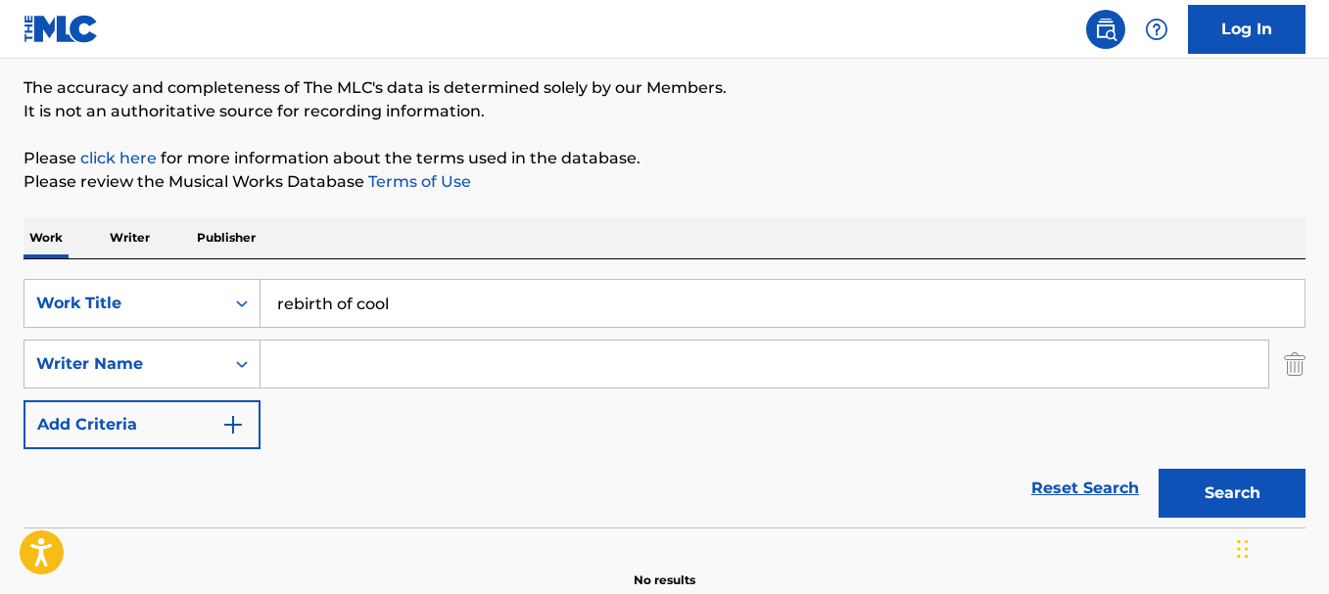
click at [363, 379] on input "Search Form" at bounding box center [763, 364] width 1007 height 47
type input "F"
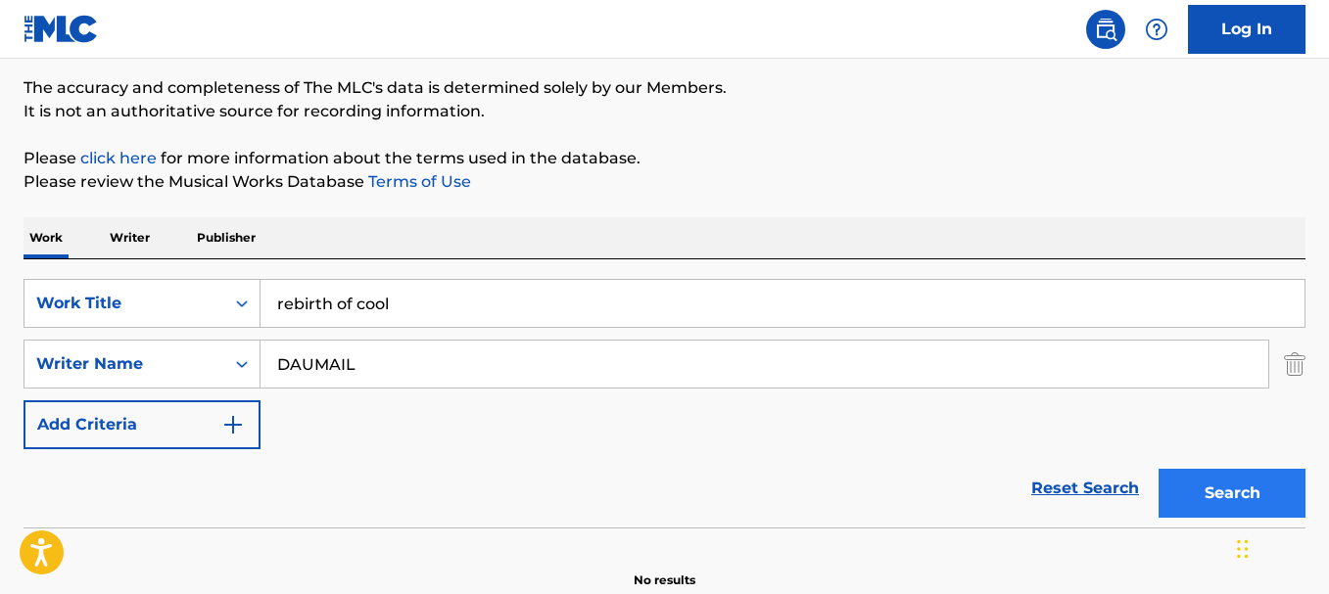
type input "DAUMAIL"
click at [1212, 515] on button "Search" at bounding box center [1231, 493] width 147 height 49
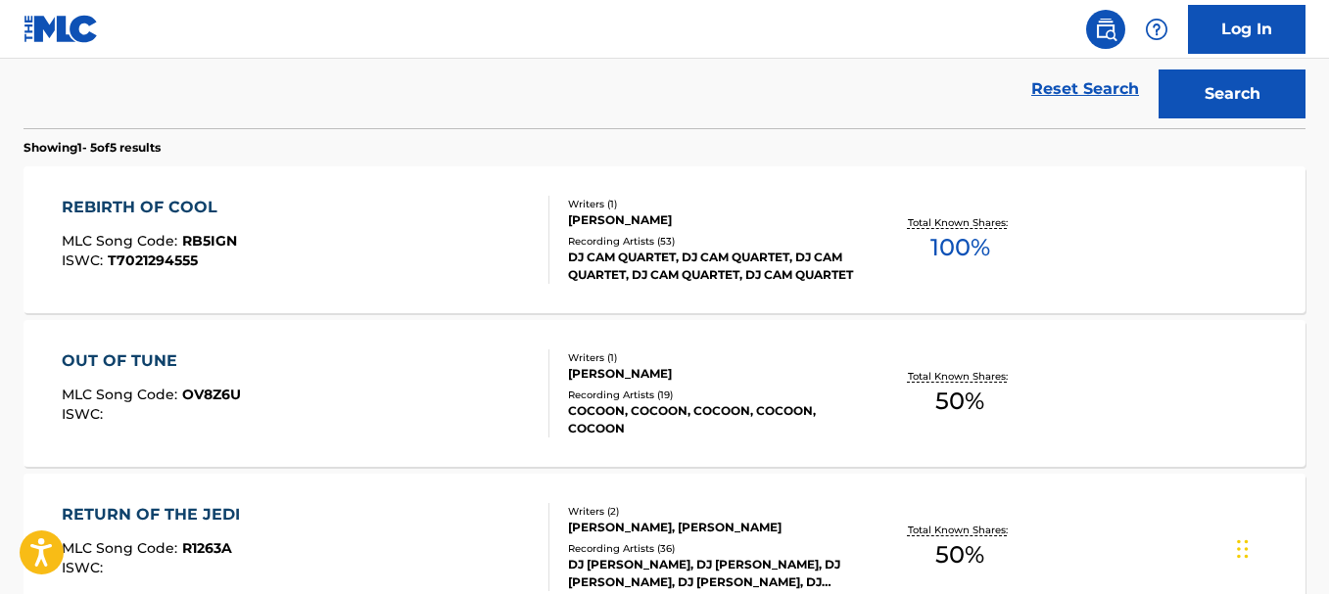
scroll to position [557, 0]
click at [368, 252] on div "REBIRTH OF COOL MLC Song Code : RB5IGN ISWC : T7021294555" at bounding box center [305, 239] width 487 height 88
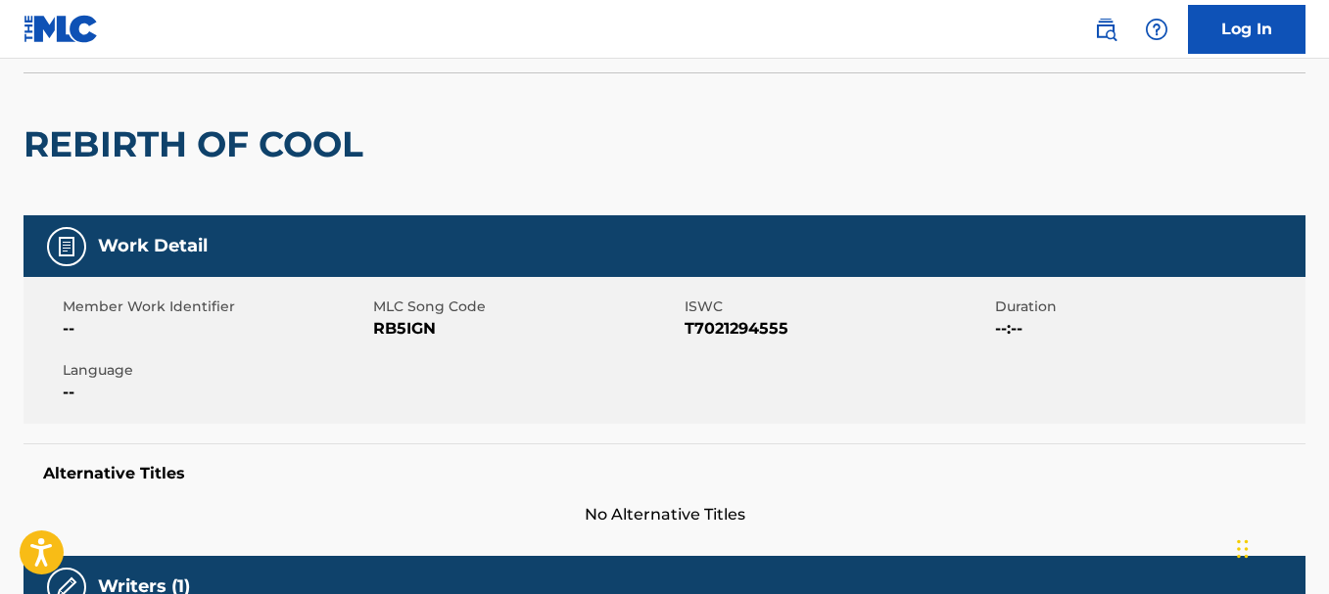
scroll to position [159, 0]
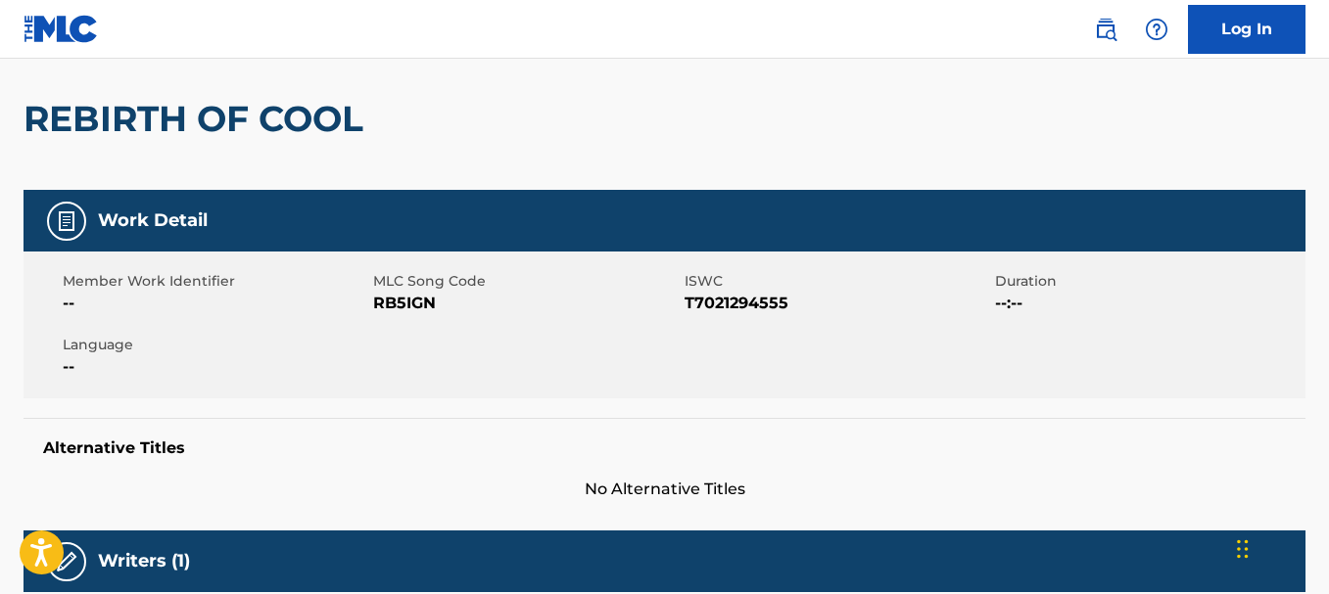
scroll to position [669, 0]
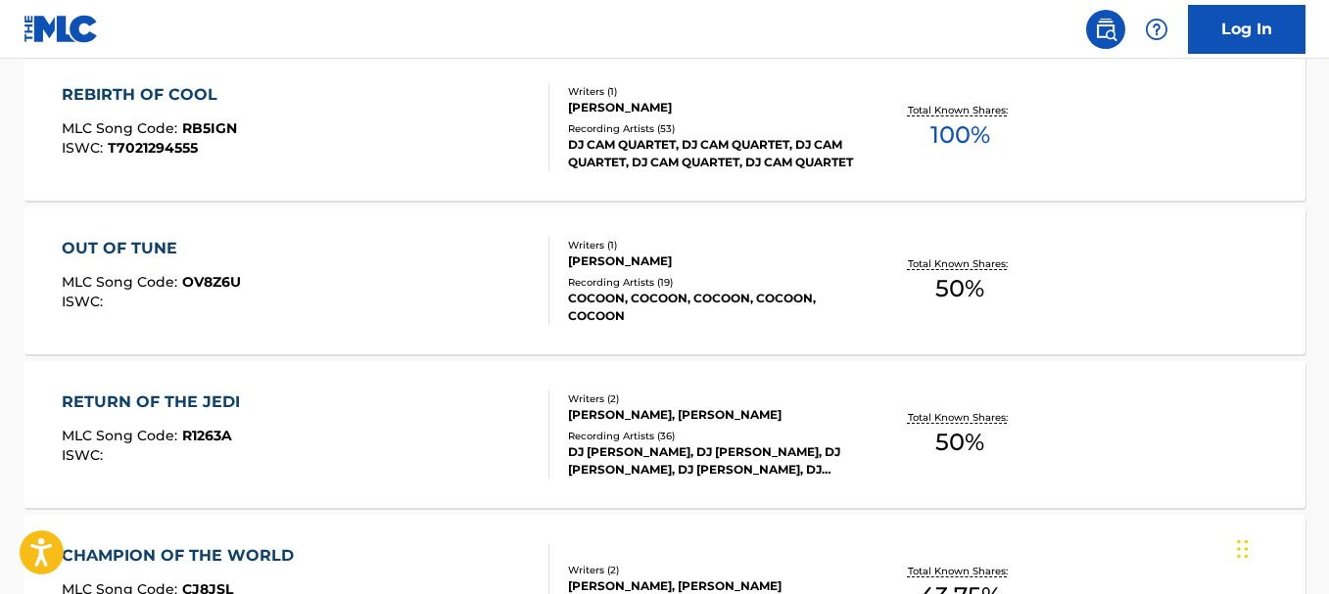
click at [285, 292] on div "OUT OF TUNE MLC Song Code : OV8Z6U ISWC :" at bounding box center [305, 281] width 487 height 88
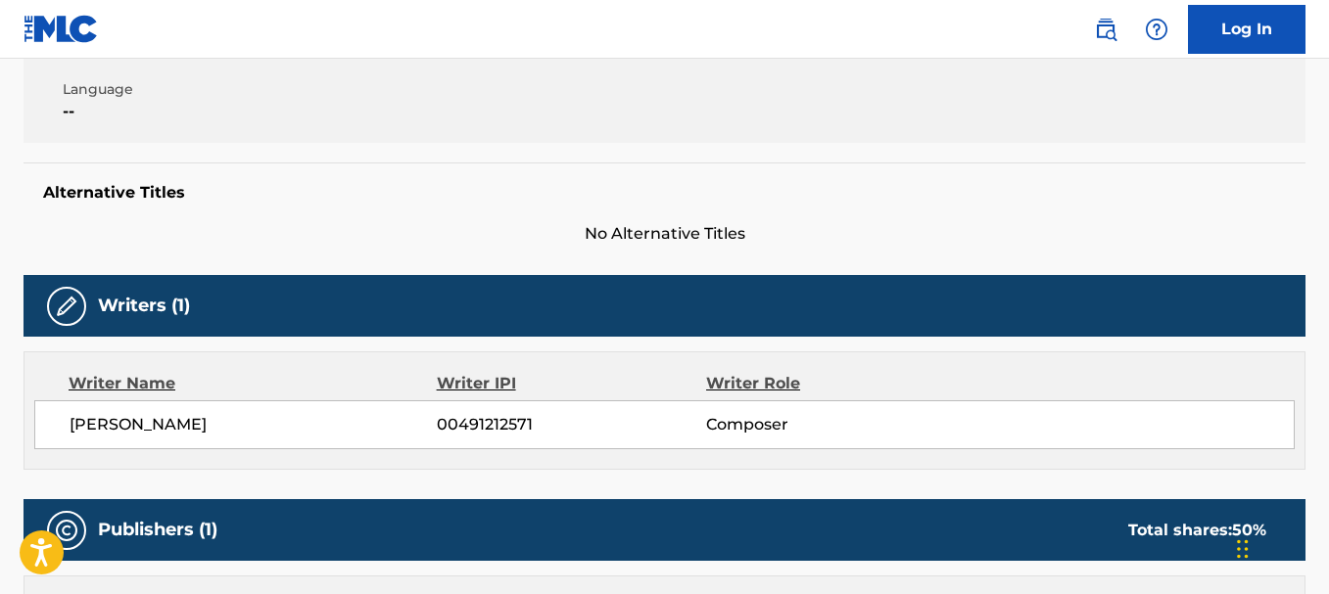
scroll to position [740, 0]
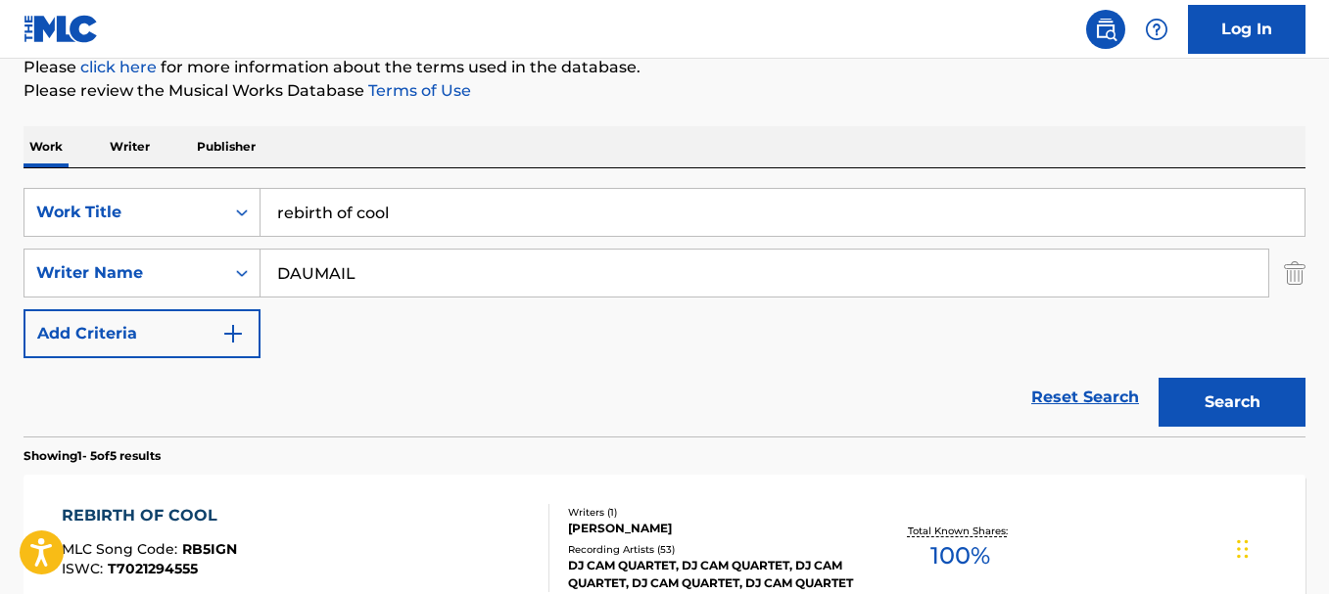
scroll to position [260, 0]
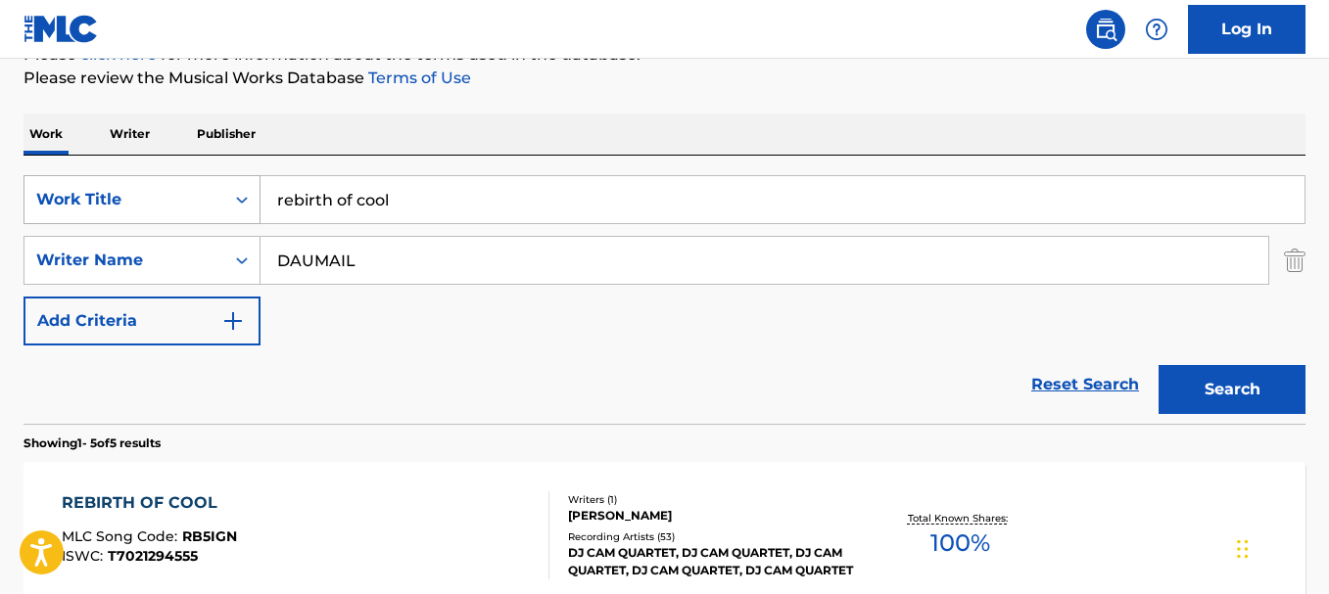
drag, startPoint x: 398, startPoint y: 200, endPoint x: 156, endPoint y: 195, distance: 242.9
click at [159, 195] on div "SearchWithCriteriaaa2165c1-c90f-4569-b41e-38d35bce2de6 Work Title rebirth of co…" at bounding box center [664, 199] width 1282 height 49
paste input "think twice"
click at [1222, 405] on button "Search" at bounding box center [1231, 389] width 147 height 49
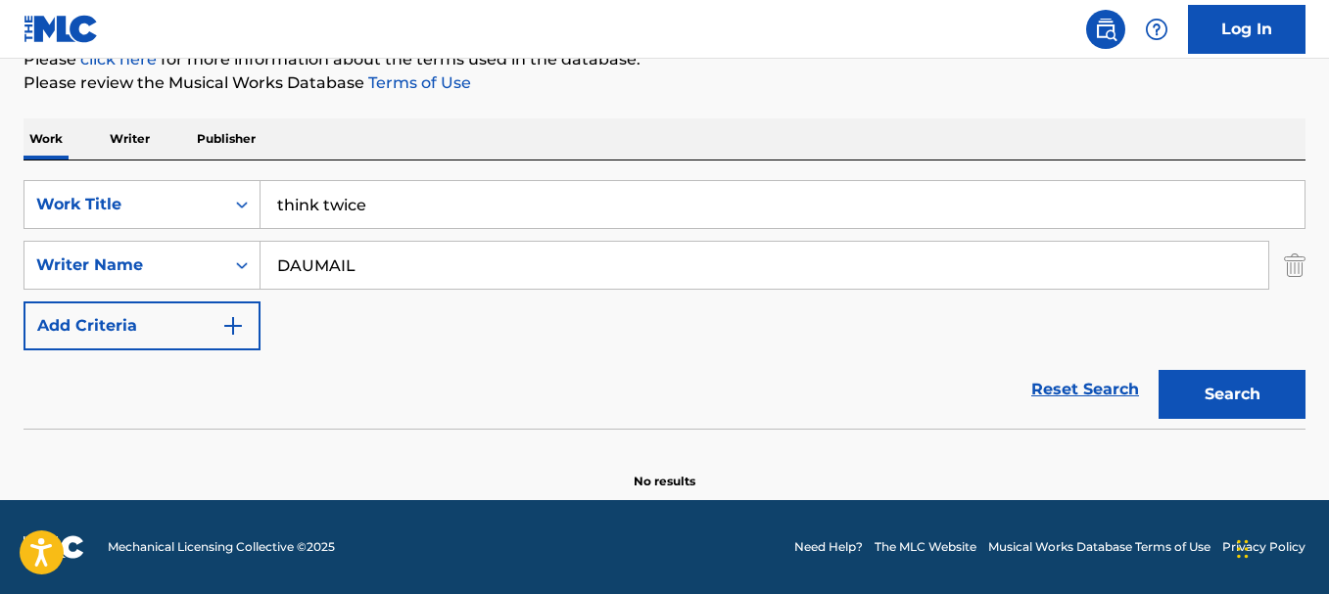
scroll to position [256, 0]
click at [1185, 388] on button "Search" at bounding box center [1231, 394] width 147 height 49
drag, startPoint x: 372, startPoint y: 209, endPoint x: 119, endPoint y: 176, distance: 254.7
click at [119, 176] on div "SearchWithCriteriaaa2165c1-c90f-4569-b41e-38d35bce2de6 Work Title think twice S…" at bounding box center [664, 295] width 1282 height 268
paste input "new york new york"
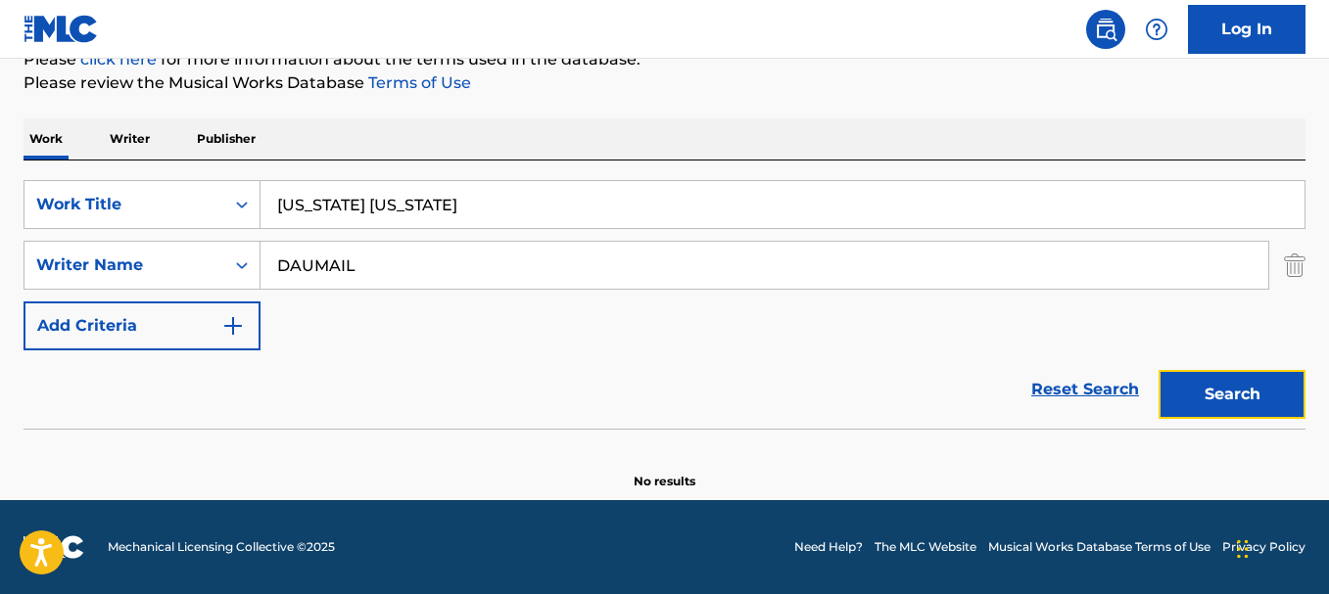
click at [1197, 385] on button "Search" at bounding box center [1231, 394] width 147 height 49
drag, startPoint x: 465, startPoint y: 220, endPoint x: 158, endPoint y: 218, distance: 307.4
click at [160, 218] on div "SearchWithCriteriaaa2165c1-c90f-4569-b41e-38d35bce2de6 Work Title new york new …" at bounding box center [664, 204] width 1282 height 49
paste input "the sweetest pain"
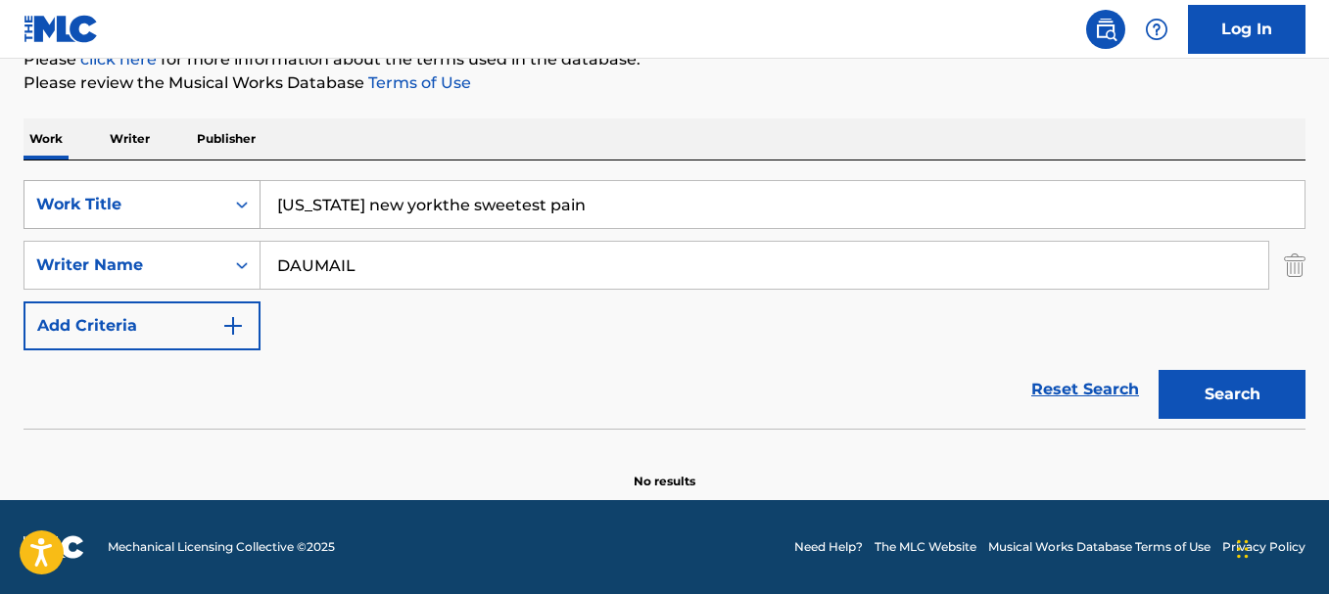
drag, startPoint x: 427, startPoint y: 205, endPoint x: 194, endPoint y: 190, distance: 233.5
click at [194, 191] on div "SearchWithCriteriaaa2165c1-c90f-4569-b41e-38d35bce2de6 Work Title new york new …" at bounding box center [664, 204] width 1282 height 49
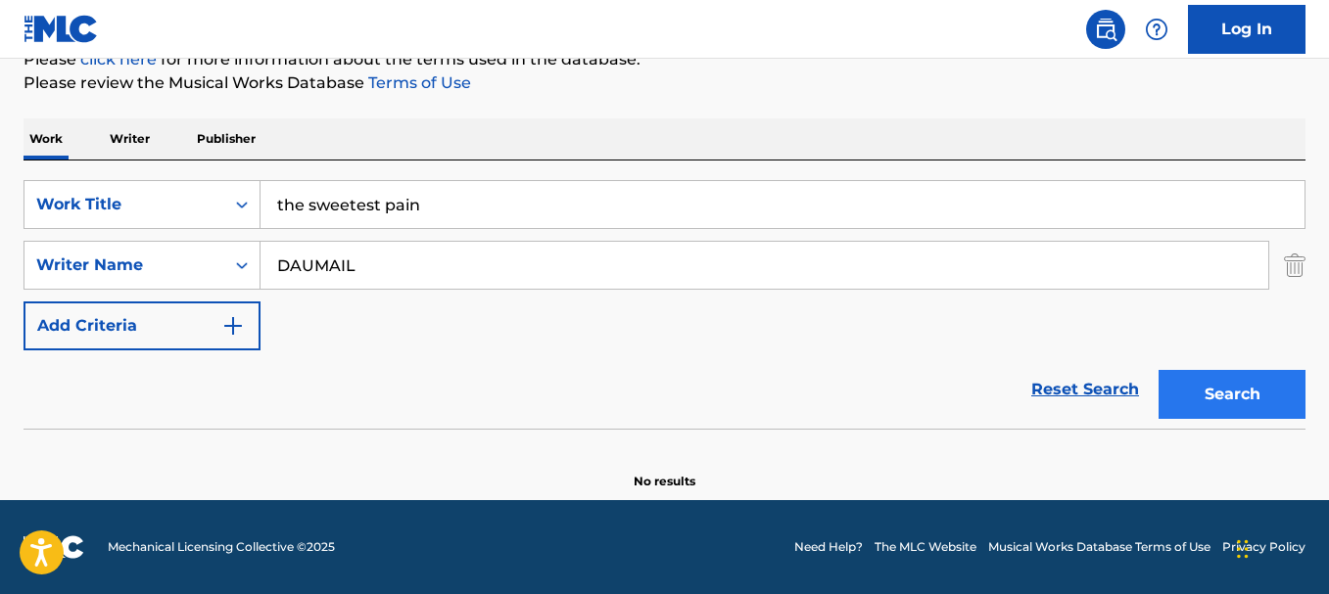
type input "the sweetest pain"
click at [1236, 399] on button "Search" at bounding box center [1231, 394] width 147 height 49
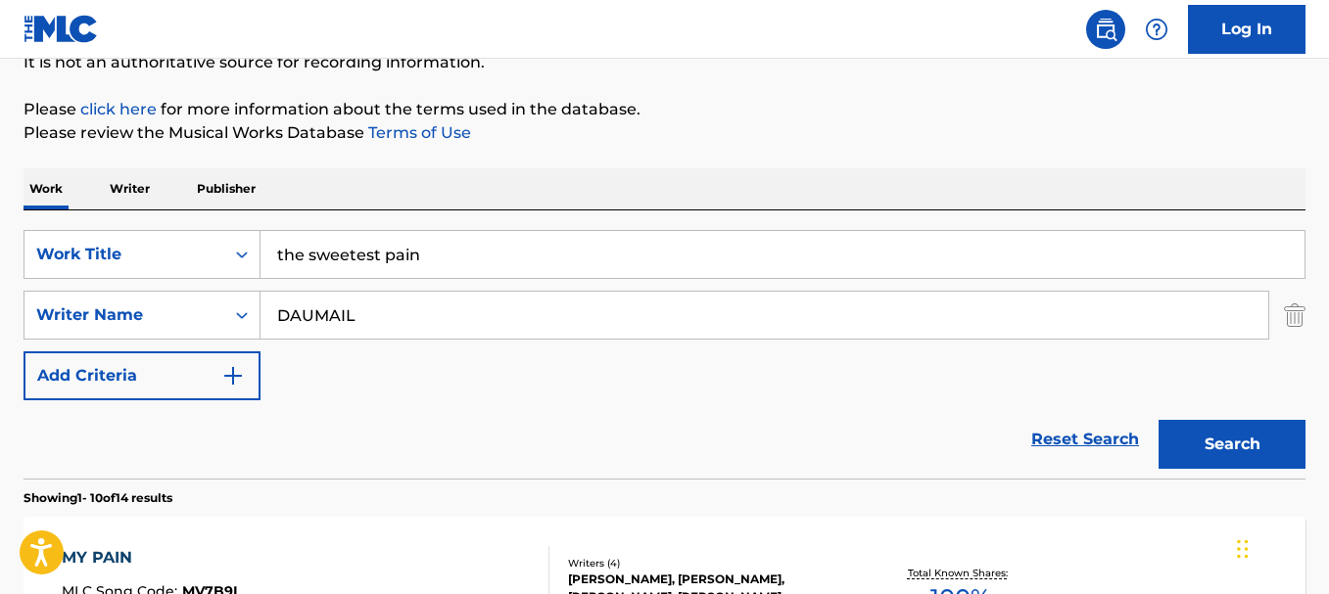
scroll to position [198, 0]
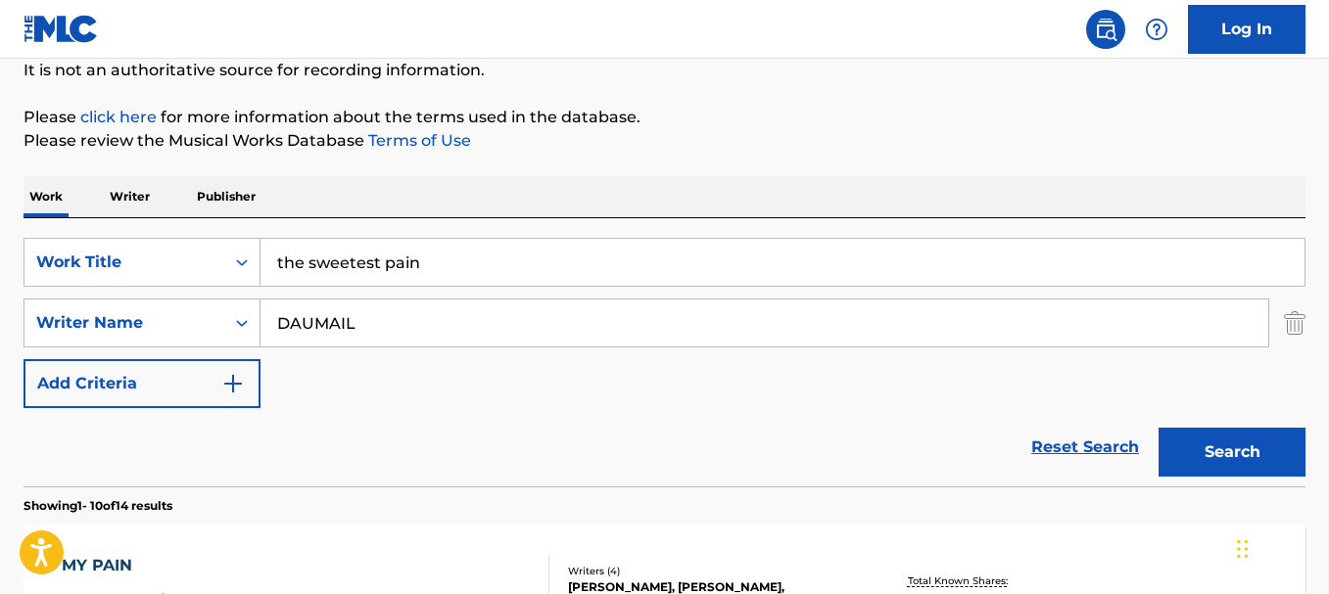
click at [146, 190] on p "Writer" at bounding box center [130, 196] width 52 height 41
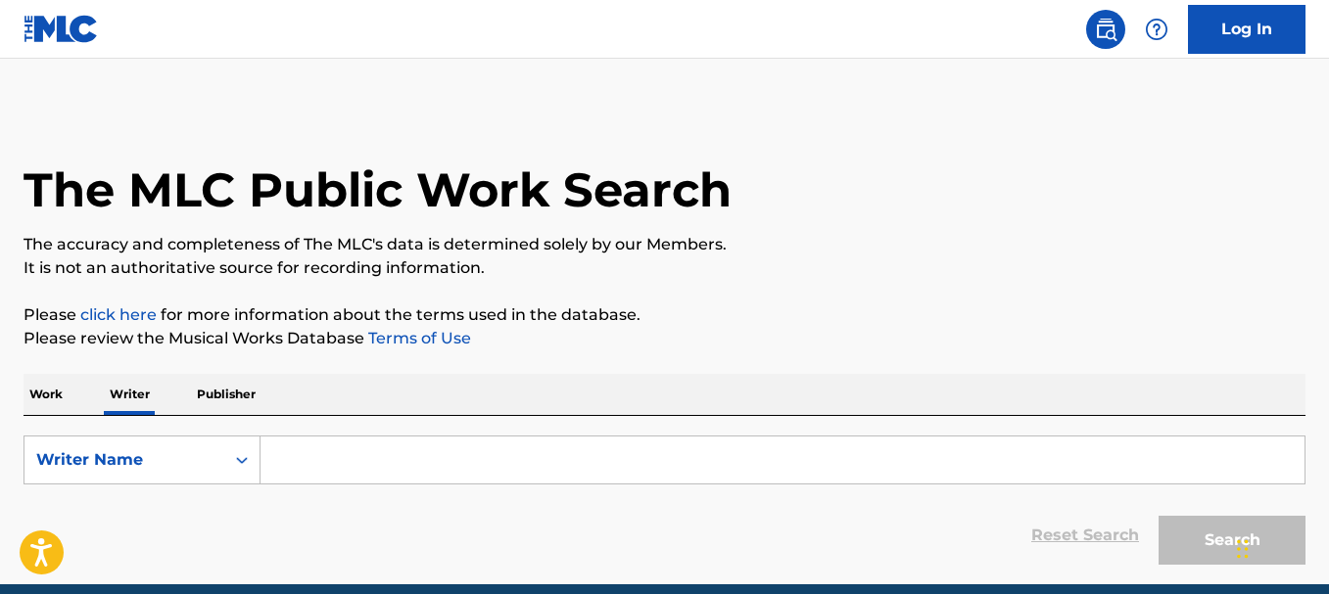
scroll to position [84, 0]
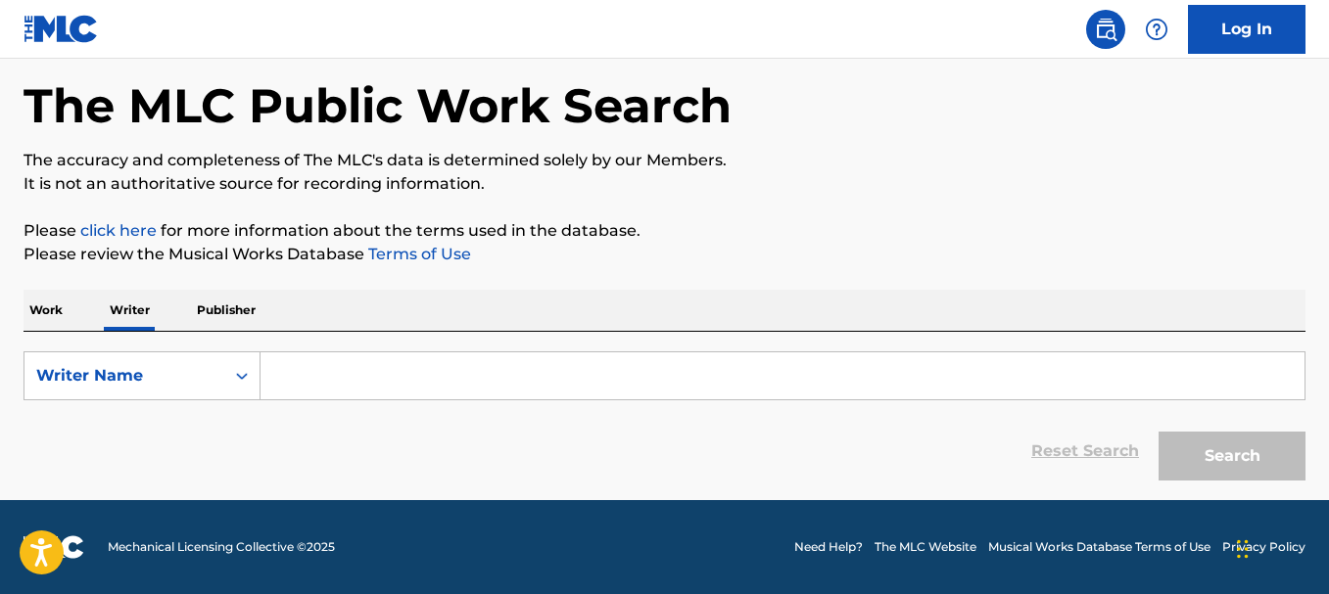
click at [337, 356] on input "Search Form" at bounding box center [782, 375] width 1044 height 47
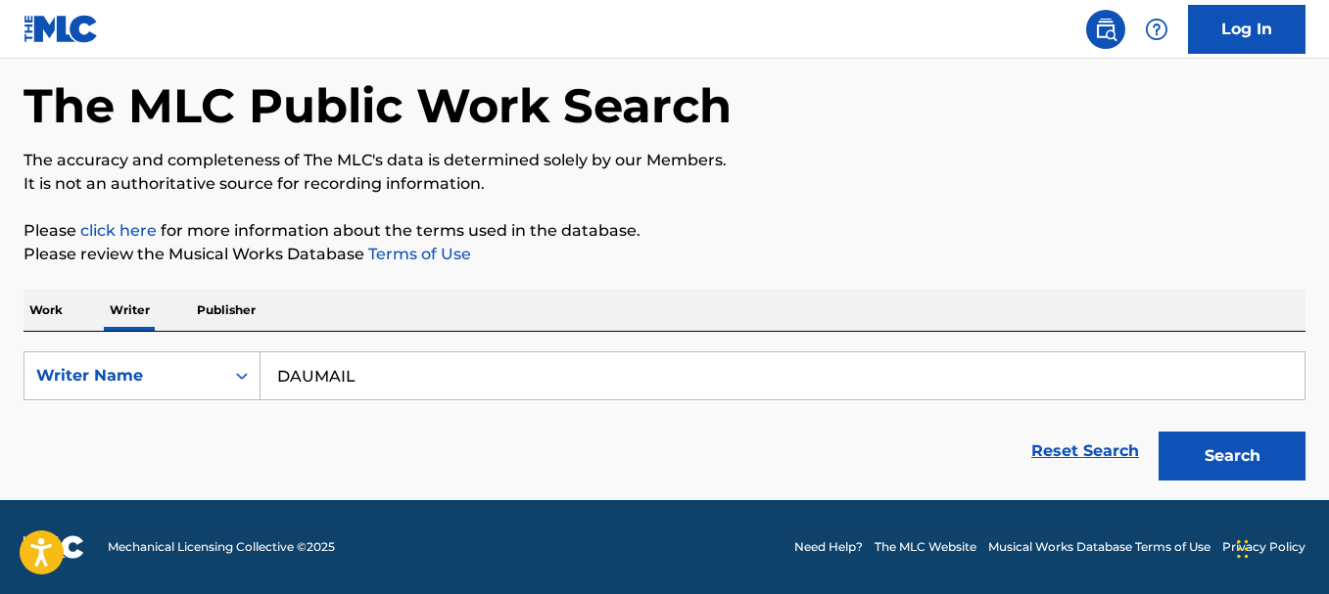
type input "DAUMAIL LAURENT"
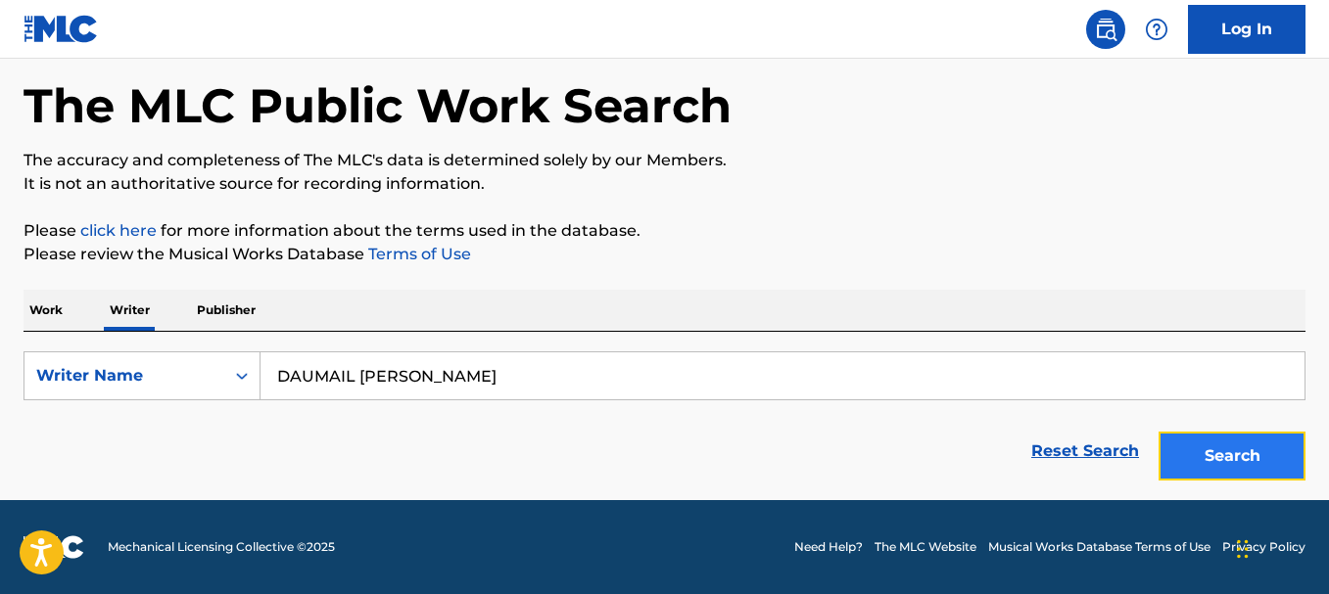
click at [1240, 455] on button "Search" at bounding box center [1231, 456] width 147 height 49
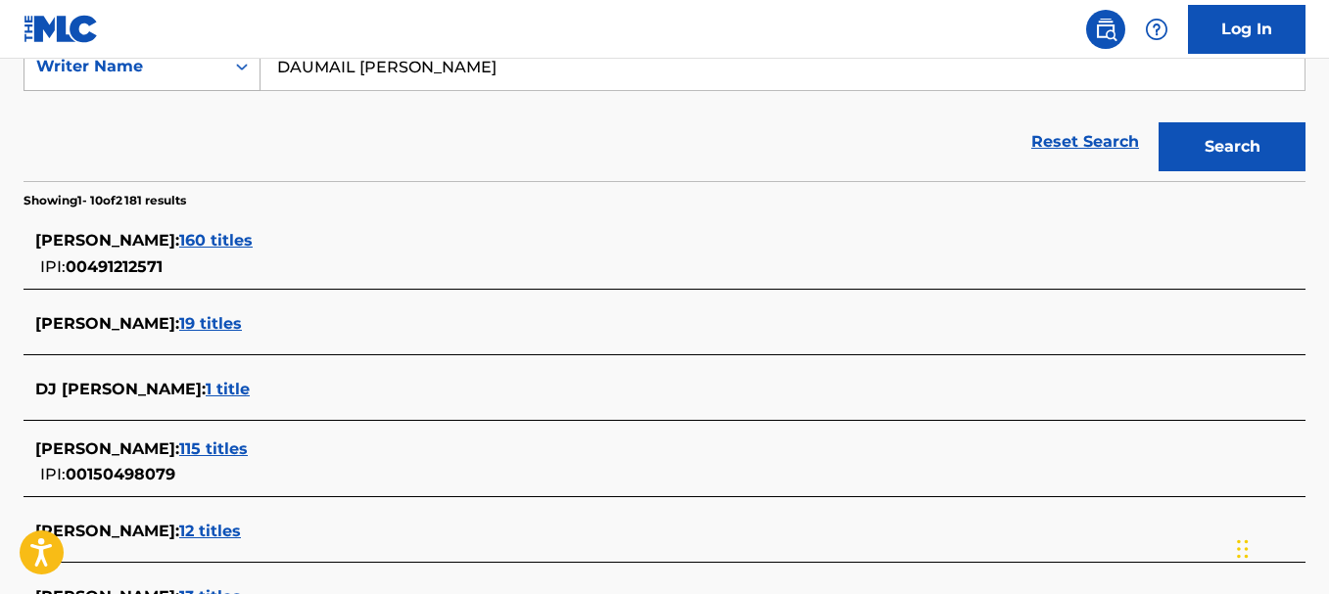
scroll to position [410, 0]
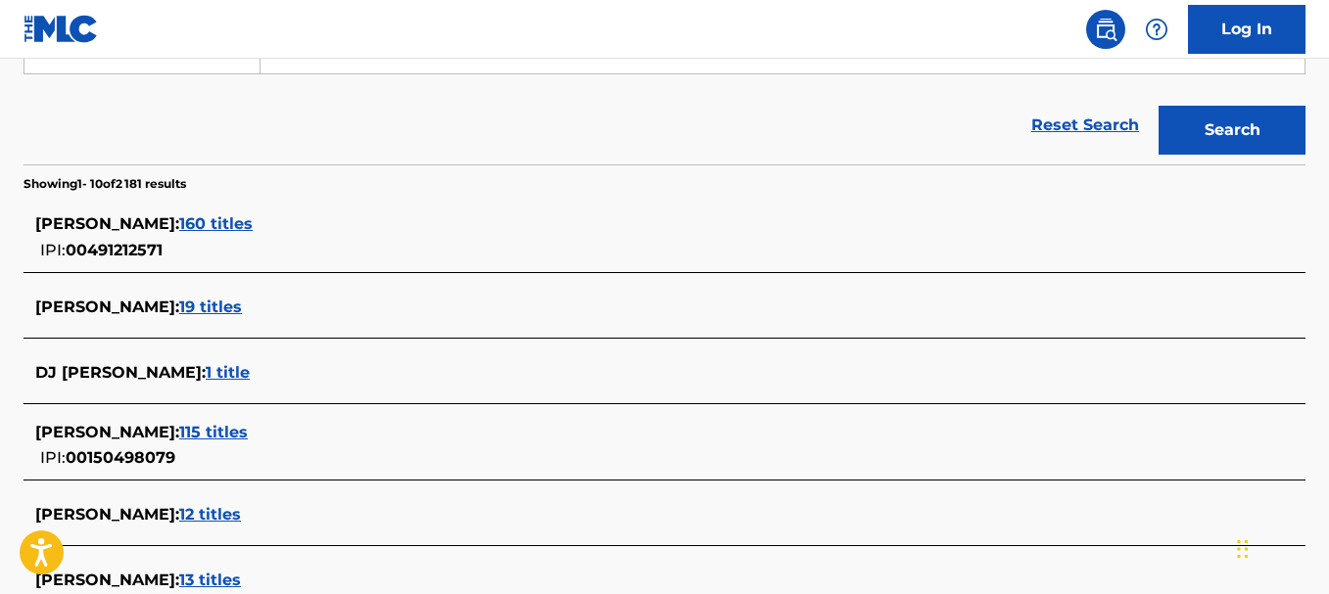
click at [241, 431] on span "115 titles" at bounding box center [213, 432] width 69 height 19
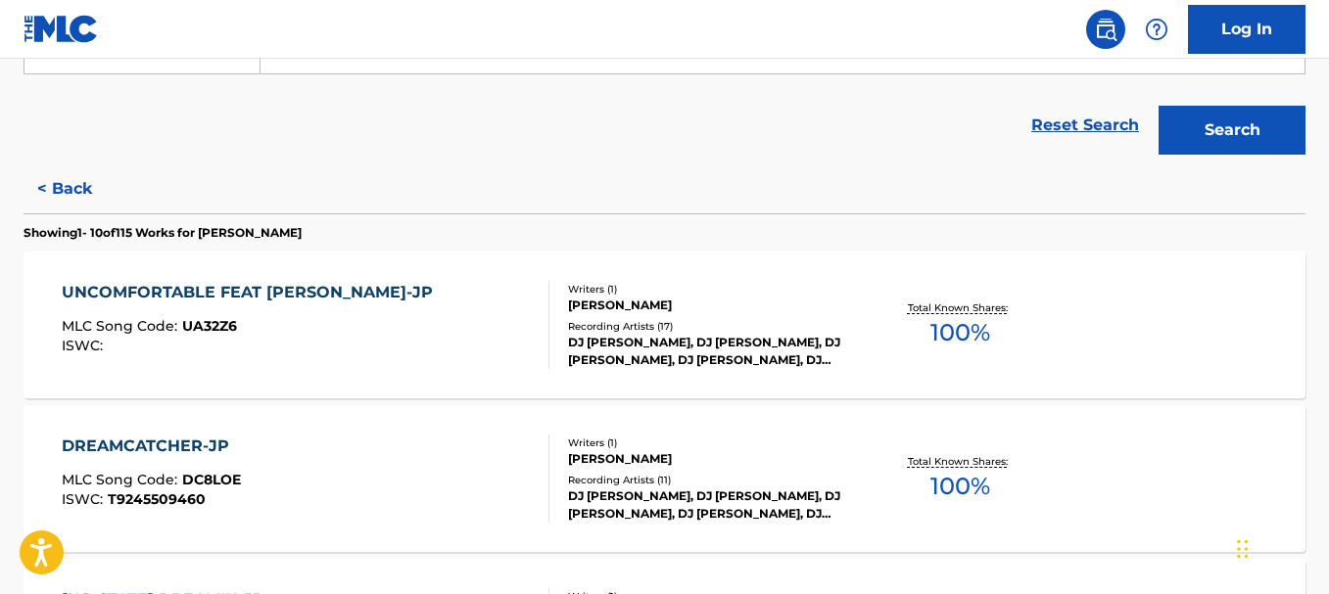
click at [269, 469] on div "DREAMCATCHER-JP MLC Song Code : DC8LOE ISWC : T9245509460" at bounding box center [305, 479] width 487 height 88
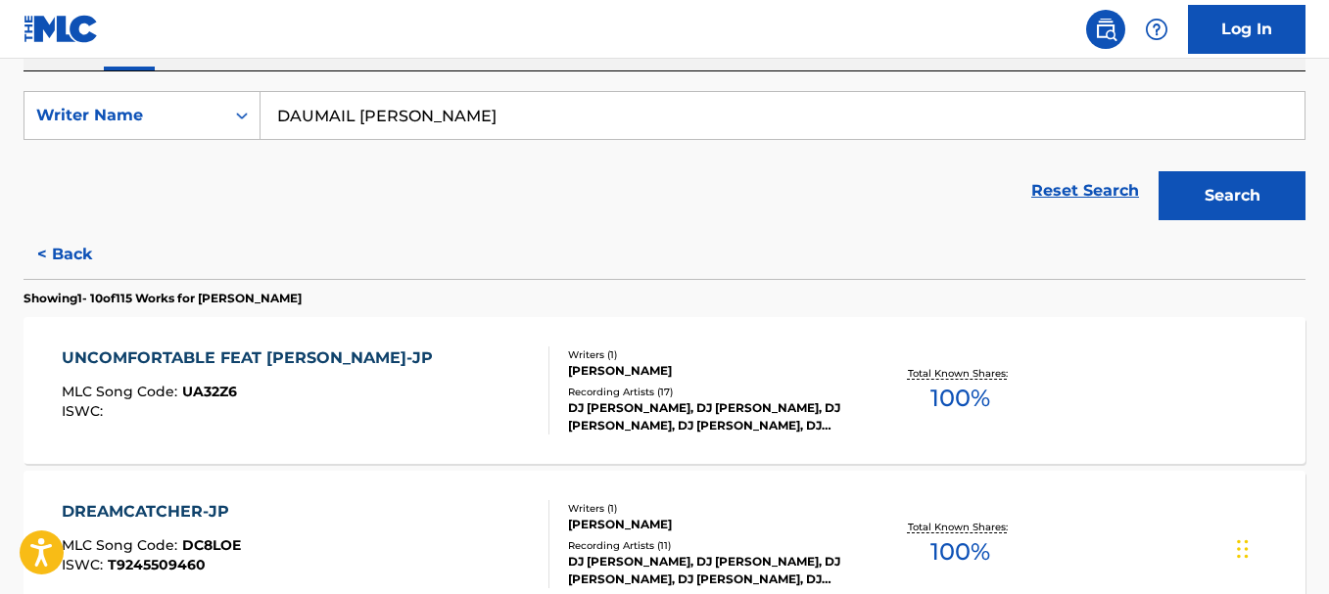
scroll to position [366, 0]
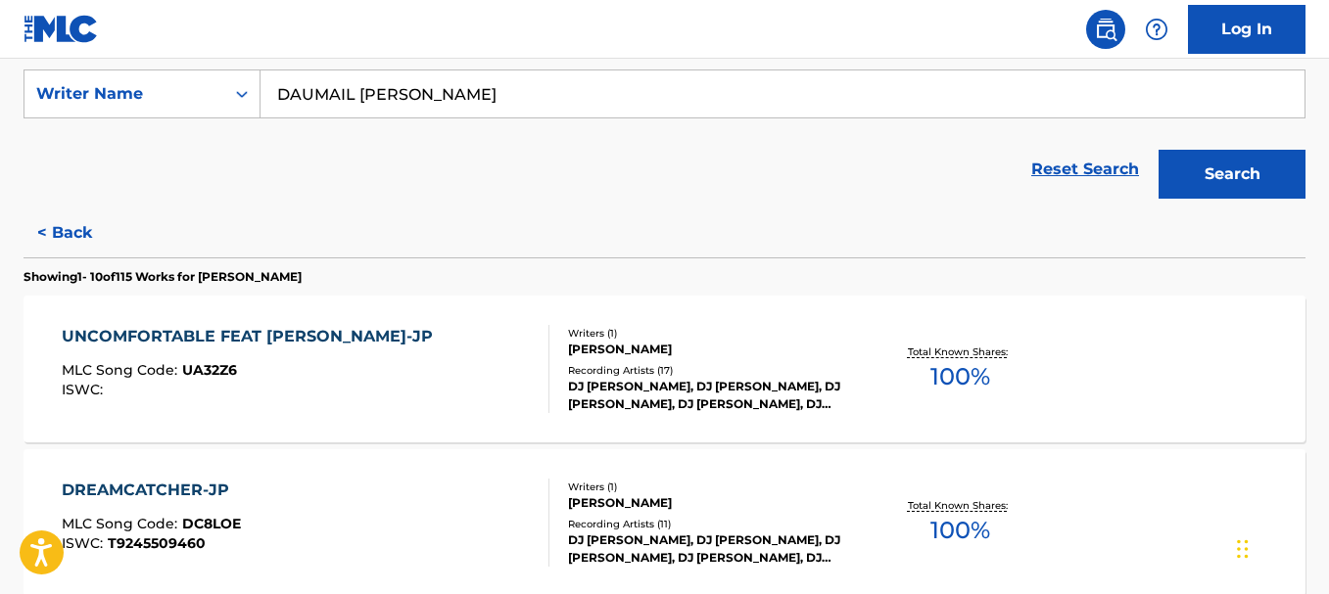
click at [290, 275] on p "Showing 1 - 10 of 115 Works for LAURENT DAUMAIL" at bounding box center [162, 277] width 278 height 18
click at [307, 200] on div "Reset Search Search" at bounding box center [664, 169] width 1282 height 78
drag, startPoint x: 277, startPoint y: 93, endPoint x: 456, endPoint y: 93, distance: 179.2
click at [456, 93] on input "DAUMAIL LAURENT" at bounding box center [782, 93] width 1044 height 47
click at [351, 177] on div "Reset Search Search" at bounding box center [664, 169] width 1282 height 78
